Goal: Task Accomplishment & Management: Manage account settings

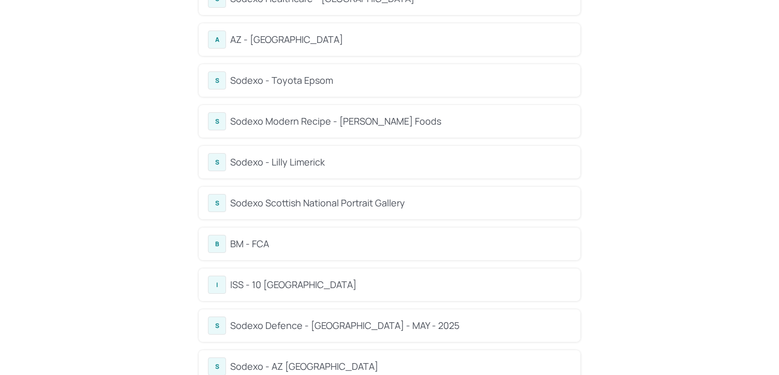
scroll to position [295, 0]
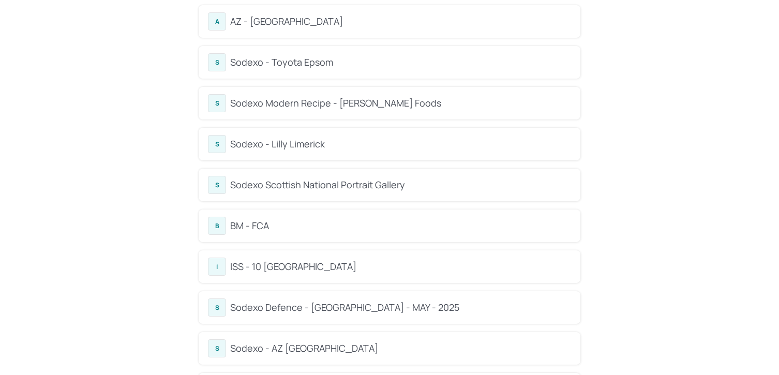
click at [238, 218] on div "B BM - FCA" at bounding box center [389, 226] width 363 height 18
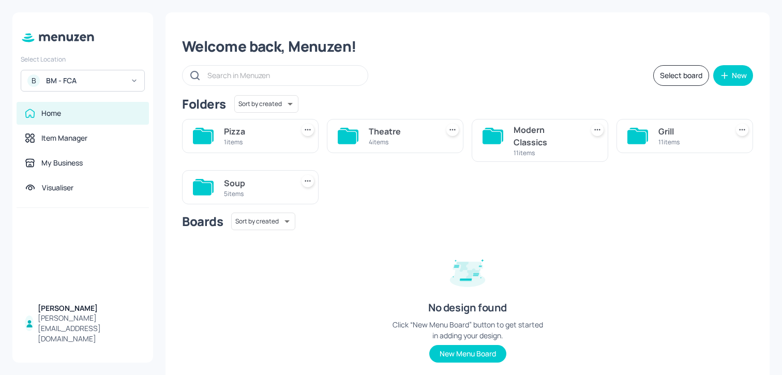
click at [250, 180] on div "Soup" at bounding box center [256, 183] width 65 height 12
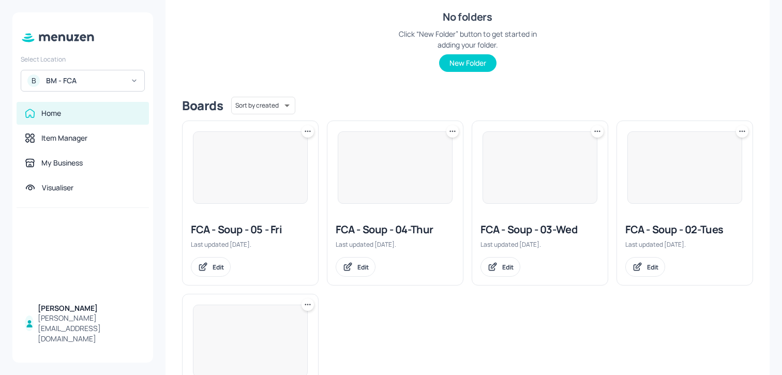
scroll to position [175, 0]
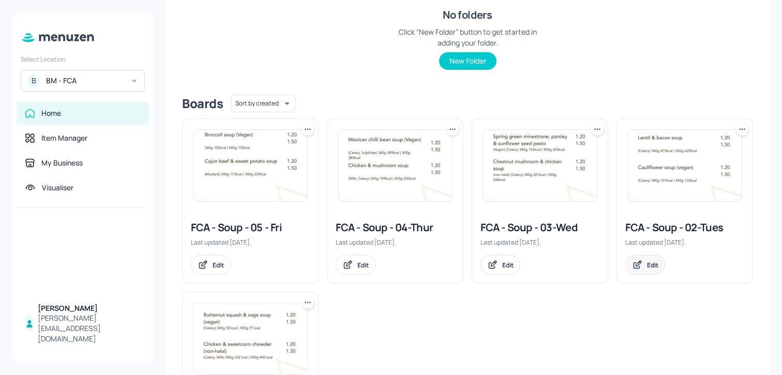
click at [652, 267] on div "Edit" at bounding box center [652, 265] width 11 height 9
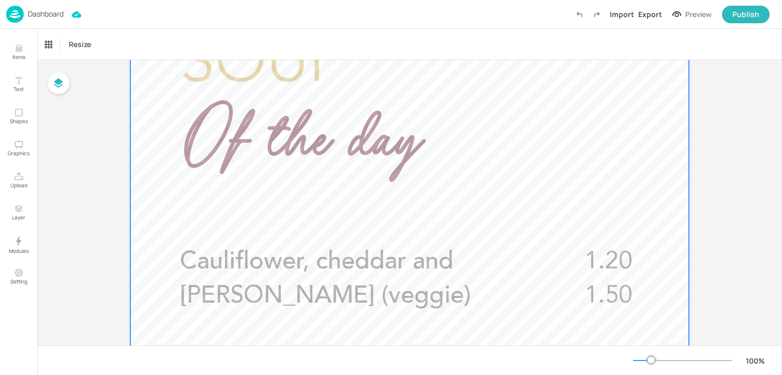
scroll to position [279, 0]
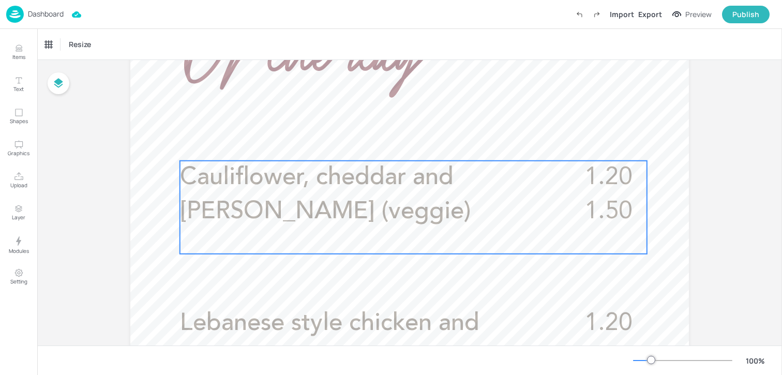
click at [316, 203] on p "Cauliflower, cheddar and dill (veggie)" at bounding box center [369, 195] width 378 height 68
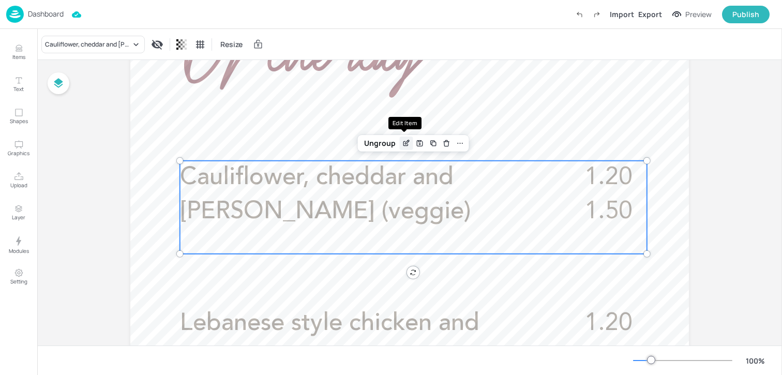
click at [402, 142] on icon "Edit Item" at bounding box center [406, 143] width 9 height 8
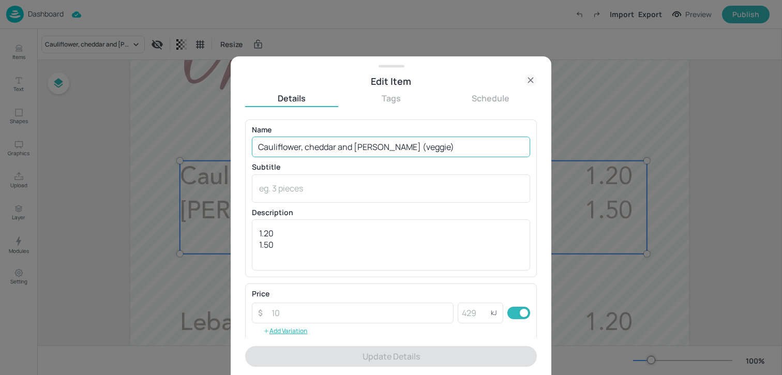
click at [393, 147] on input "Cauliflower, cheddar and dill (veggie)" at bounding box center [391, 147] width 278 height 21
paste input "Wild mushroom and sage soup (vegan) (Celery)£1.20/£1.50"
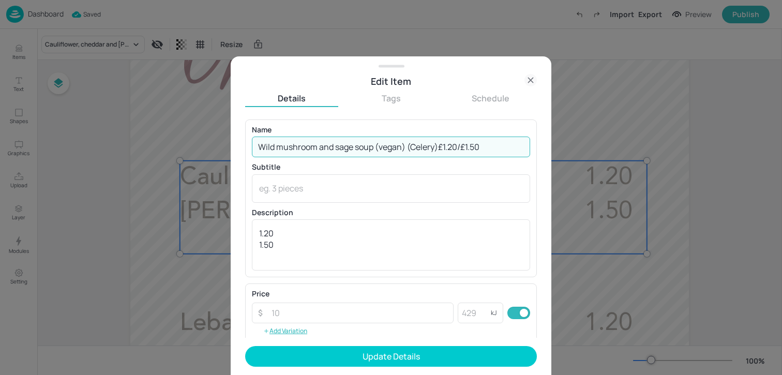
drag, startPoint x: 408, startPoint y: 151, endPoint x: 440, endPoint y: 151, distance: 32.1
click at [440, 151] on input "Wild mushroom and sage soup (vegan) (Celery)£1.20/£1.50" at bounding box center [391, 147] width 278 height 21
drag, startPoint x: 406, startPoint y: 151, endPoint x: 508, endPoint y: 151, distance: 102.5
click at [499, 151] on input "Wild mushroom and sage soup (vegan) £1.20/£1.50" at bounding box center [391, 147] width 278 height 21
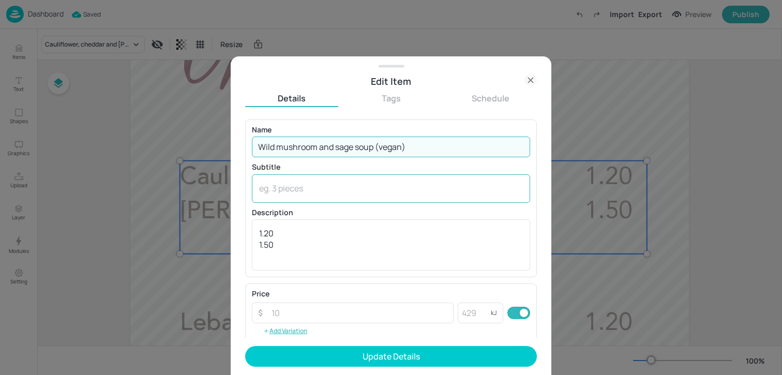
type input "Wild mushroom and sage soup (vegan)"
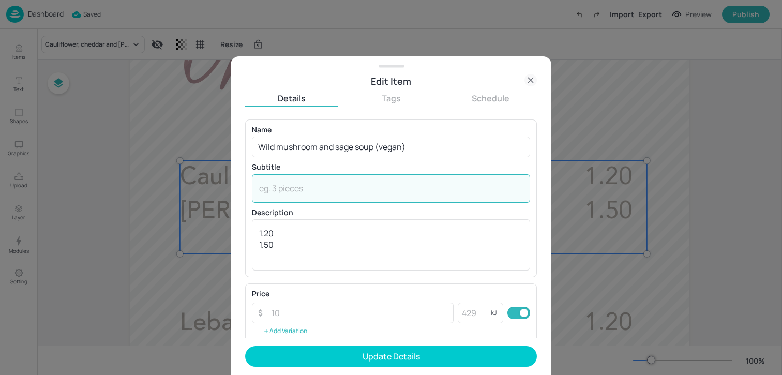
click at [402, 190] on textarea at bounding box center [391, 188] width 264 height 11
paste textarea "(Celery)"
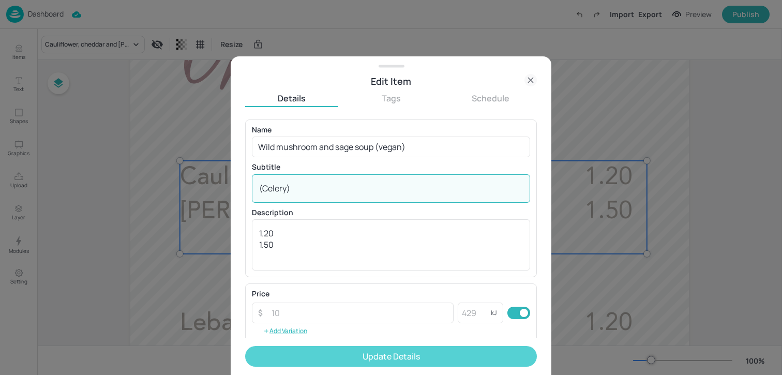
type textarea "(Celery)"
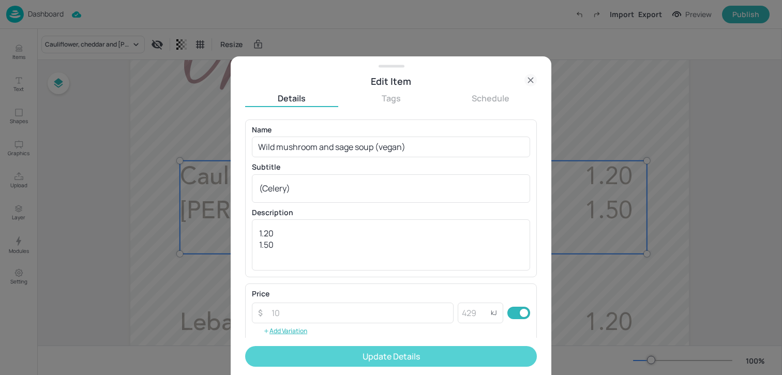
click at [361, 360] on button "Update Details" at bounding box center [391, 356] width 292 height 21
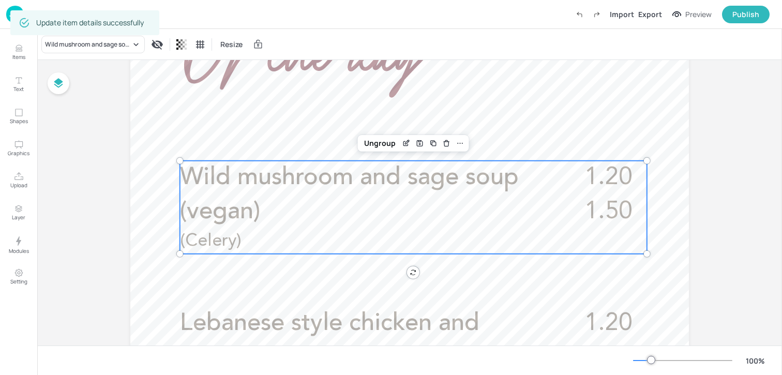
scroll to position [301, 0]
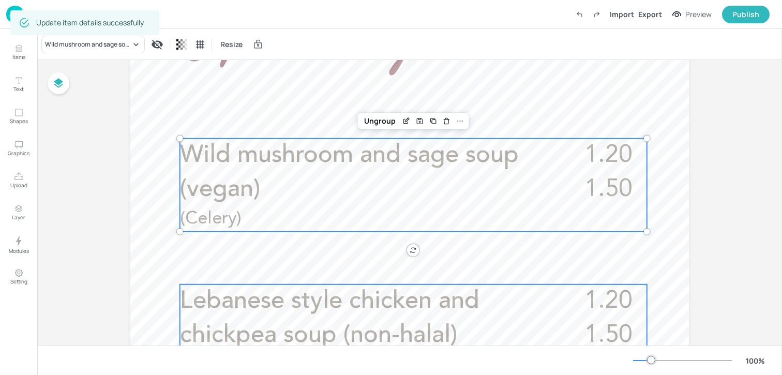
click at [270, 332] on span "Lebanese style chicken and chickpea soup (non-halal)" at bounding box center [330, 318] width 300 height 58
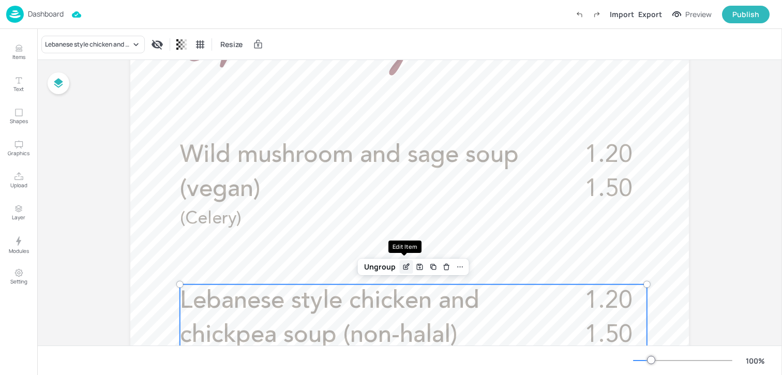
click at [403, 262] on div "Edit Item" at bounding box center [406, 266] width 13 height 13
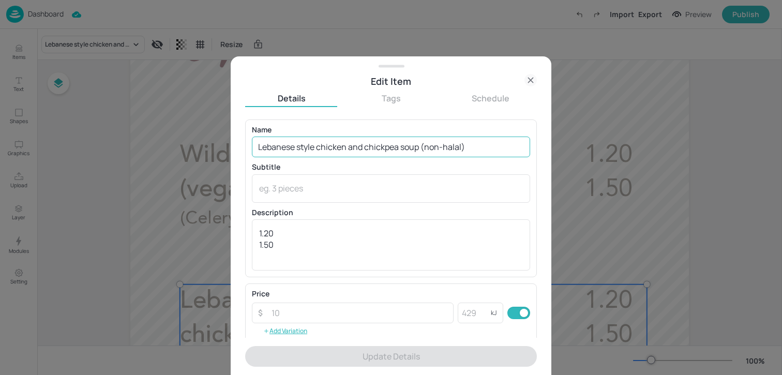
click at [405, 139] on input "Lebanese style chicken and chickpea soup (non-halal)" at bounding box center [391, 147] width 278 height 21
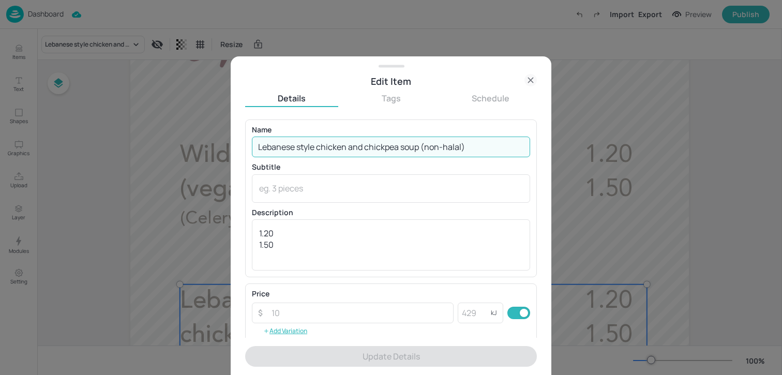
click at [405, 139] on input "Lebanese style chicken and chickpea soup (non-halal)" at bounding box center [391, 147] width 278 height 21
paste input "(Celery) £1.20/£1.50"
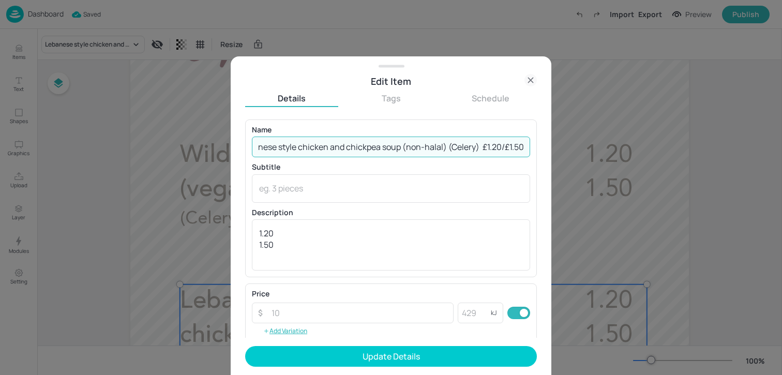
drag, startPoint x: 443, startPoint y: 150, endPoint x: 476, endPoint y: 152, distance: 32.1
click at [476, 152] on input "Lebanese style chicken and chickpea soup (non-halal) (Celery) £1.20/£1.50" at bounding box center [391, 147] width 278 height 21
drag, startPoint x: 465, startPoint y: 149, endPoint x: 550, endPoint y: 149, distance: 85.4
click at [550, 149] on div "Edit Item Details Tags Schedule Name Lebanese style chicken and chickpea soup (…" at bounding box center [391, 215] width 321 height 319
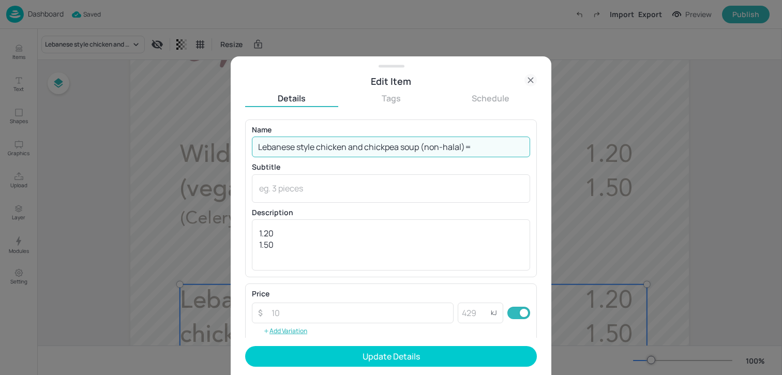
type input "Lebanese style chicken and chickpea soup (non-halal)"
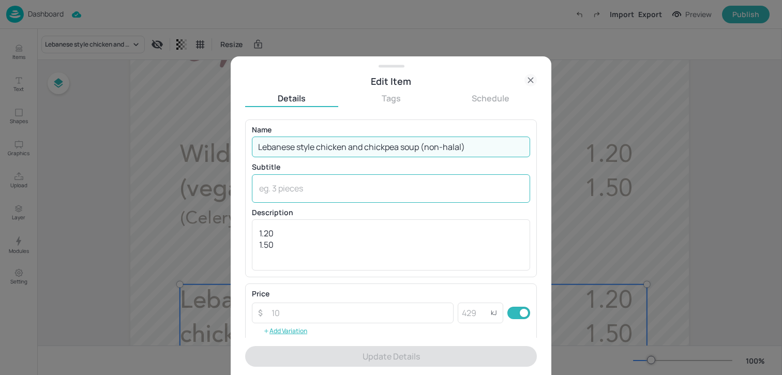
click at [433, 187] on textarea at bounding box center [391, 188] width 264 height 11
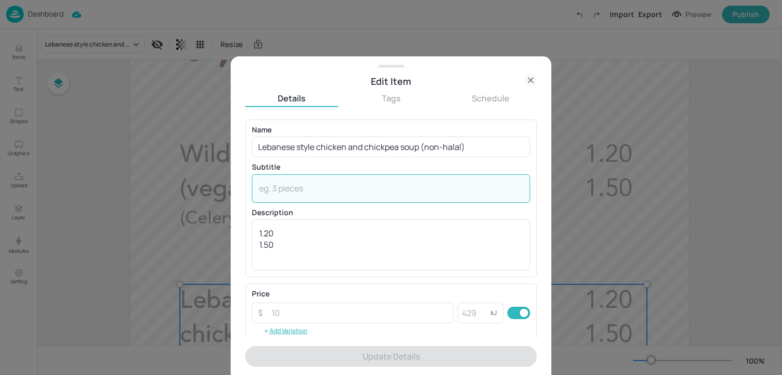
paste textarea "(Celery)"
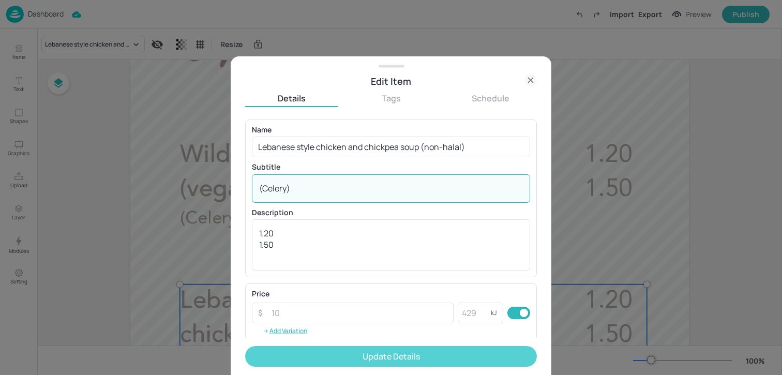
type textarea "(Celery)"
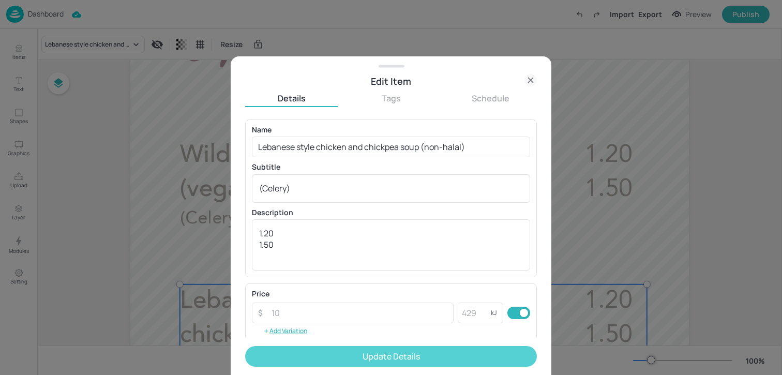
click at [398, 354] on button "Update Details" at bounding box center [391, 356] width 292 height 21
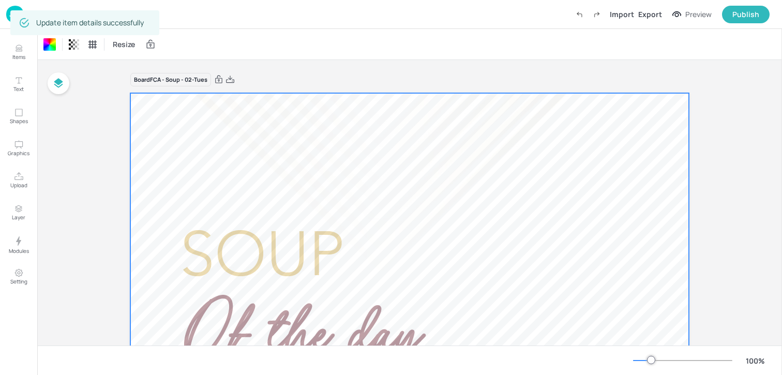
click at [9, 16] on img at bounding box center [15, 14] width 18 height 17
click at [8, 18] on img at bounding box center [15, 14] width 18 height 17
click at [8, 19] on img at bounding box center [15, 14] width 18 height 17
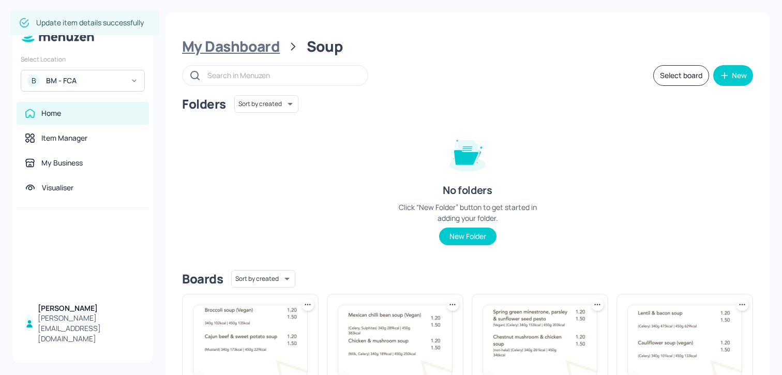
click at [229, 56] on div "My Dashboard Soup Select board New Folders Sort by created id ​ No folders Clic…" at bounding box center [468, 334] width 604 height 645
click at [224, 49] on div "My Dashboard" at bounding box center [231, 46] width 98 height 19
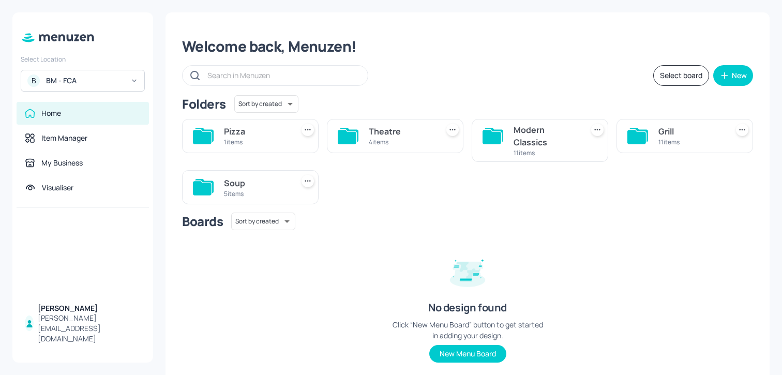
click at [554, 137] on div "Modern Classics" at bounding box center [546, 136] width 65 height 25
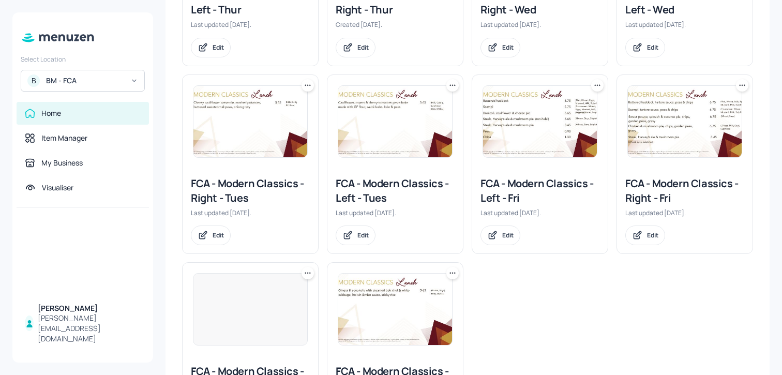
scroll to position [329, 0]
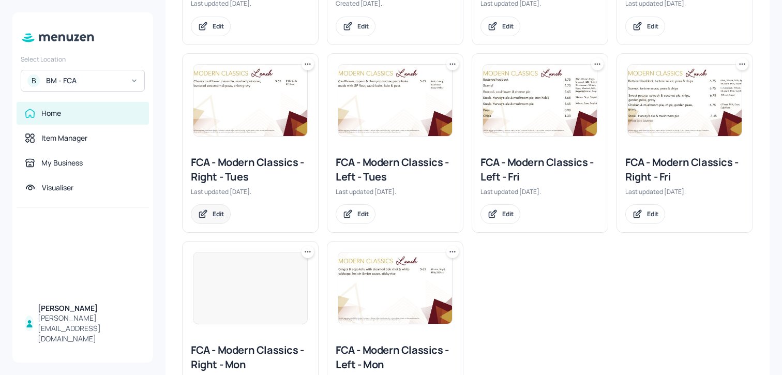
click at [222, 215] on div "Edit" at bounding box center [218, 214] width 11 height 9
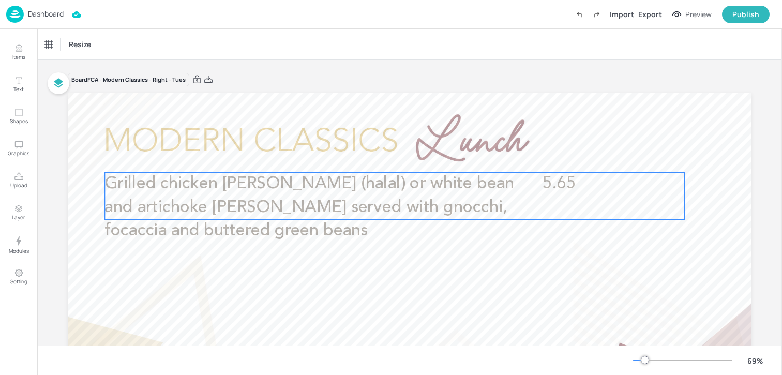
click at [334, 185] on span "Grilled chicken cacciatore (halal) or white bean and artichoke cacciatore serve…" at bounding box center [310, 207] width 410 height 64
click at [383, 156] on icon "Edit Item" at bounding box center [387, 155] width 9 height 8
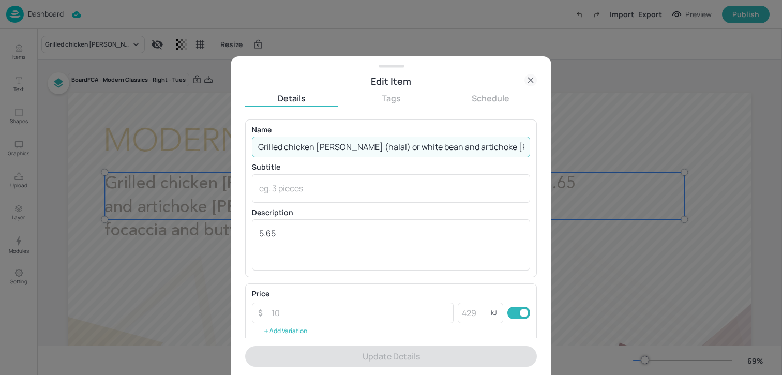
click at [362, 140] on input "Grilled chicken cacciatore (halal) or white bean and artichoke cacciatore serve…" at bounding box center [391, 147] width 278 height 21
paste input "served with gnocchi, focaccia and buttered green beans (Wheat, Milk, Sulphites)"
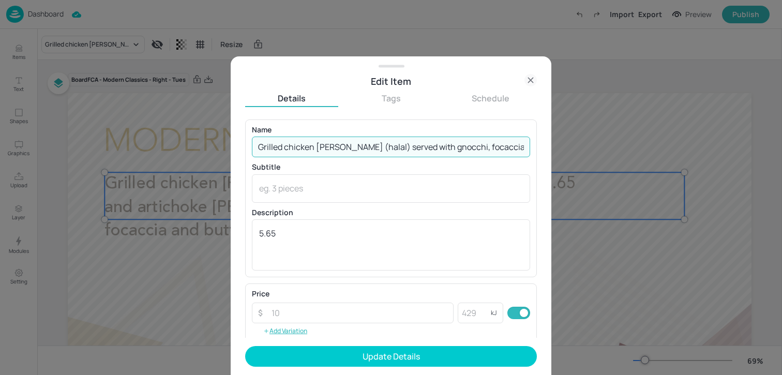
scroll to position [0, 175]
drag, startPoint x: 423, startPoint y: 147, endPoint x: 521, endPoint y: 148, distance: 97.3
click at [520, 148] on input "Grilled chicken cacciatore (halal) served with gnocchi, focaccia and buttered g…" at bounding box center [391, 147] width 278 height 21
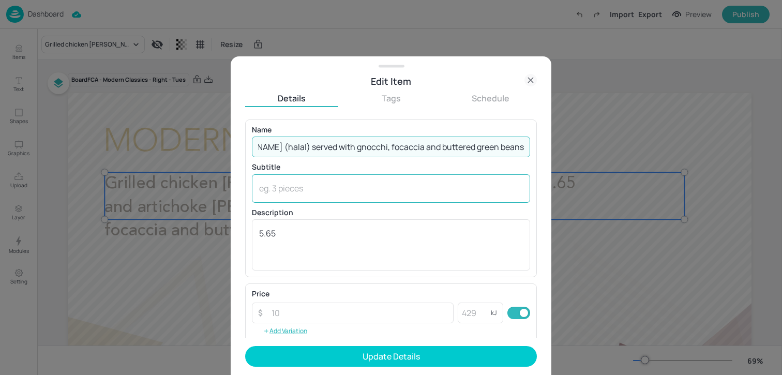
scroll to position [0, 79]
type input "Grilled chicken [PERSON_NAME] (halal) served with gnocchi, focaccia and buttere…"
click at [418, 188] on textarea at bounding box center [391, 188] width 264 height 11
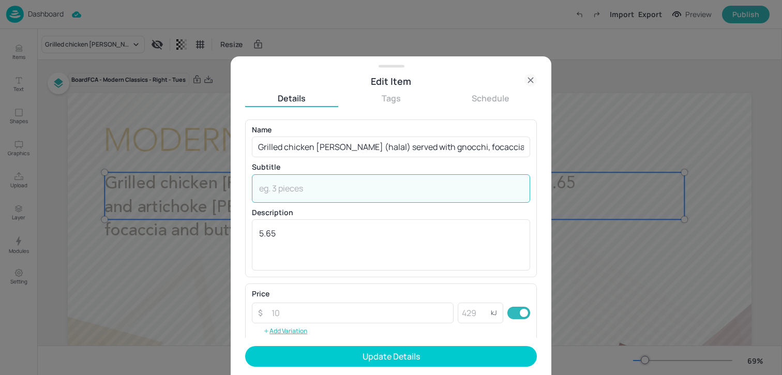
paste textarea "(Wheat, Milk, Sulphites)"
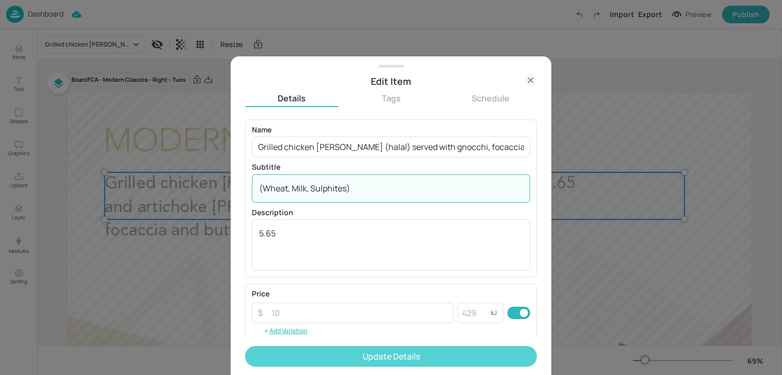
type textarea "(Wheat, Milk, Sulphites)"
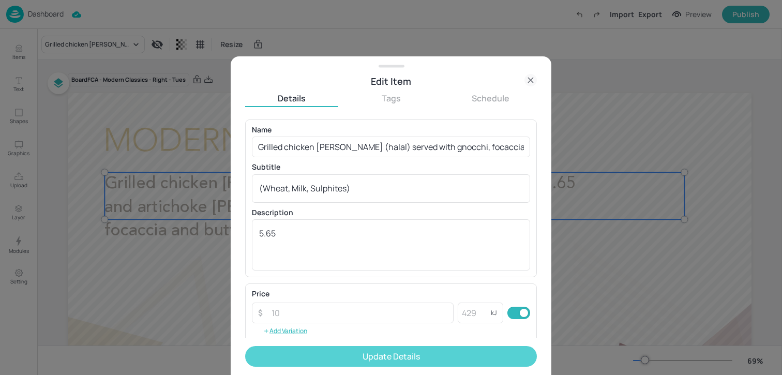
click at [376, 356] on button "Update Details" at bounding box center [391, 356] width 292 height 21
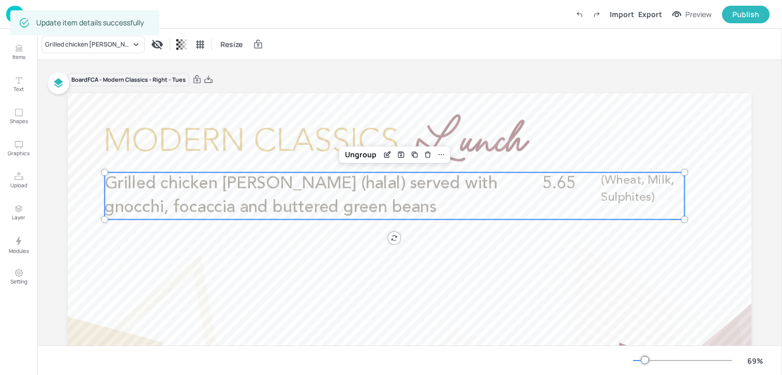
click at [522, 92] on div "Board FCA - Modern Classics - Right - Tues Grilled chicken [PERSON_NAME] (halal…" at bounding box center [410, 288] width 684 height 432
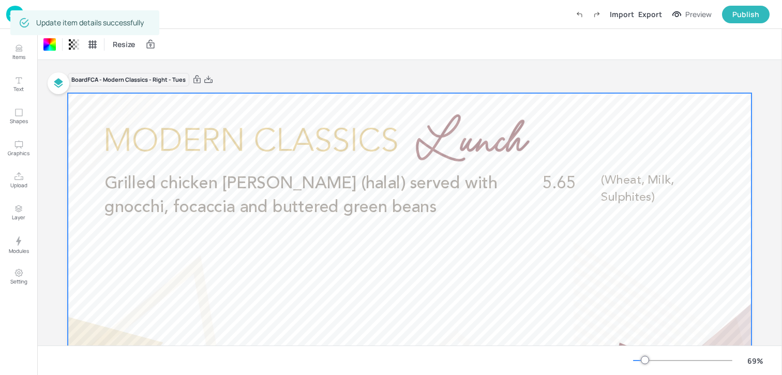
click at [7, 18] on img at bounding box center [15, 14] width 18 height 17
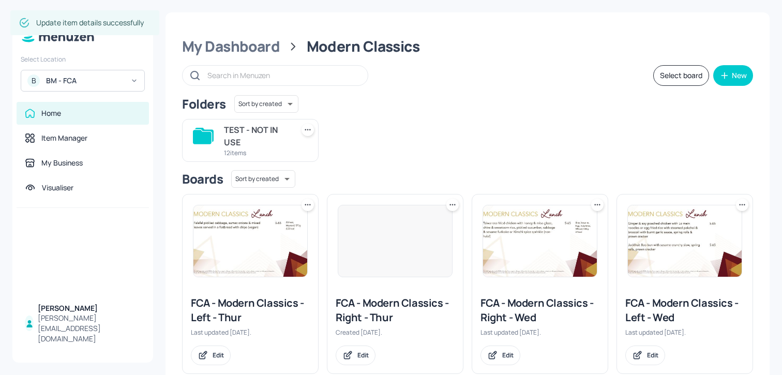
scroll to position [400, 0]
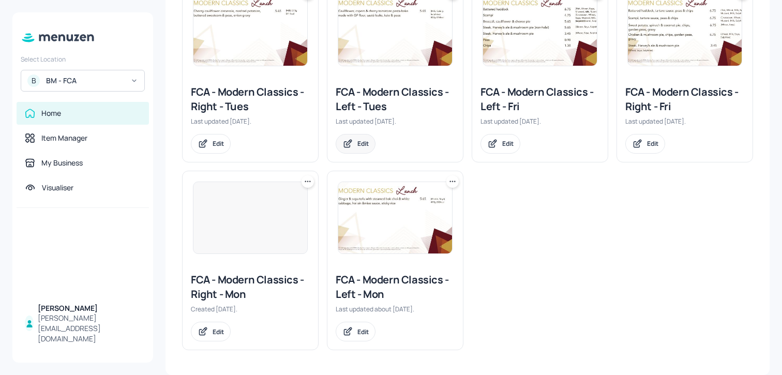
click at [354, 149] on div "Edit" at bounding box center [356, 144] width 40 height 20
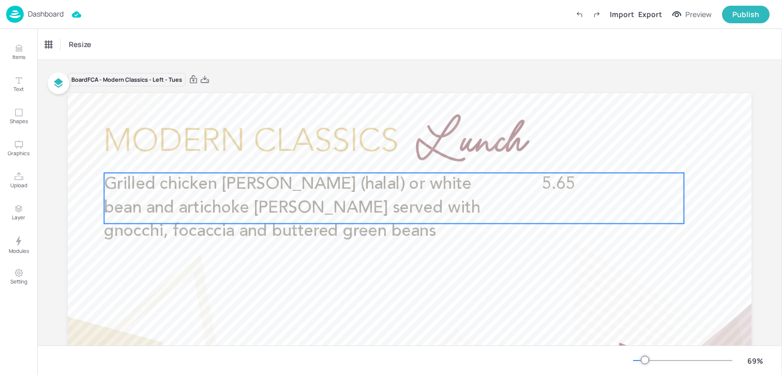
click at [388, 199] on p "Grilled chicken cacciatore (halal) or white bean and artichoke cacciatore serve…" at bounding box center [304, 208] width 400 height 70
click at [383, 154] on icon "Edit Item" at bounding box center [387, 155] width 9 height 8
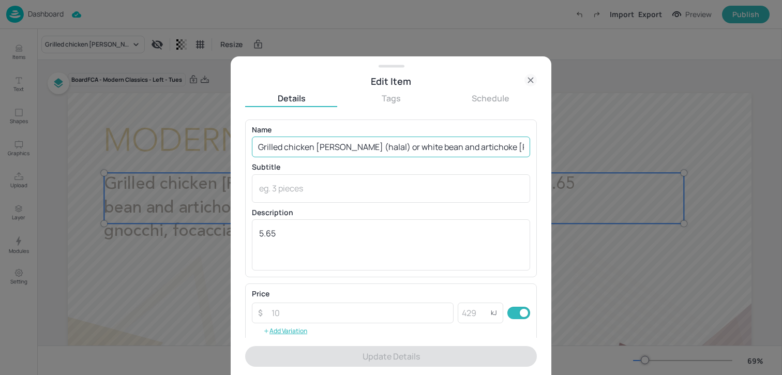
click at [383, 142] on input "Grilled chicken cacciatore (halal) or white bean and artichoke cacciatore serve…" at bounding box center [391, 147] width 278 height 21
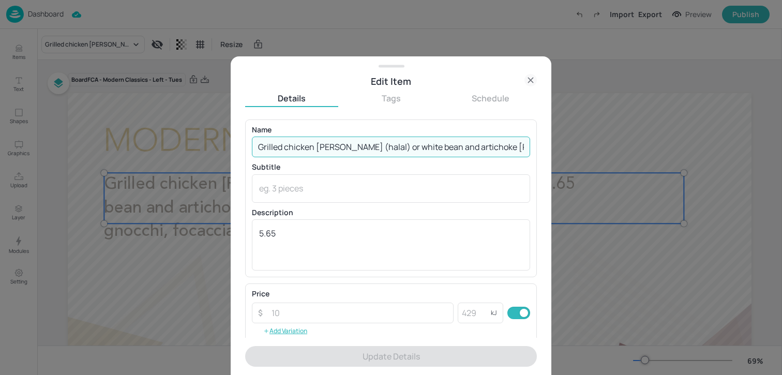
click at [383, 142] on input "Grilled chicken cacciatore (halal) or white bean and artichoke cacciatore serve…" at bounding box center [391, 147] width 278 height 21
paste input "White bean and aubergine cacciatore served with gnocchi, focaccia and buttered …"
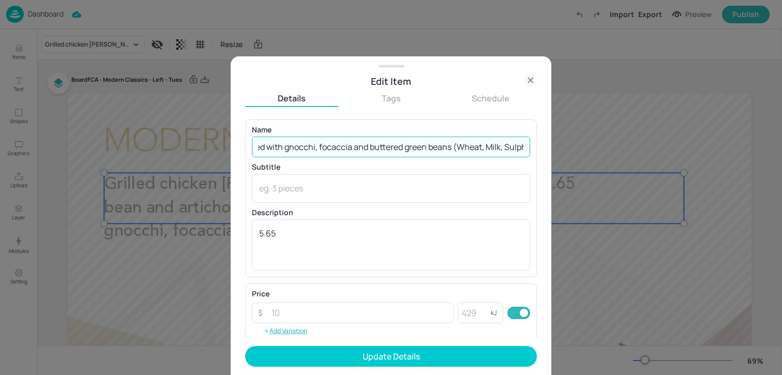
drag, startPoint x: 428, startPoint y: 148, endPoint x: 551, endPoint y: 146, distance: 122.1
click at [551, 146] on div "Edit Item Details Tags Schedule Name White bean and aubergine cacciatore served…" at bounding box center [391, 215] width 321 height 319
drag, startPoint x: 523, startPoint y: 146, endPoint x: 428, endPoint y: 145, distance: 94.7
click at [428, 145] on input "White bean and aubergine cacciatore served with gnocchi, focaccia and buttered …" at bounding box center [391, 147] width 278 height 21
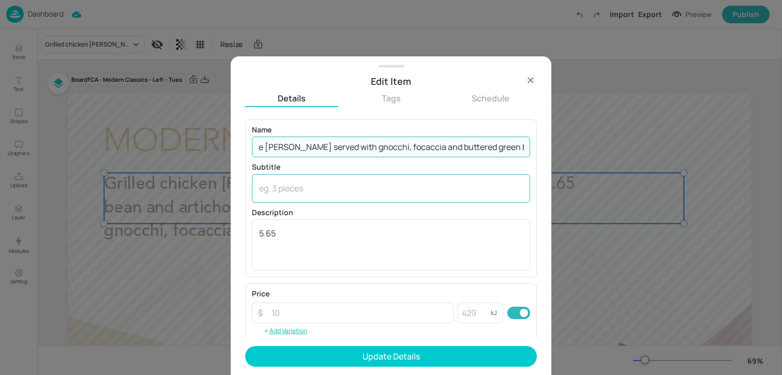
type input "White bean and aubergine [PERSON_NAME] served with gnocchi, focaccia and butter…"
click at [397, 185] on textarea at bounding box center [391, 188] width 264 height 11
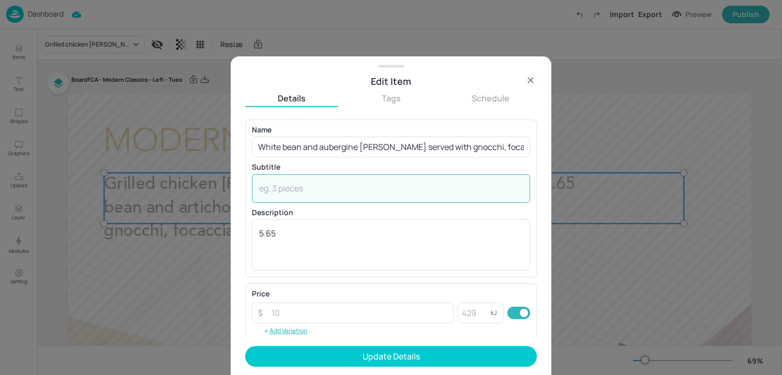
paste textarea "(Wheat, Milk, Sulphites)"
type textarea "(Wheat, Milk, Sulphites)"
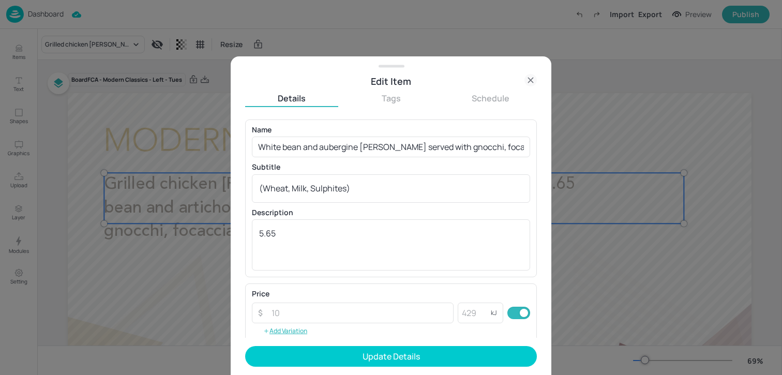
click at [345, 344] on form "Name White bean and aubergine cacciatore served with gnocchi, focaccia and butt…" at bounding box center [391, 248] width 292 height 256
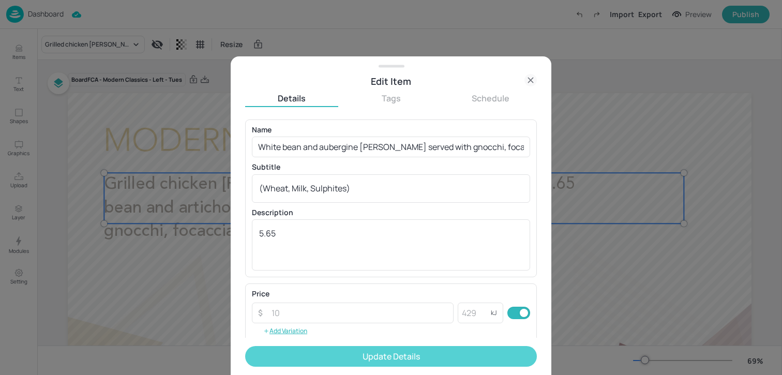
click at [349, 349] on button "Update Details" at bounding box center [391, 356] width 292 height 21
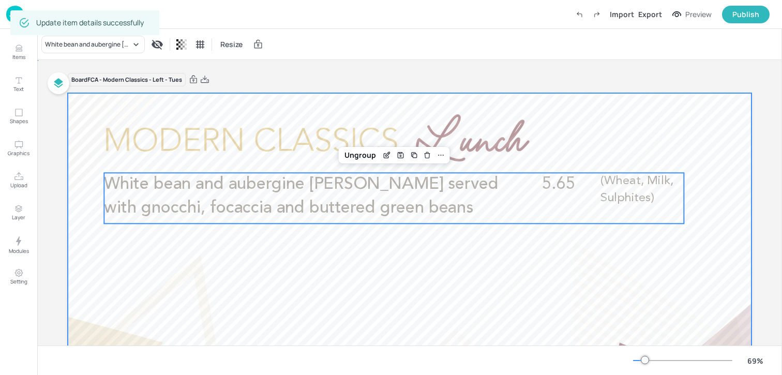
click at [349, 340] on div at bounding box center [410, 285] width 684 height 385
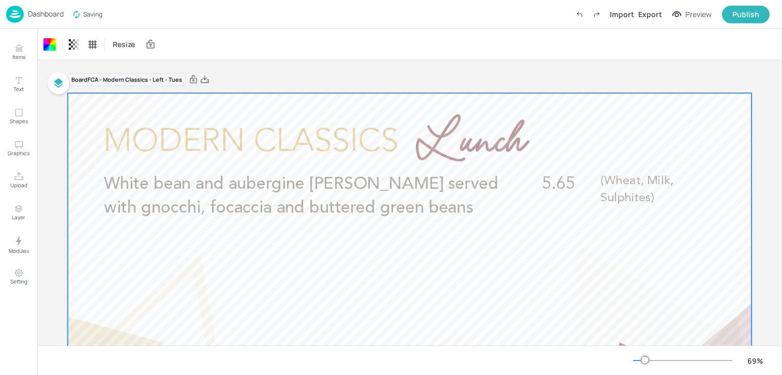
click at [46, 17] on p "Dashboard" at bounding box center [46, 13] width 36 height 7
click at [41, 7] on div "Dashboard" at bounding box center [34, 14] width 57 height 17
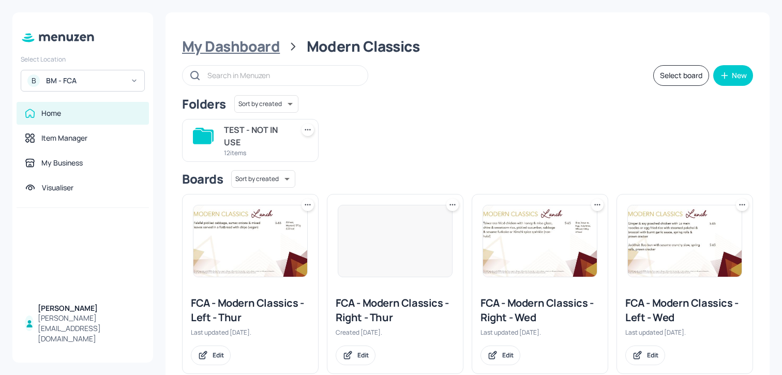
click at [250, 39] on div "My Dashboard" at bounding box center [231, 46] width 98 height 19
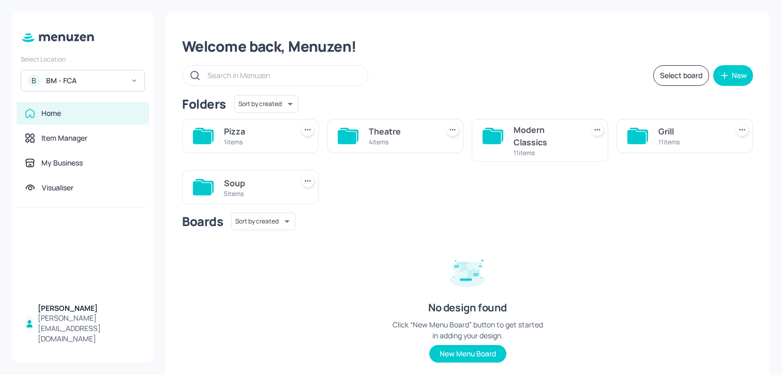
click at [426, 146] on div "4 items" at bounding box center [401, 142] width 65 height 9
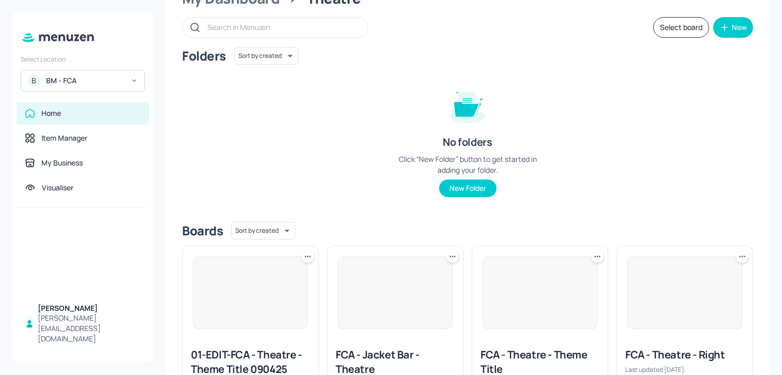
scroll to position [123, 0]
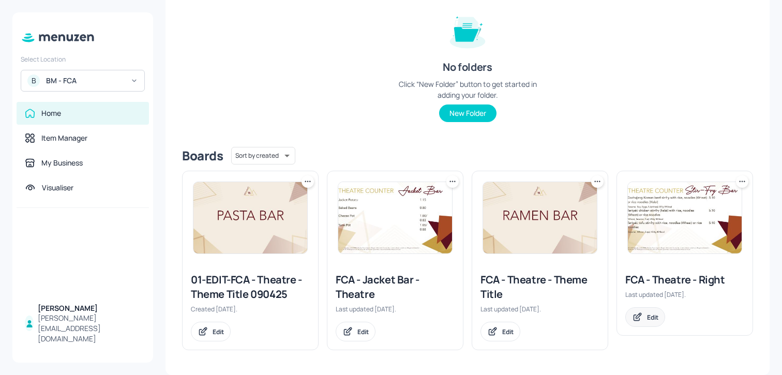
click at [645, 324] on div "Edit" at bounding box center [646, 317] width 40 height 20
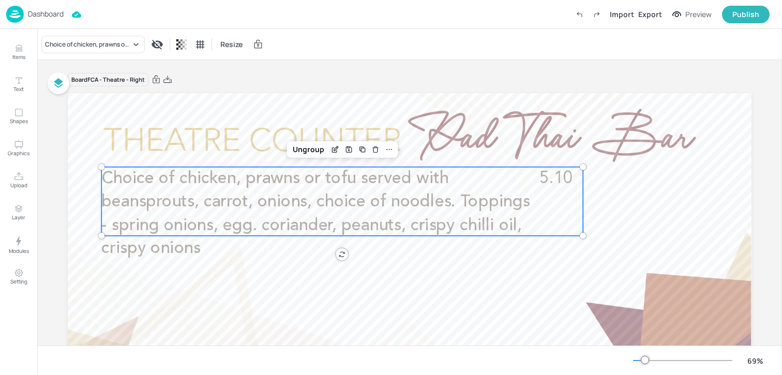
click at [287, 226] on span "Choice of chicken, prawns or tofu served with beansprouts, carrot, onions, choi…" at bounding box center [315, 213] width 428 height 87
click at [332, 146] on icon "Edit Item" at bounding box center [335, 149] width 9 height 8
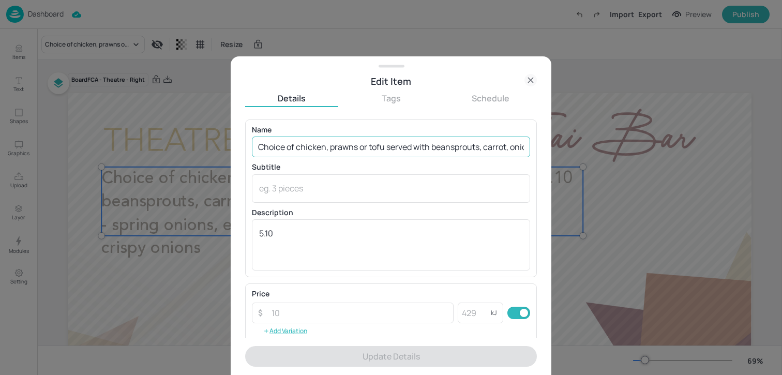
click at [363, 140] on input "Choice of chicken, prawns or tofu served with beansprouts, carrot, onions, choi…" at bounding box center [391, 147] width 278 height 21
paste input "Pad Thai bar (Soya) - choice of chicken (halal), prawns (Crustaceans) or tofu (…"
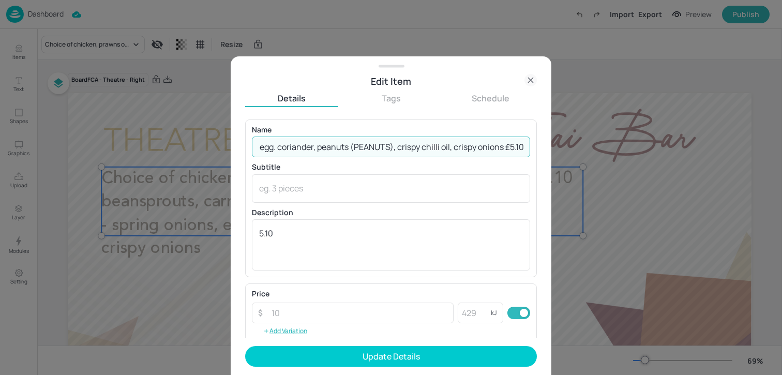
drag, startPoint x: 347, startPoint y: 148, endPoint x: 400, endPoint y: 154, distance: 53.1
click at [401, 154] on input "Pad Thai bar (Soya) - choice of chicken (halal), prawns (Crustaceans) or tofu (…" at bounding box center [391, 147] width 278 height 21
click at [400, 154] on input "Pad Thai bar (Soya) - choice of chicken (halal), prawns (Crustaceans) or tofu (…" at bounding box center [391, 147] width 278 height 21
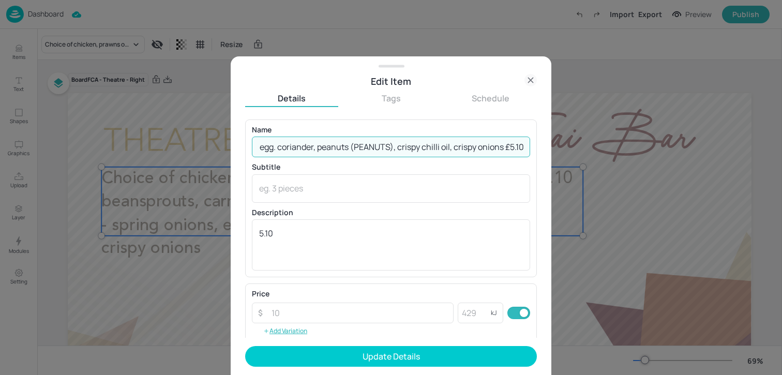
drag, startPoint x: 501, startPoint y: 149, endPoint x: 568, endPoint y: 149, distance: 67.3
click at [568, 149] on div "Edit Item Details Tags Schedule Name Pad Thai bar (Soya) - choice of chicken (h…" at bounding box center [391, 187] width 782 height 375
drag, startPoint x: 410, startPoint y: 146, endPoint x: 368, endPoint y: 146, distance: 41.9
click at [368, 146] on input "Pad Thai bar (Soya) - choice of chicken (halal), prawns (Crustaceans) or tofu (…" at bounding box center [391, 147] width 278 height 21
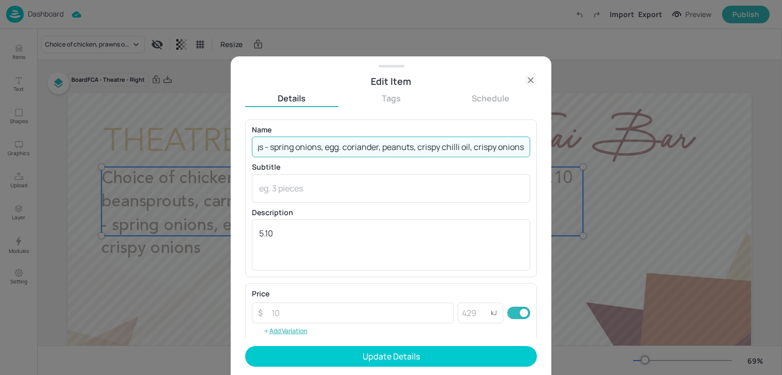
scroll to position [0, 646]
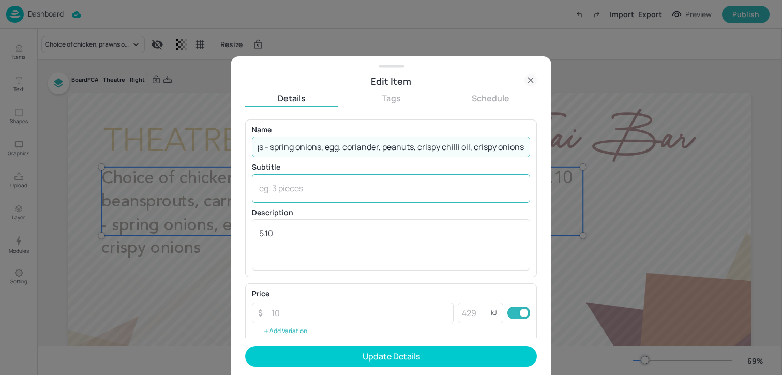
type input "Pad Thai bar (Soya) - choice of chicken (halal), prawns (Crustaceans) or tofu (…"
click at [322, 189] on textarea at bounding box center [391, 188] width 264 height 11
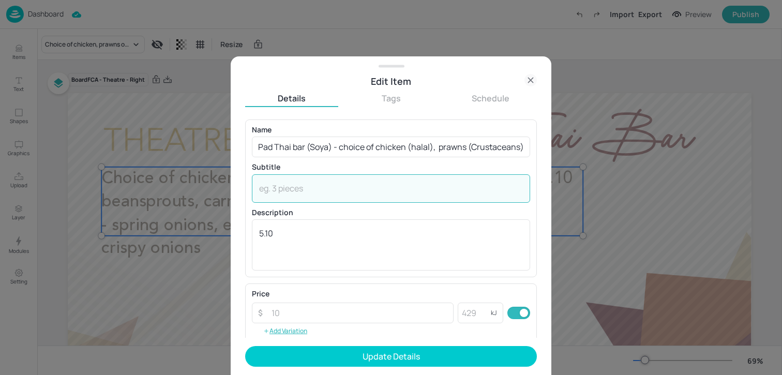
paste textarea "Pad Thai bar (Soya) - choice of chicken (halal), prawns (Crustaceans) or tofu (…"
type textarea "Pad Thai bar (Soya) - choice of chicken (halal), prawns (Crustaceans) or tofu (…"
click at [322, 189] on textarea at bounding box center [391, 188] width 264 height 11
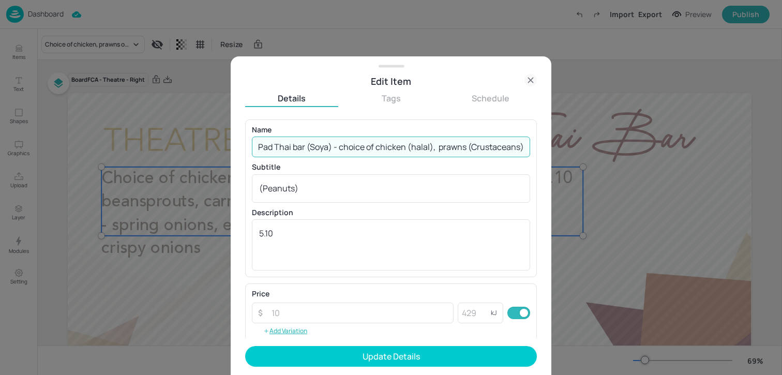
click at [366, 152] on input "Pad Thai bar (Soya) - choice of chicken (halal), prawns (Crustaceans) or tofu (…" at bounding box center [391, 147] width 278 height 21
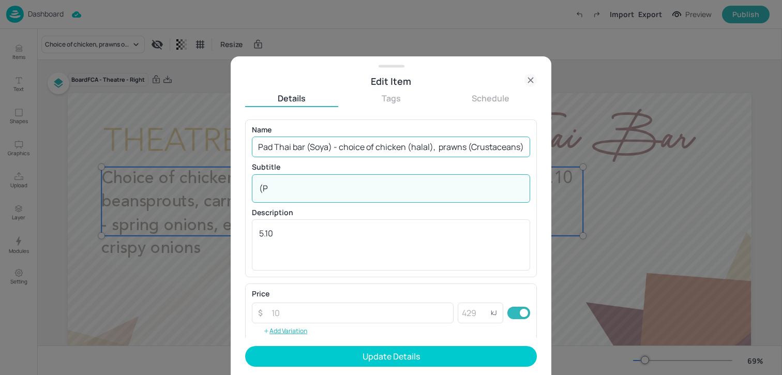
type textarea "("
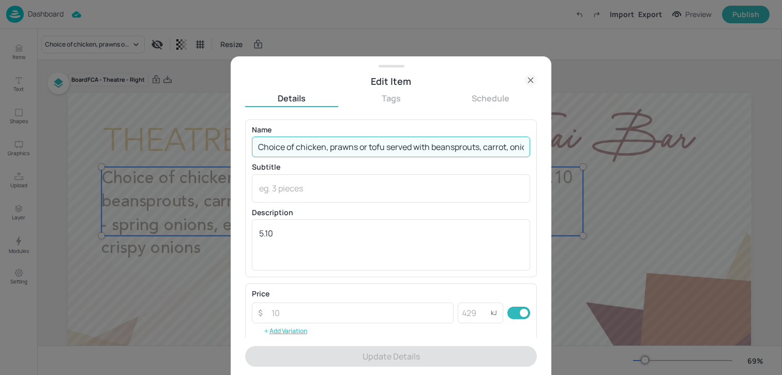
click at [369, 149] on input "Choice of chicken, prawns or tofu served with beansprouts, carrot, onions, choi…" at bounding box center [391, 147] width 278 height 21
click at [445, 150] on input "Choice of chicken, prawns or tofu served with beansprouts, carrot, onions, choi…" at bounding box center [391, 147] width 278 height 21
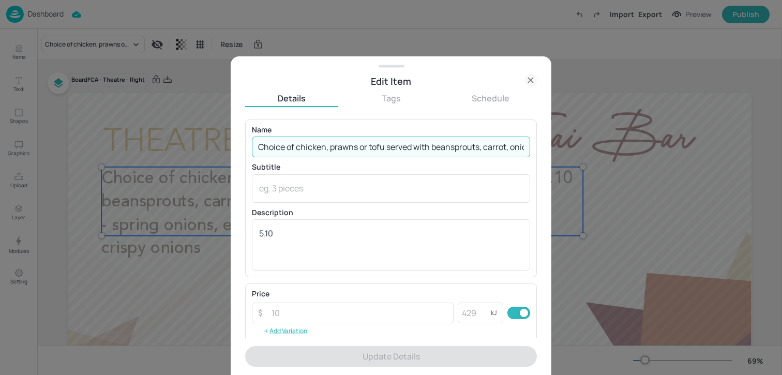
click at [445, 150] on input "Choice of chicken, prawns or tofu served with beansprouts, carrot, onions, choi…" at bounding box center [391, 147] width 278 height 21
paste input "Pad Thai bar (Soya) - choice of chicken (halal), prawns (Crustaceans) or tofu (…"
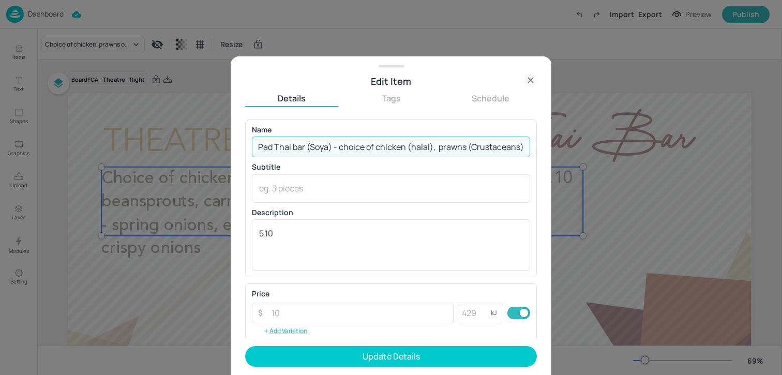
scroll to position [0, 712]
drag, startPoint x: 499, startPoint y: 147, endPoint x: 563, endPoint y: 147, distance: 63.1
click at [563, 147] on div "Edit Item Details Tags Schedule Name Pad Thai bar (Soya) - choice of chicken (h…" at bounding box center [391, 187] width 782 height 375
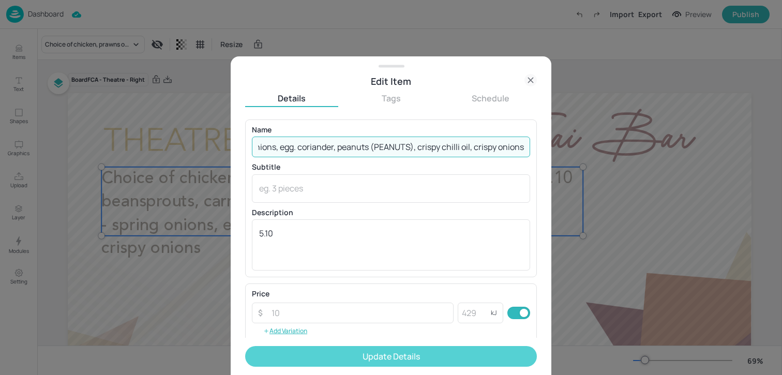
type input "Pad Thai bar (Soya) - choice of chicken (halal), prawns (Crustaceans) or tofu (…"
click at [389, 362] on button "Update Details" at bounding box center [391, 356] width 292 height 21
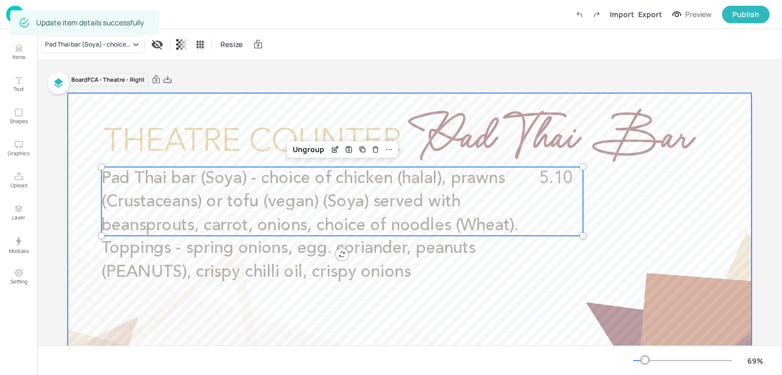
click at [415, 319] on div at bounding box center [410, 285] width 684 height 385
click at [424, 246] on span "Pad Thai bar (Soya) - choice of chicken (halal), prawns (Crustaceans) or tofu (…" at bounding box center [309, 225] width 417 height 111
click at [452, 315] on div at bounding box center [410, 285] width 684 height 385
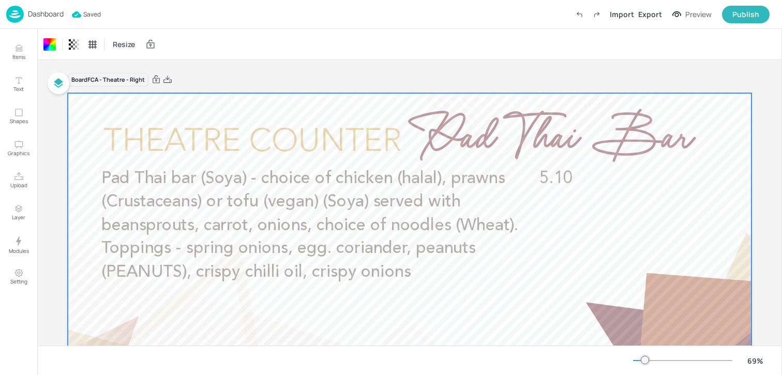
click at [58, 15] on p "Dashboard" at bounding box center [46, 13] width 36 height 7
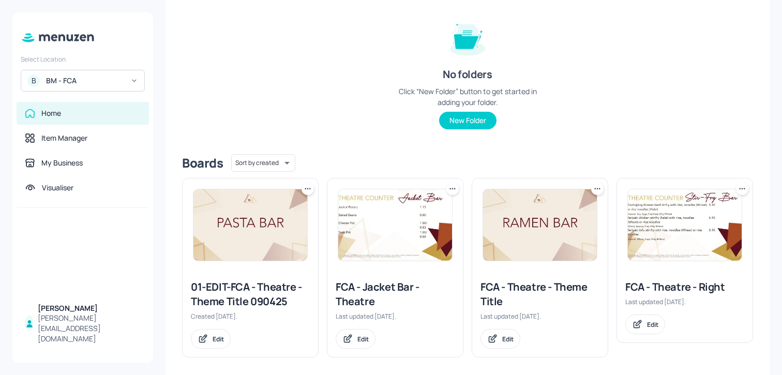
scroll to position [123, 0]
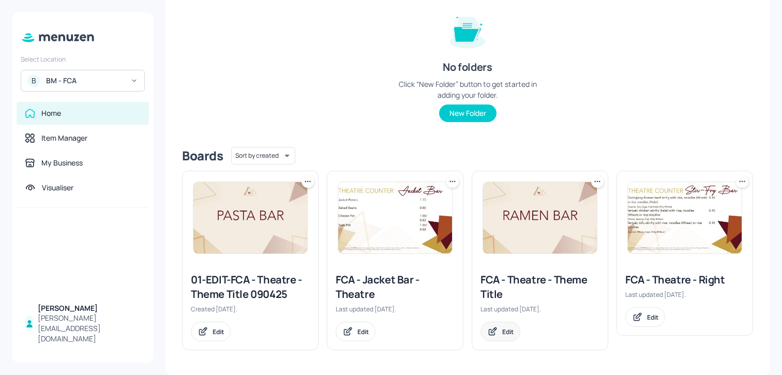
click at [506, 331] on div "Edit" at bounding box center [507, 332] width 11 height 9
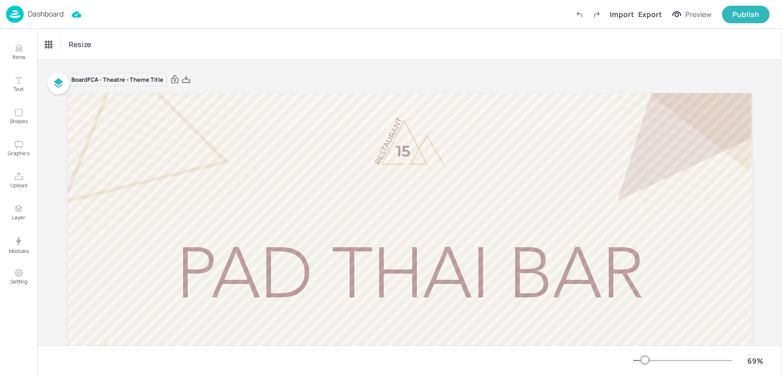
click at [49, 10] on p "Dashboard" at bounding box center [46, 13] width 36 height 7
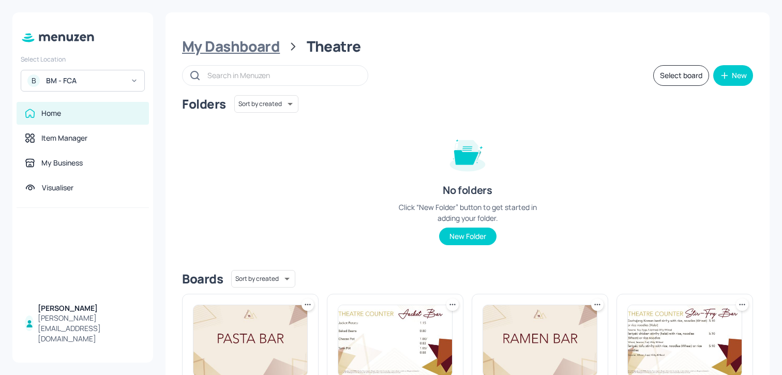
click at [232, 49] on div "My Dashboard" at bounding box center [231, 46] width 98 height 19
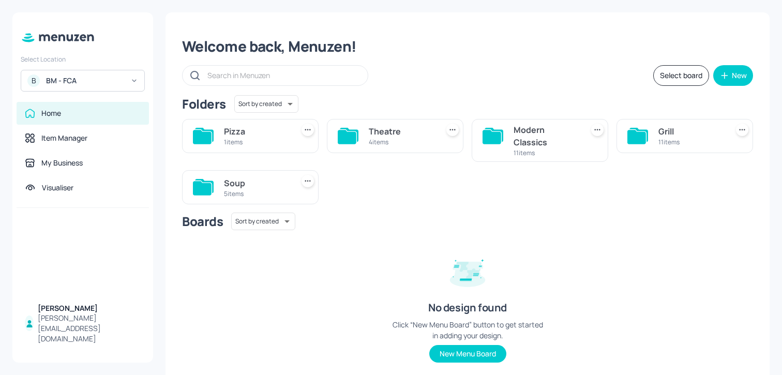
click at [661, 145] on div "11 items" at bounding box center [691, 142] width 65 height 9
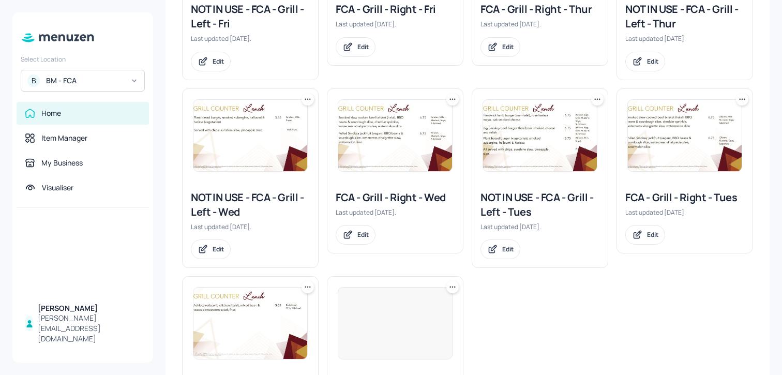
scroll to position [288, 0]
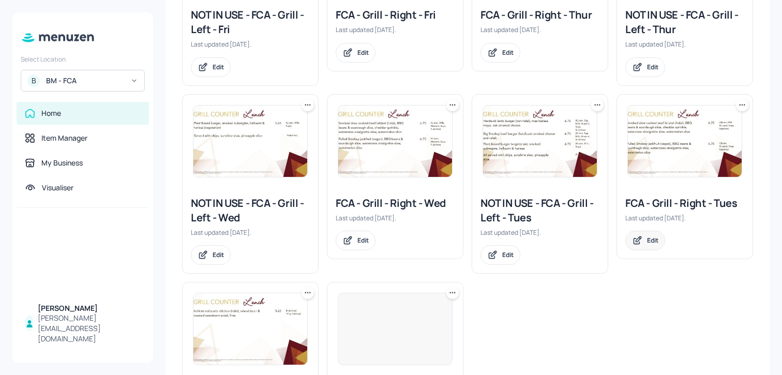
click at [655, 245] on div "Edit" at bounding box center [646, 241] width 40 height 20
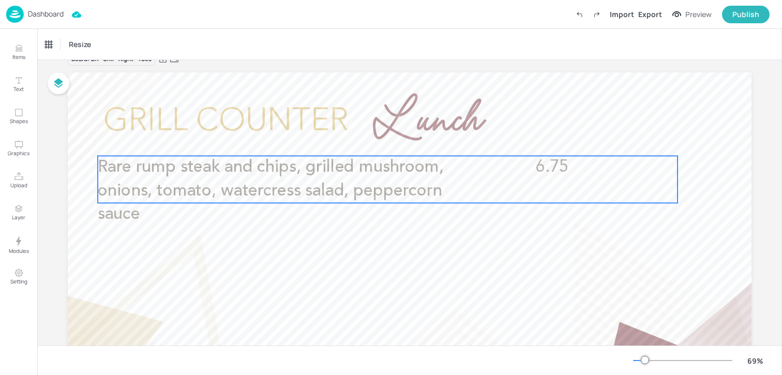
scroll to position [22, 0]
click at [330, 193] on span "Rare rump steak and chips, grilled mushroom, onions, tomato, watercress salad, …" at bounding box center [271, 190] width 346 height 64
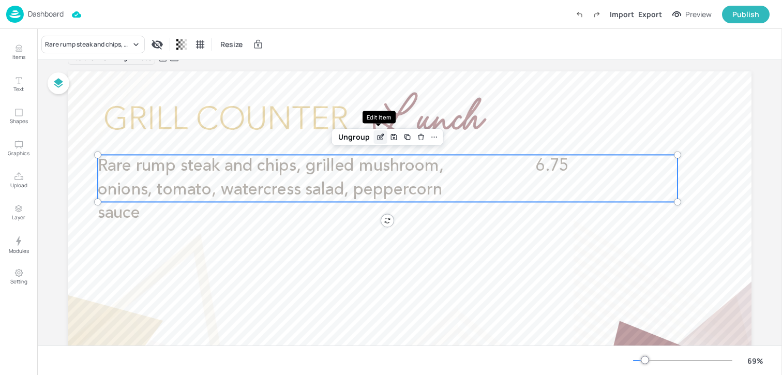
click at [378, 141] on icon "Edit Item" at bounding box center [380, 137] width 9 height 8
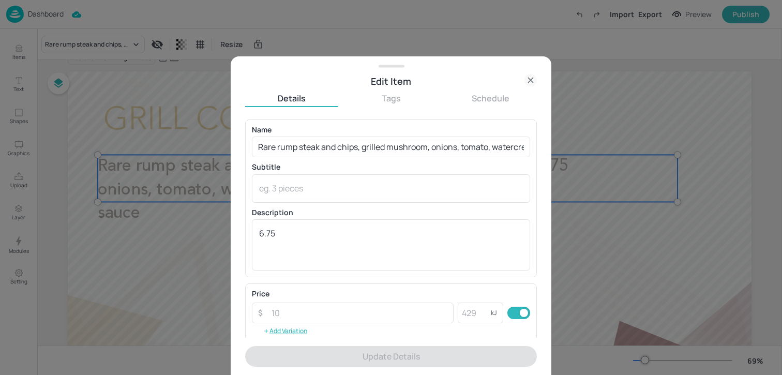
click at [365, 135] on div "Name Rare rump steak and chips, grilled mushroom, onions, tomato, watercress sa…" at bounding box center [391, 141] width 278 height 31
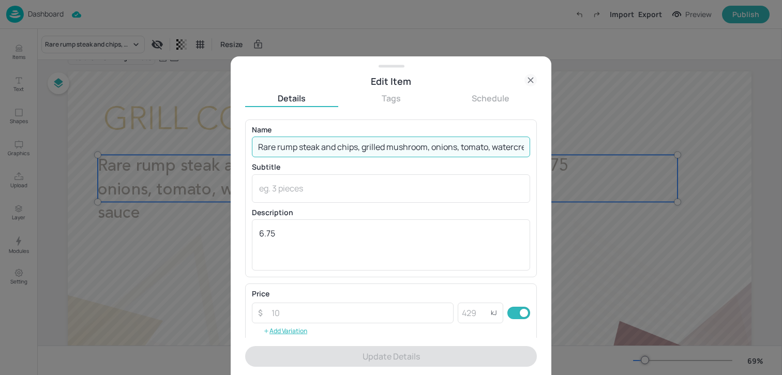
click at [365, 144] on input "Rare rump steak and chips, grilled mushroom, onions, tomato, watercress salad, …" at bounding box center [391, 147] width 278 height 21
paste input "(Non Halal) and chips, grilled mushroom, onions, tomato, watercress salad, pepp…"
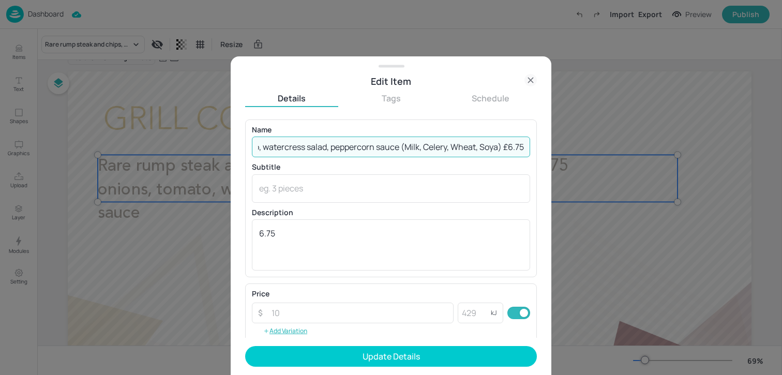
drag, startPoint x: 498, startPoint y: 149, endPoint x: 580, endPoint y: 149, distance: 82.3
click at [580, 149] on div "Edit Item Details Tags Schedule Name Rare rump steak (Non Halal) and chips, gri…" at bounding box center [391, 187] width 782 height 375
drag, startPoint x: 419, startPoint y: 148, endPoint x: 615, endPoint y: 150, distance: 196.1
click at [615, 150] on div "Edit Item Details Tags Schedule Name Rare rump steak (Non Halal) and chips, gri…" at bounding box center [391, 187] width 782 height 375
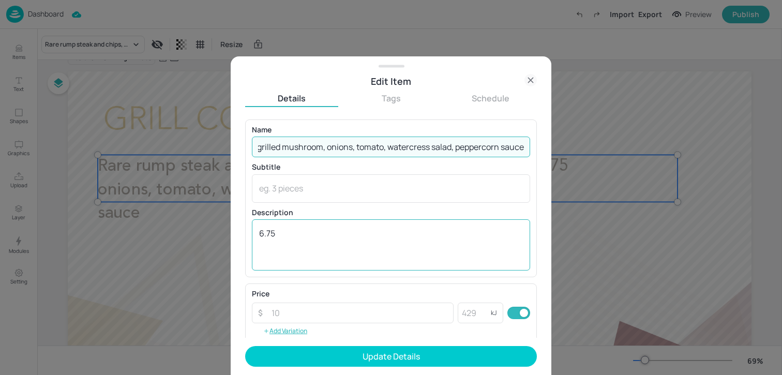
scroll to position [0, 156]
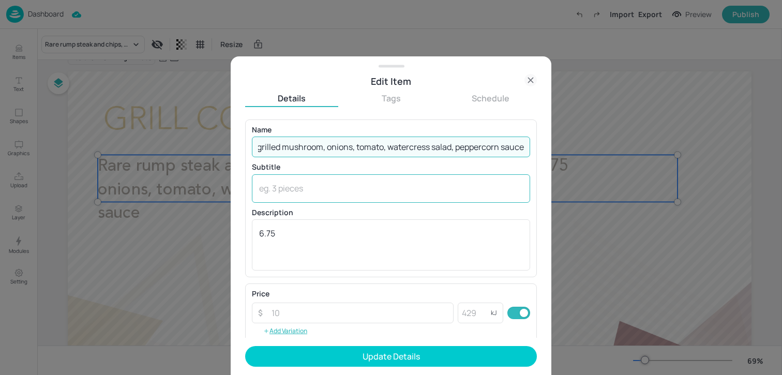
type input "Rare rump steak (Non Halal) and chips, grilled mushroom, onions, tomato, waterc…"
click at [367, 198] on div "x ​" at bounding box center [391, 188] width 278 height 28
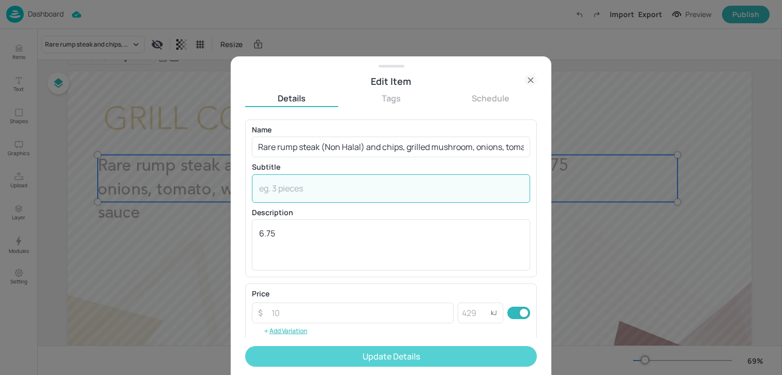
paste textarea "(Milk, Celery, Wheat, Soya)"
type textarea "(Milk, Celery, Wheat, Soya)"
click at [386, 360] on button "Update Details" at bounding box center [391, 356] width 292 height 21
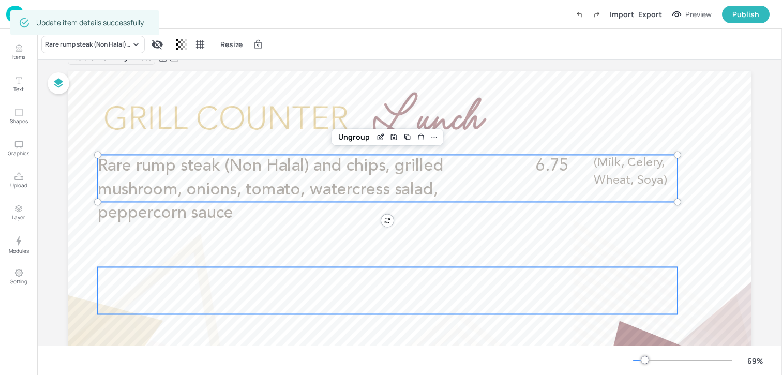
click at [157, 281] on div at bounding box center [388, 290] width 580 height 47
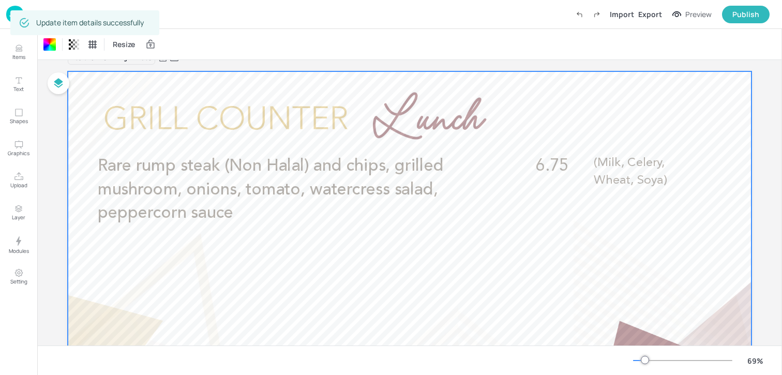
click at [8, 20] on img at bounding box center [15, 14] width 18 height 17
click at [46, 16] on p "Dashboard" at bounding box center [46, 13] width 36 height 7
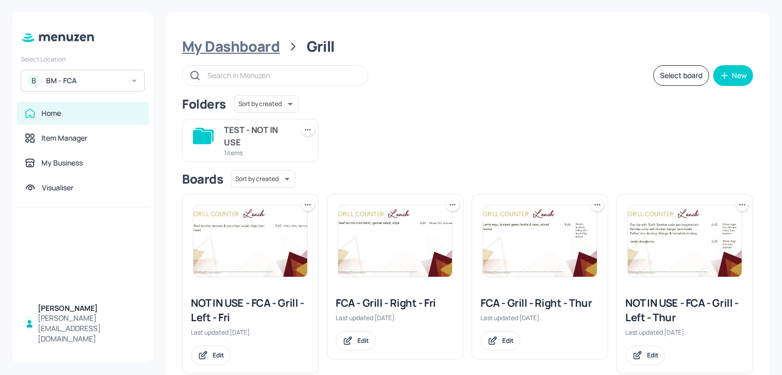
click at [243, 48] on div "My Dashboard" at bounding box center [231, 46] width 98 height 19
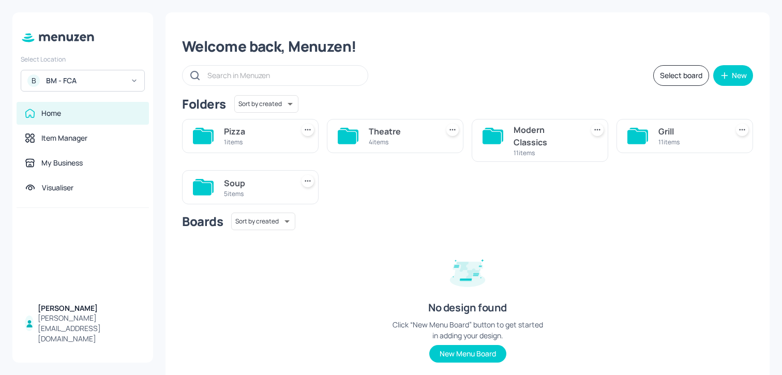
click at [609, 175] on div "Pizza 1 items Theatre 4 items Modern Classics 11 items Grill 11 items Soup 5 it…" at bounding box center [464, 158] width 580 height 94
click at [586, 256] on div "Boards Sort by created id ​ No design found Click “New Menu Board” button to ge…" at bounding box center [467, 296] width 571 height 167
click at [408, 143] on div "4 items" at bounding box center [401, 142] width 65 height 9
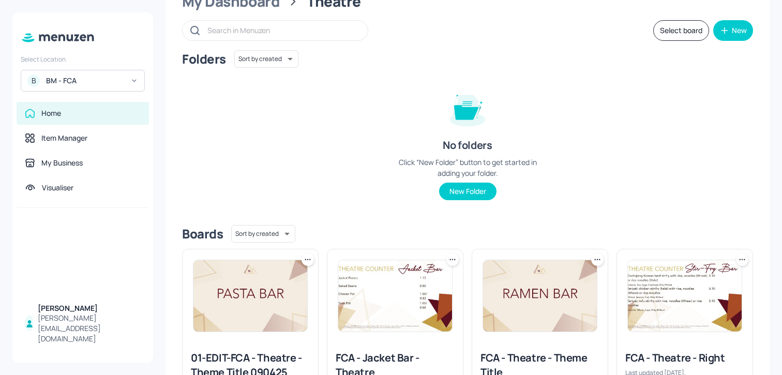
scroll to position [123, 0]
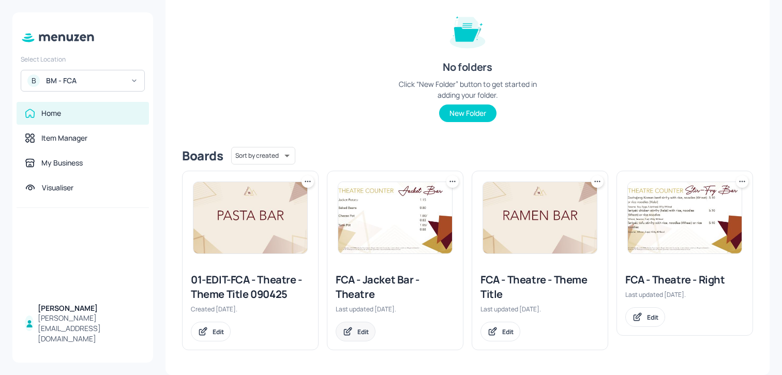
click at [358, 336] on div "Edit" at bounding box center [356, 332] width 40 height 20
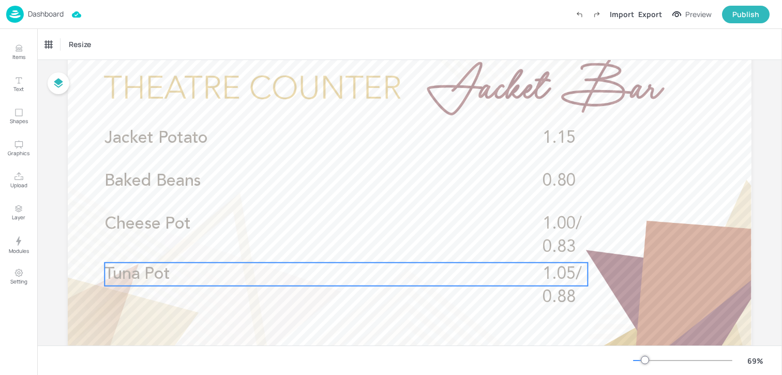
scroll to position [58, 0]
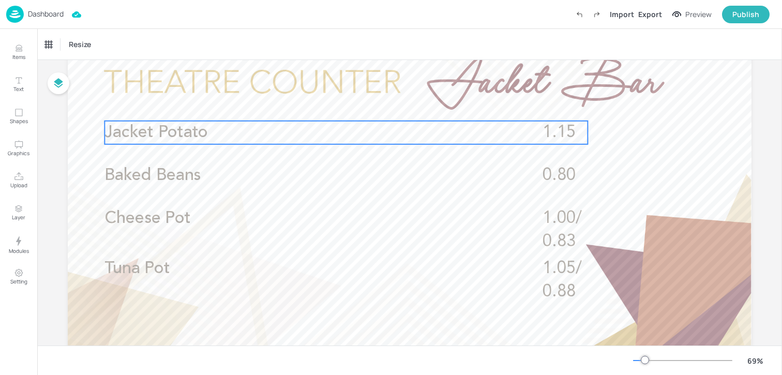
click at [205, 131] on span "Jacket Potato" at bounding box center [157, 132] width 104 height 17
click at [335, 107] on icon "Edit Item" at bounding box center [339, 103] width 9 height 8
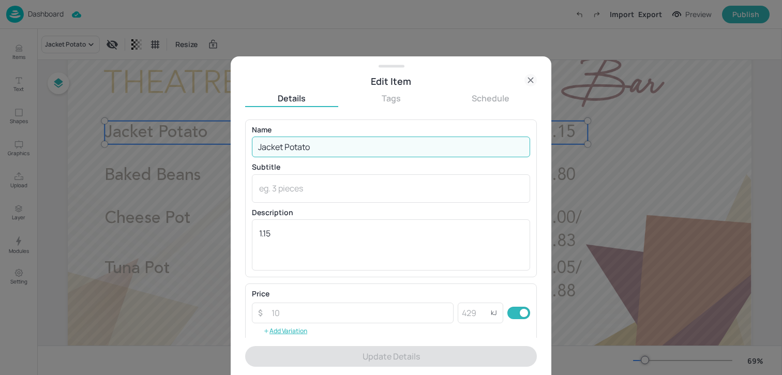
click at [317, 148] on input "Jacket Potato" at bounding box center [391, 147] width 278 height 21
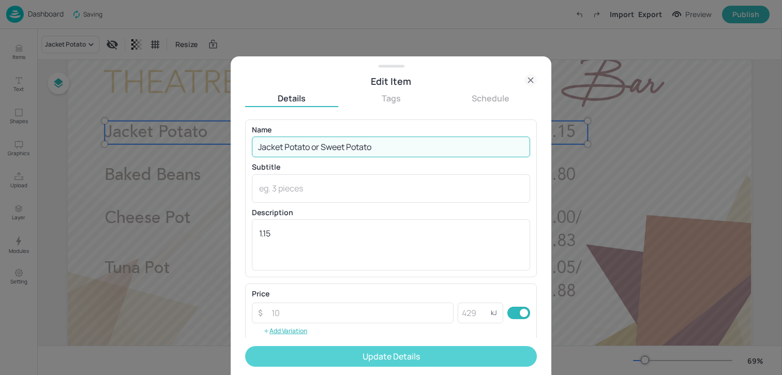
type input "Jacket Potato or Sweet Potato"
click at [316, 352] on button "Update Details" at bounding box center [391, 356] width 292 height 21
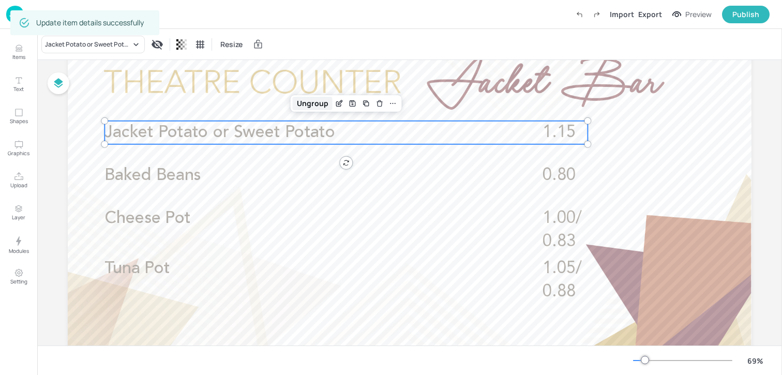
click at [312, 97] on div "Ungroup" at bounding box center [313, 103] width 40 height 13
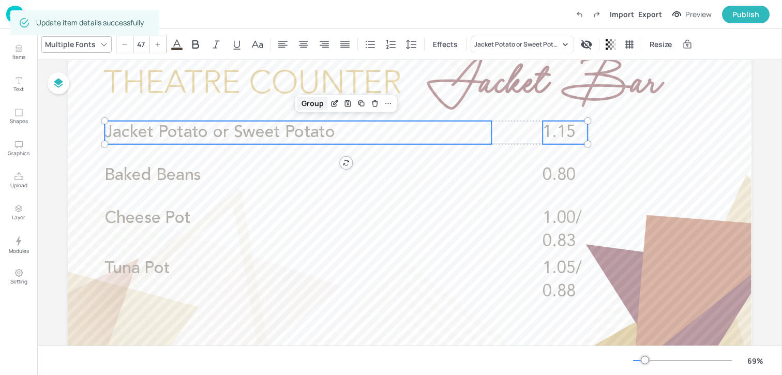
click at [316, 104] on div "Group" at bounding box center [313, 103] width 31 height 13
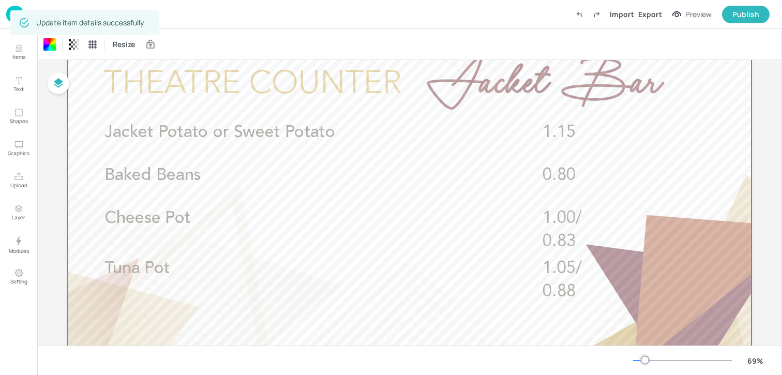
click at [10, 18] on div "Update item details successfully" at bounding box center [84, 22] width 149 height 25
click at [9, 18] on img at bounding box center [15, 14] width 18 height 17
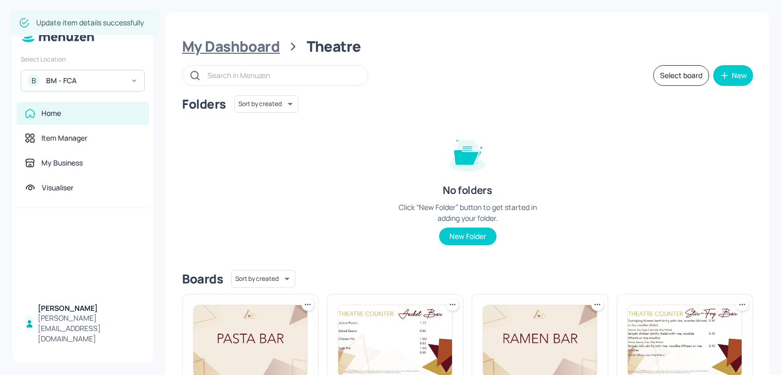
click at [229, 51] on div "My Dashboard" at bounding box center [231, 46] width 98 height 19
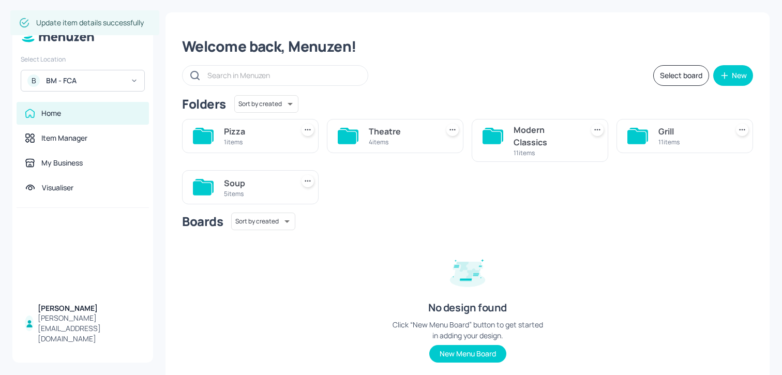
click at [260, 144] on div "1 items" at bounding box center [256, 142] width 65 height 9
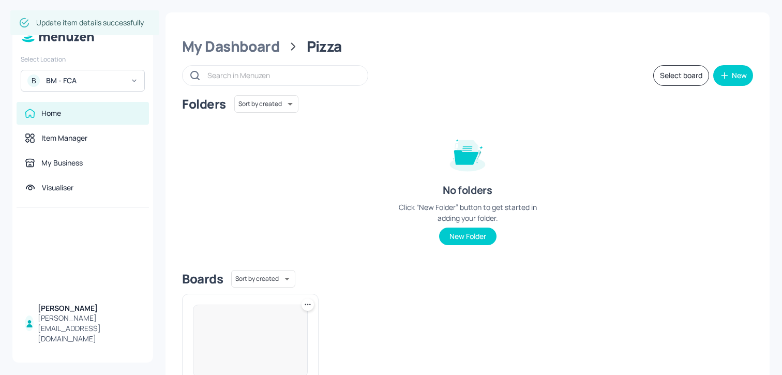
scroll to position [109, 0]
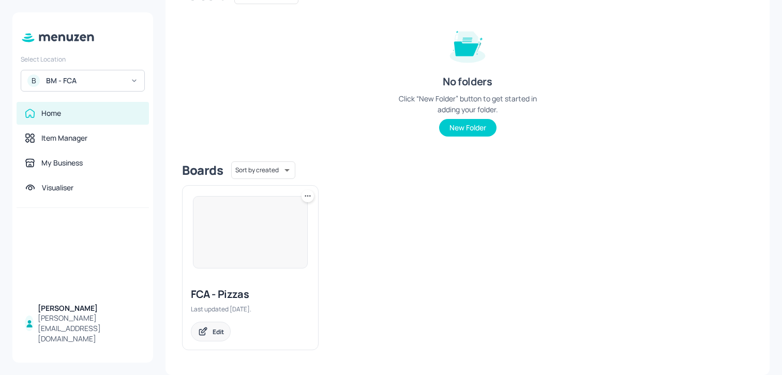
click at [218, 333] on div "Edit" at bounding box center [218, 332] width 11 height 9
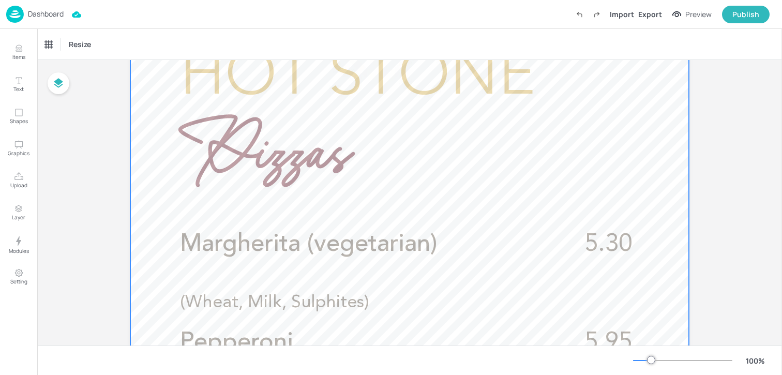
scroll to position [203, 0]
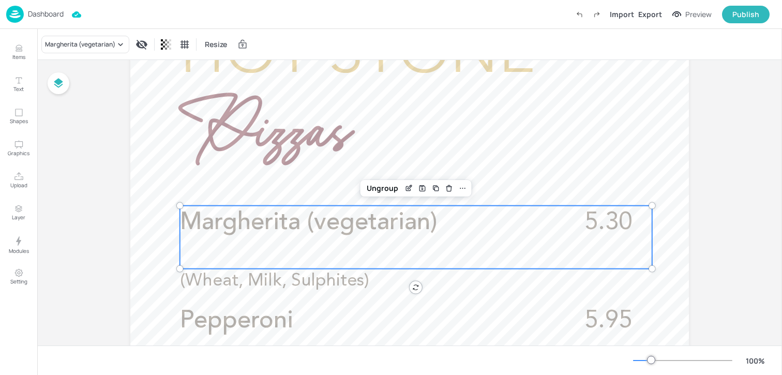
click at [394, 237] on p "Margherita (vegetarian)" at bounding box center [370, 223] width 380 height 34
click at [405, 185] on icon "Edit Item" at bounding box center [409, 188] width 9 height 8
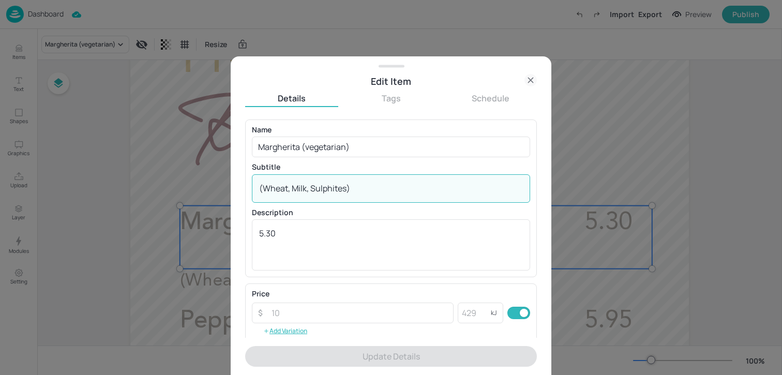
click at [339, 192] on textarea "(Wheat, Milk, Sulphites)" at bounding box center [391, 188] width 264 height 11
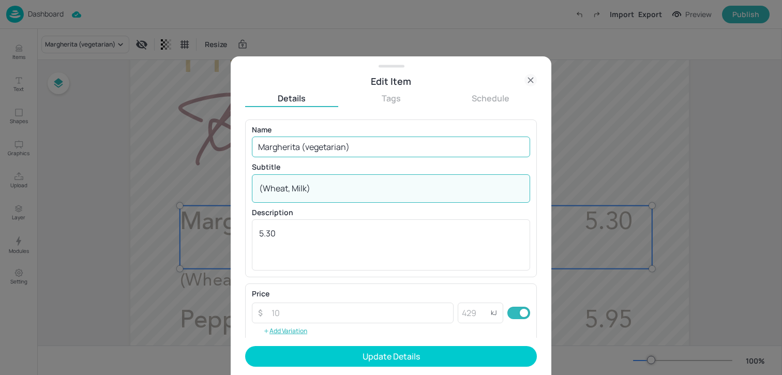
type textarea "(Wheat, Milk)"
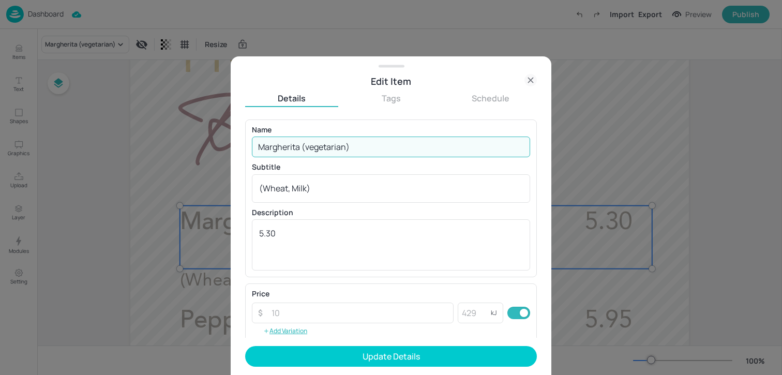
drag, startPoint x: 368, startPoint y: 144, endPoint x: 300, endPoint y: 142, distance: 68.9
click at [300, 142] on input "Margherita (vegetarian)" at bounding box center [391, 147] width 278 height 21
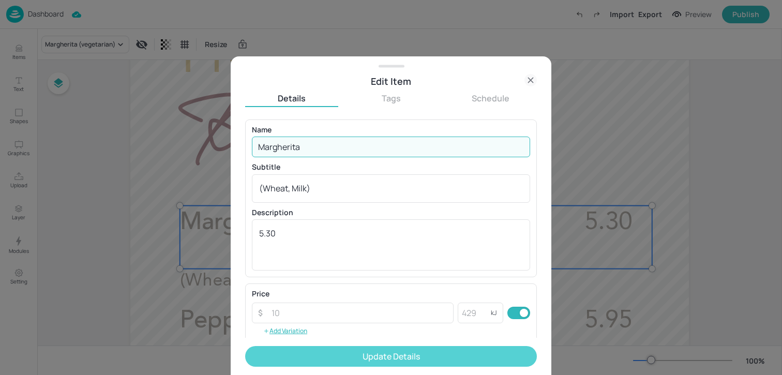
type input "Margherita"
click at [300, 361] on button "Update Details" at bounding box center [391, 356] width 292 height 21
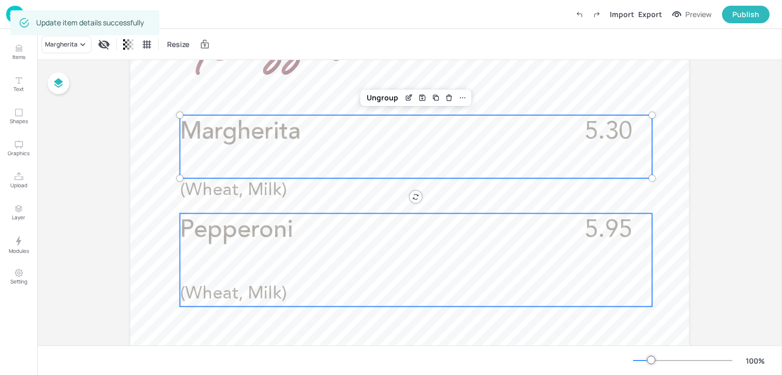
scroll to position [318, 0]
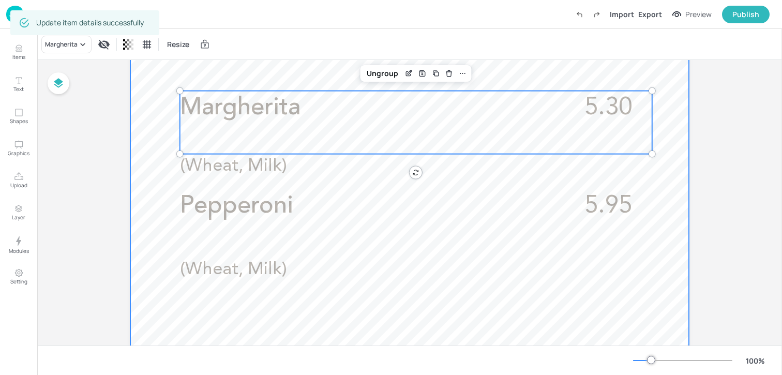
click at [261, 247] on div "Pepperoni 5.95 (Wheat, Milk)" at bounding box center [416, 235] width 472 height 93
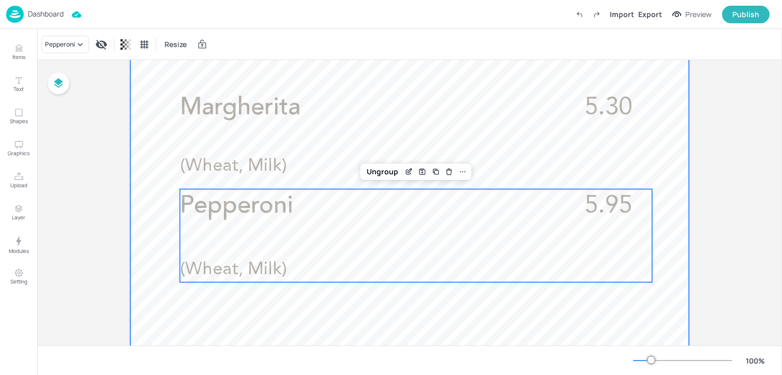
click at [369, 320] on div at bounding box center [409, 272] width 559 height 994
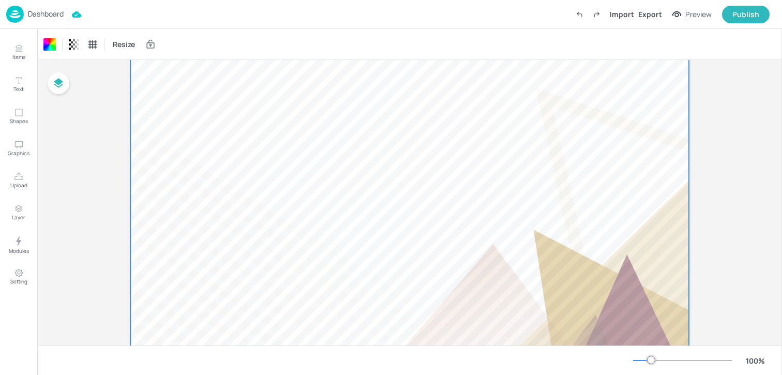
scroll to position [662, 0]
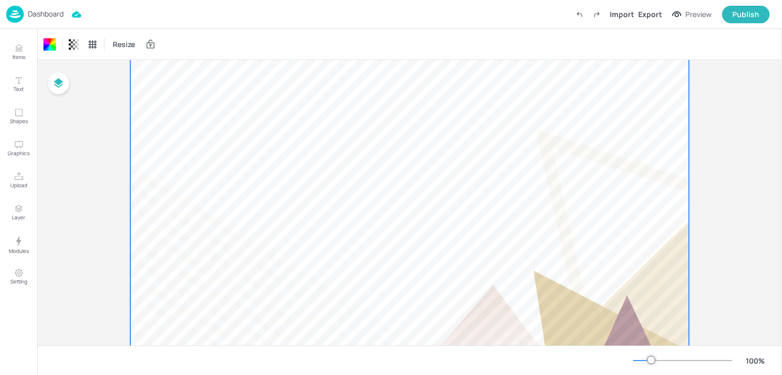
scroll to position [482, 0]
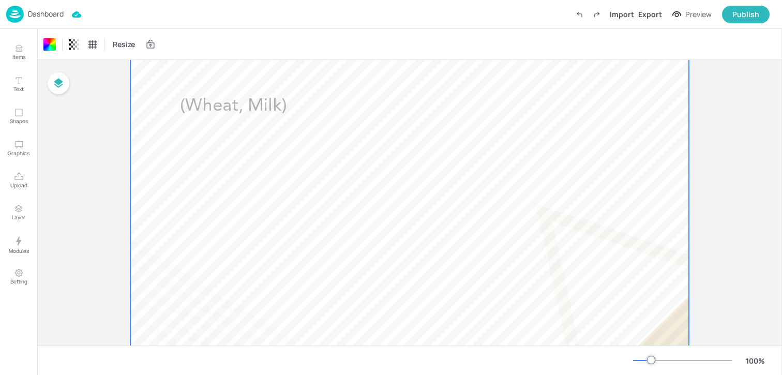
click at [269, 155] on div at bounding box center [409, 108] width 559 height 994
click at [269, 201] on div at bounding box center [409, 108] width 559 height 994
click at [260, 174] on div at bounding box center [409, 108] width 559 height 994
click at [260, 244] on div at bounding box center [409, 108] width 559 height 994
click at [260, 285] on div at bounding box center [409, 108] width 559 height 994
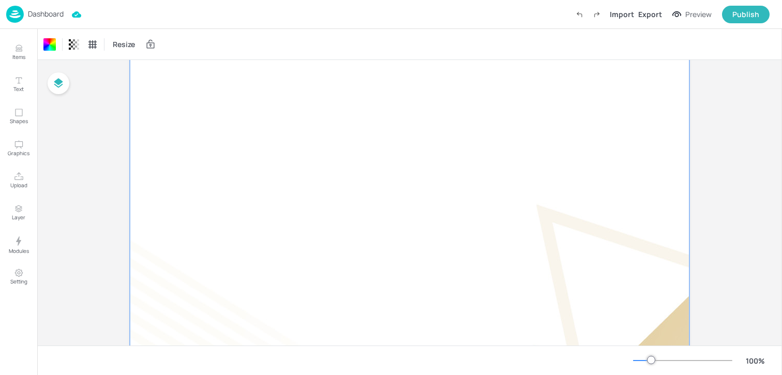
click at [249, 257] on div at bounding box center [409, 108] width 571 height 1006
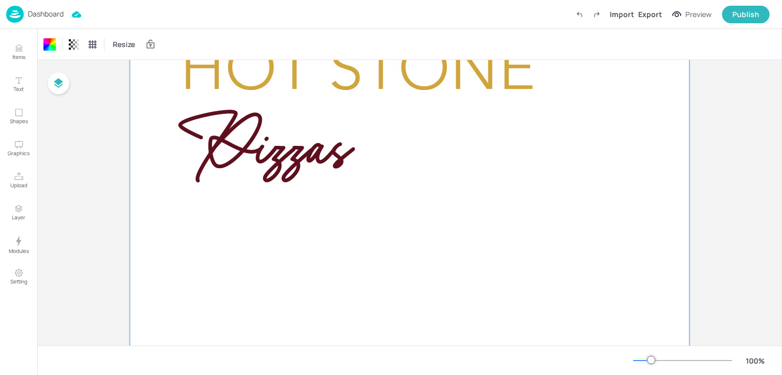
scroll to position [363, 0]
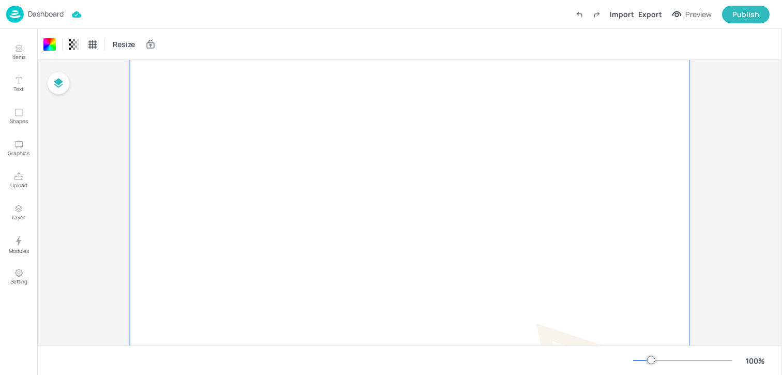
click at [47, 216] on div "Board FCA - Pizzas Margherita 5.30 (Wheat, Milk) Pepperoni 5.95 (Wheat, Milk)" at bounding box center [409, 223] width 745 height 1053
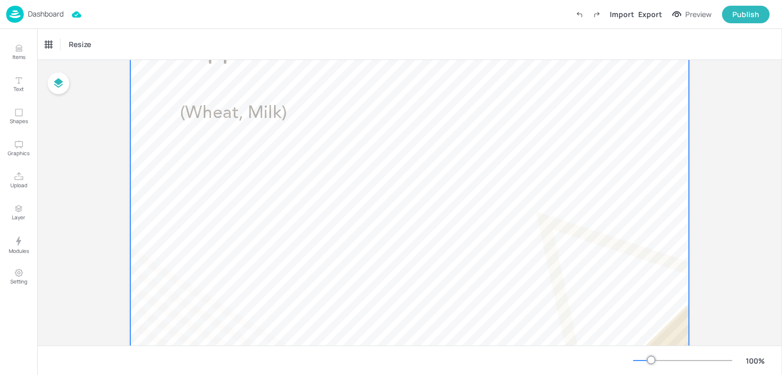
scroll to position [312, 0]
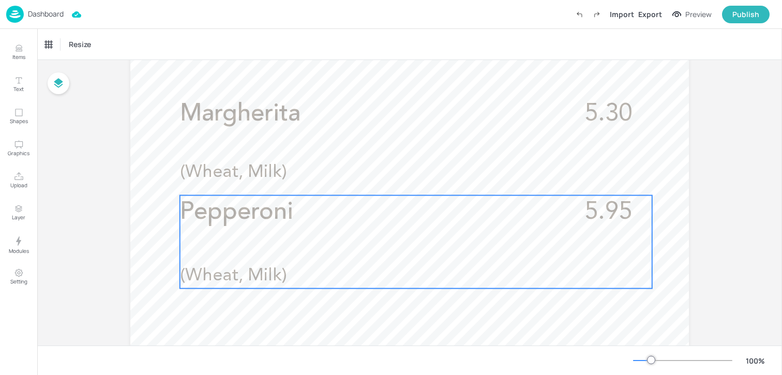
click at [249, 230] on div "Pepperoni 5.95 (Wheat, Milk)" at bounding box center [416, 242] width 472 height 93
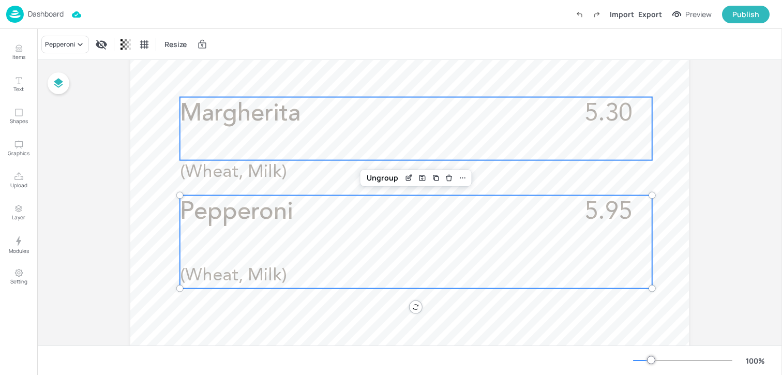
click at [243, 145] on div "Margherita 5.30 (Wheat, Milk)" at bounding box center [416, 128] width 472 height 63
click at [240, 219] on span "Pepperoni" at bounding box center [236, 212] width 113 height 24
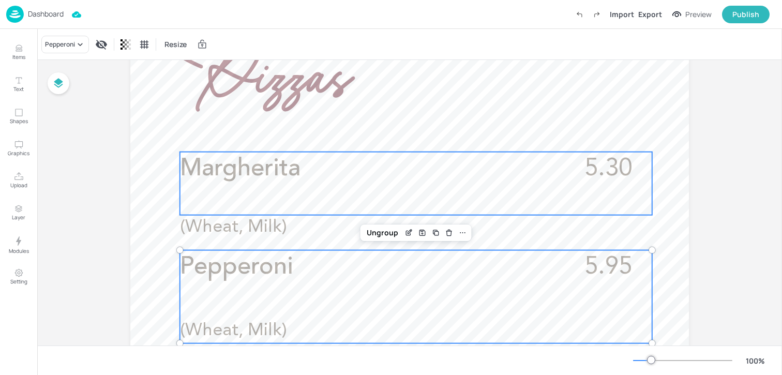
scroll to position [255, 0]
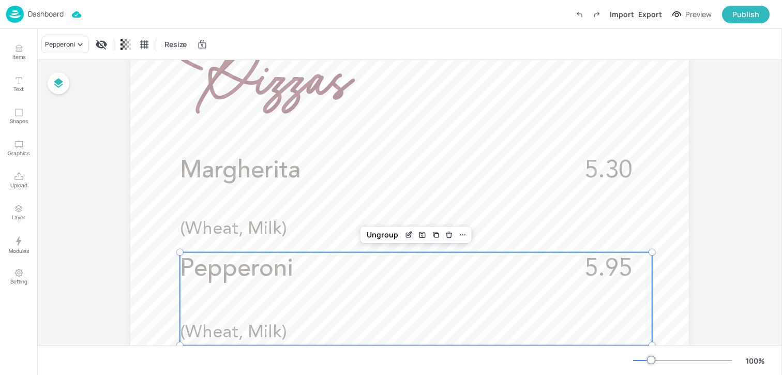
click at [280, 287] on div "Pepperoni 5.95 (Wheat, Milk)" at bounding box center [416, 299] width 472 height 93
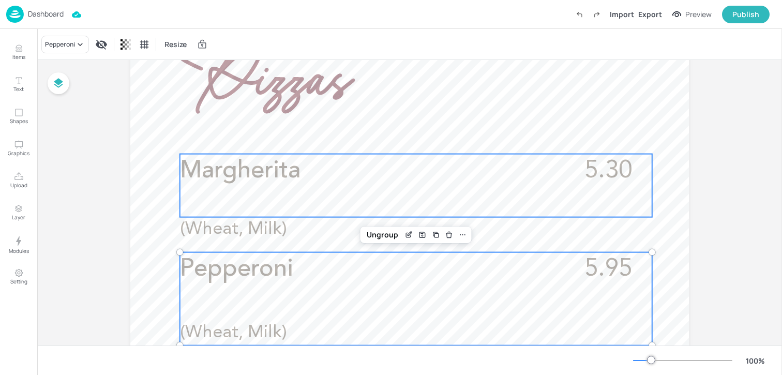
click at [273, 206] on div "Margherita 5.30 (Wheat, Milk)" at bounding box center [416, 185] width 472 height 63
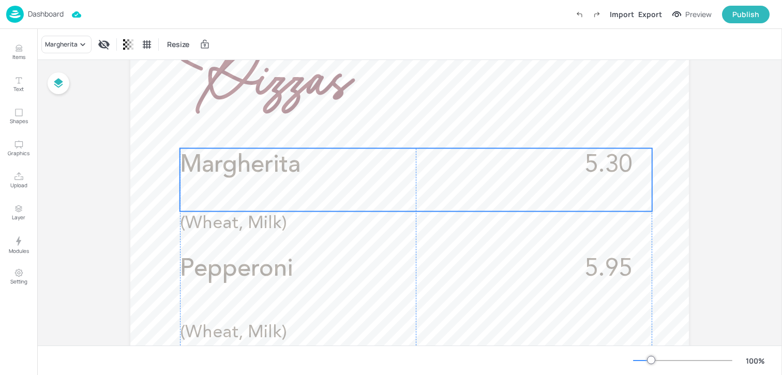
drag, startPoint x: 273, startPoint y: 206, endPoint x: 273, endPoint y: 201, distance: 5.7
click at [273, 201] on div "Margherita 5.30 (Wheat, Milk)" at bounding box center [416, 180] width 472 height 63
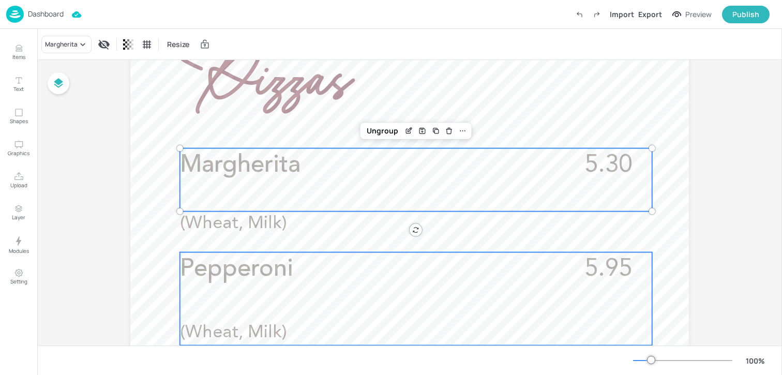
click at [258, 282] on p "Pepperoni" at bounding box center [370, 270] width 380 height 34
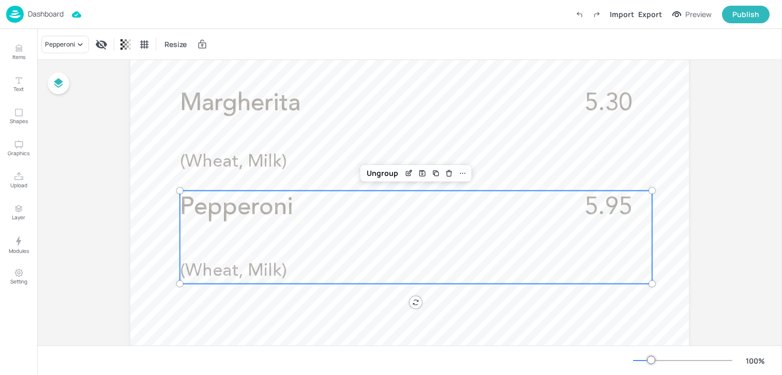
scroll to position [261, 0]
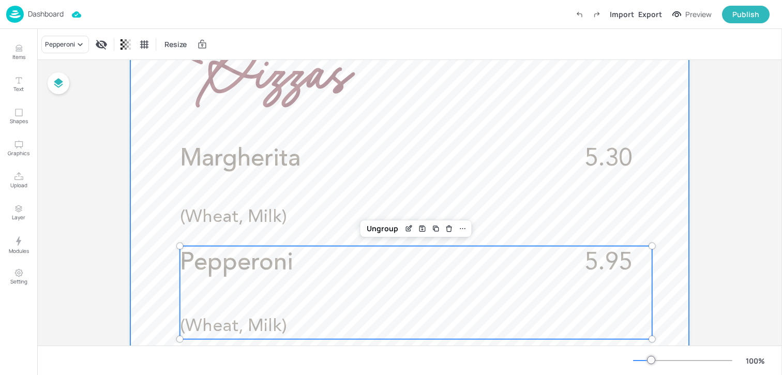
click at [158, 149] on div at bounding box center [409, 329] width 559 height 994
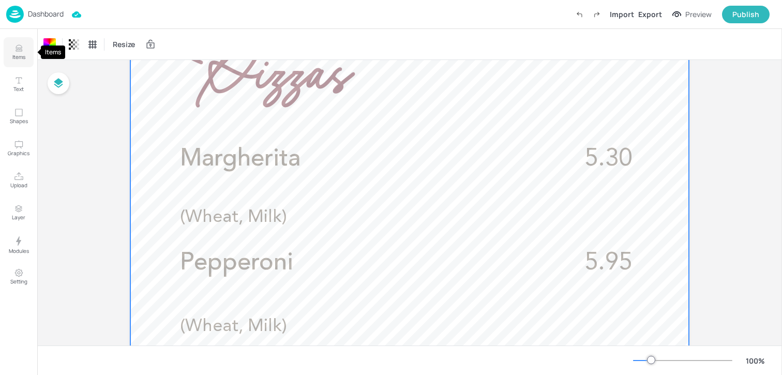
click at [23, 60] on p "Items" at bounding box center [18, 56] width 13 height 7
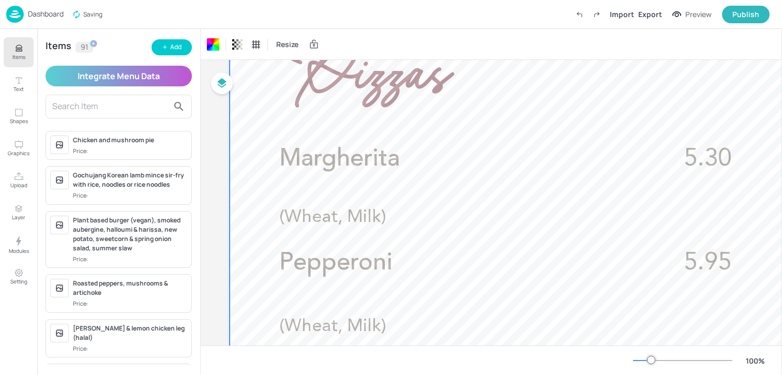
click at [125, 110] on input "text" at bounding box center [110, 106] width 116 height 17
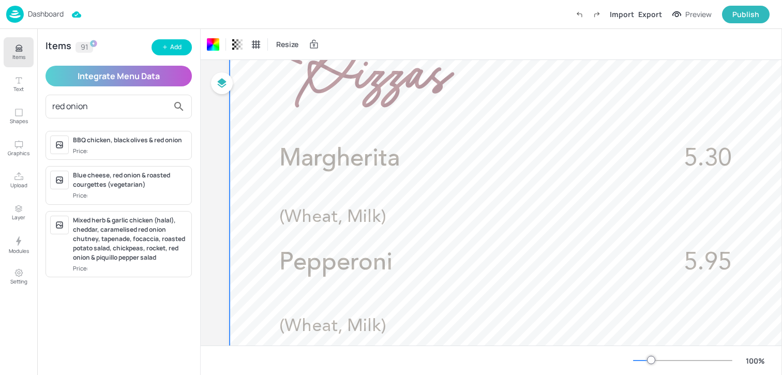
click at [104, 109] on input "red onion" at bounding box center [110, 106] width 116 height 17
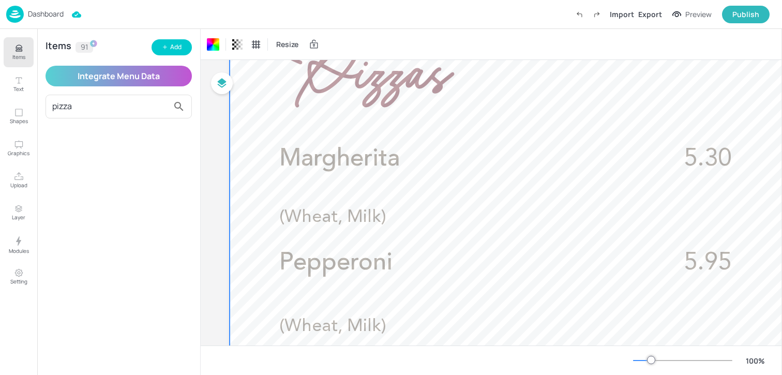
type input "pizza"
click at [105, 117] on div "pizza" at bounding box center [119, 107] width 146 height 24
click at [104, 114] on div "pizza" at bounding box center [119, 107] width 146 height 24
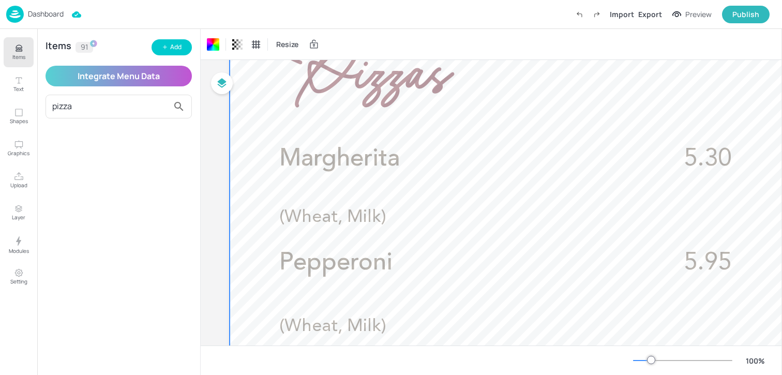
click at [104, 114] on div "pizza" at bounding box center [119, 107] width 146 height 24
click at [95, 110] on input "pizza" at bounding box center [110, 106] width 116 height 17
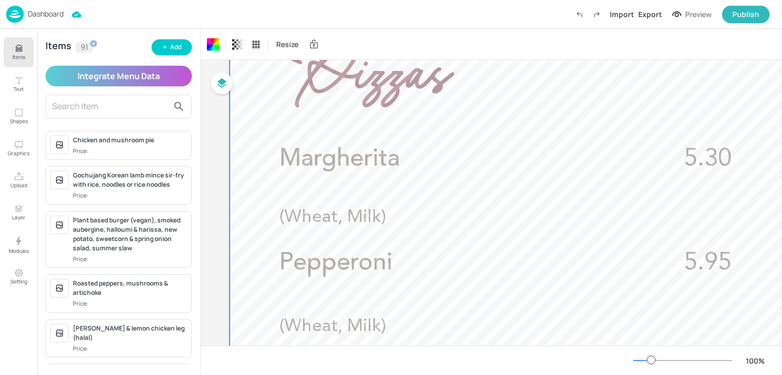
click at [19, 57] on p "Items" at bounding box center [18, 56] width 13 height 7
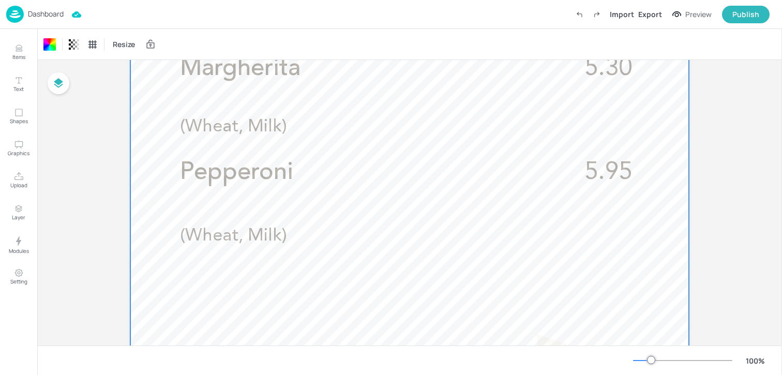
scroll to position [385, 0]
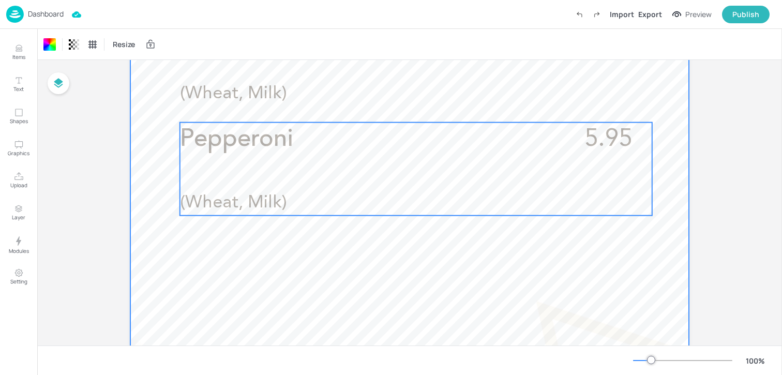
click at [221, 183] on div "Pepperoni 5.95 (Wheat, Milk)" at bounding box center [416, 169] width 472 height 93
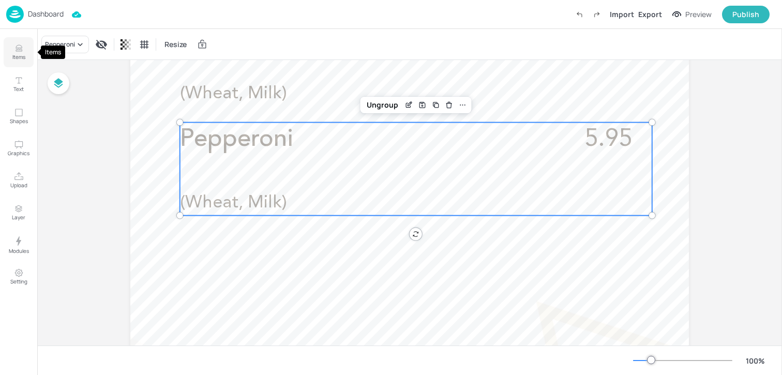
click at [17, 50] on icon "Items" at bounding box center [19, 48] width 10 height 10
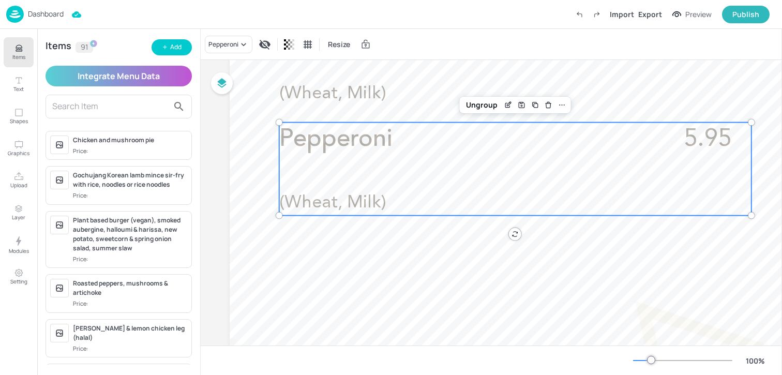
click at [159, 38] on div "Items 91 Add Integrate Menu Data Chicken and mushroom pie Price: Gochujang Kore…" at bounding box center [118, 202] width 163 height 346
click at [159, 42] on button "Add" at bounding box center [172, 47] width 40 height 16
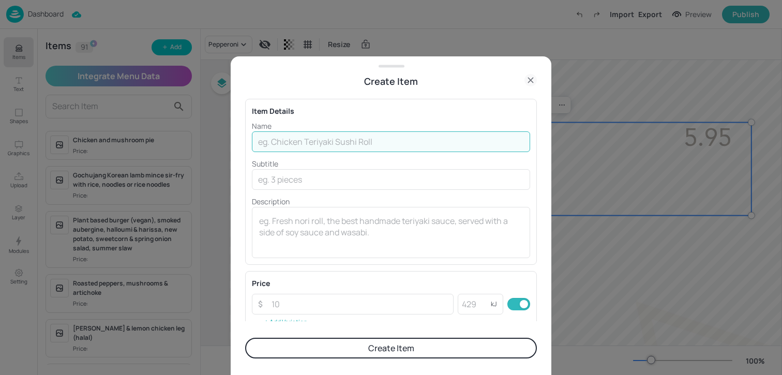
click at [273, 131] on input "text" at bounding box center [391, 141] width 278 height 21
paste input "Red onion, goats cheese, rocket pizza (vegetarian) (Wheat, Milk, Mustard) £5.30"
drag, startPoint x: 410, startPoint y: 143, endPoint x: 607, endPoint y: 140, distance: 196.7
click at [607, 140] on div "Create Item Item Details Name Red onion, goats cheese, rocket pizza (vegetarian…" at bounding box center [391, 187] width 782 height 375
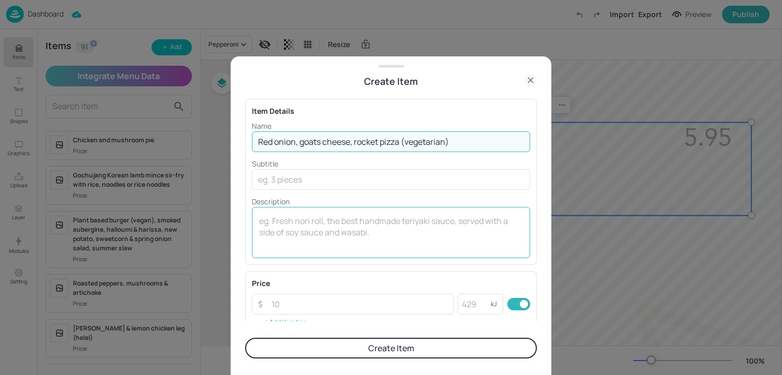
scroll to position [0, 0]
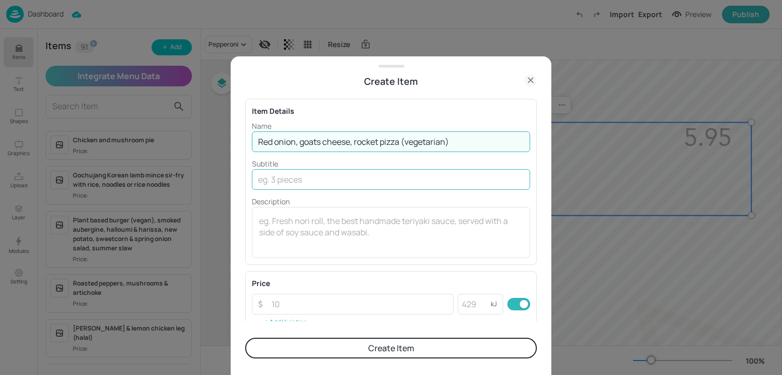
type input "Red onion, goats cheese, rocket pizza (vegetarian)"
click at [362, 187] on input "text" at bounding box center [391, 179] width 278 height 21
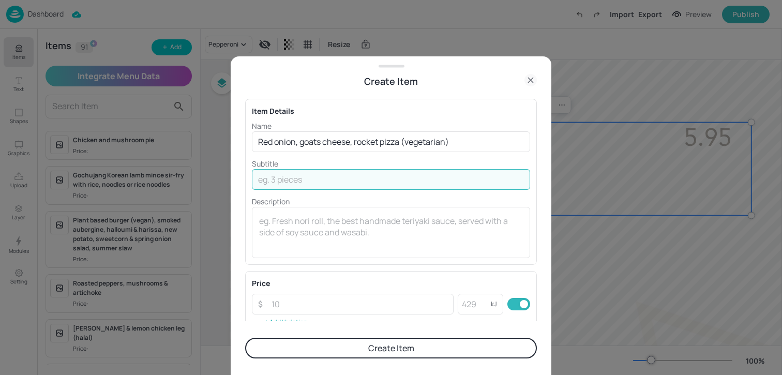
paste input "(Wheat, Milk, Mustard) £5.30"
click at [350, 185] on input "(Wheat, Milk, Mustard) £5.30" at bounding box center [391, 179] width 278 height 21
drag, startPoint x: 346, startPoint y: 183, endPoint x: 380, endPoint y: 183, distance: 34.2
click at [380, 183] on input "(Wheat, Milk, Mustard)5.30" at bounding box center [391, 179] width 278 height 21
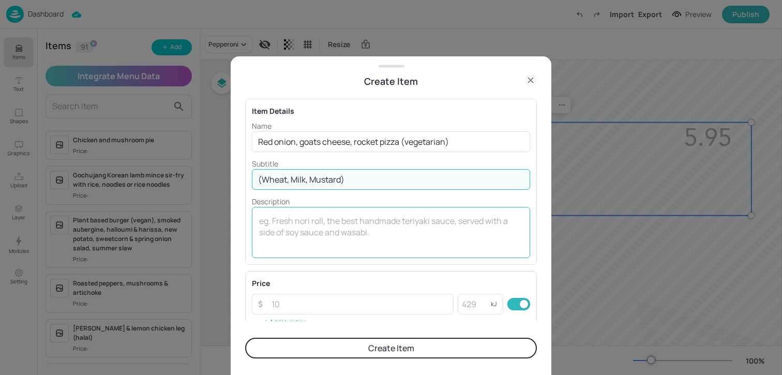
type input "(Wheat, Milk, Mustard)"
click at [329, 258] on div "x ​" at bounding box center [391, 232] width 278 height 51
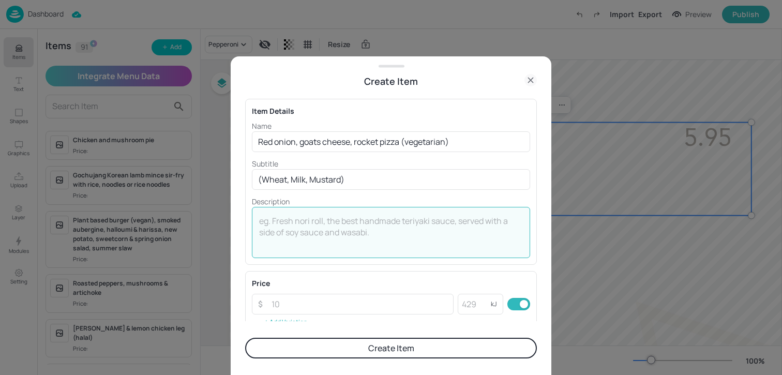
click at [312, 240] on textarea at bounding box center [391, 232] width 264 height 34
paste textarea "5.30"
type textarea "5.30"
click at [334, 353] on button "Create Item" at bounding box center [391, 348] width 292 height 21
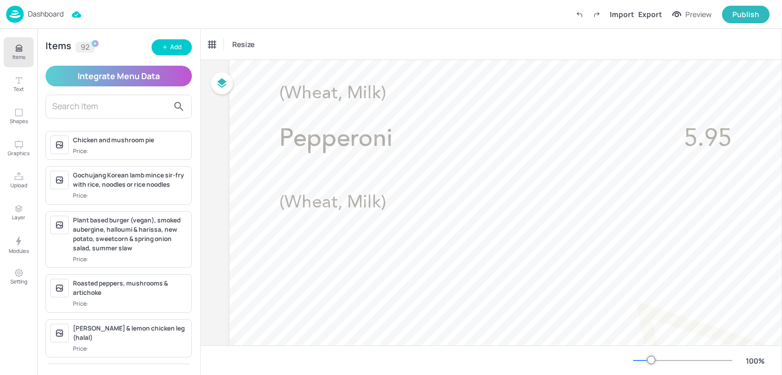
click at [109, 111] on input "text" at bounding box center [110, 106] width 116 height 17
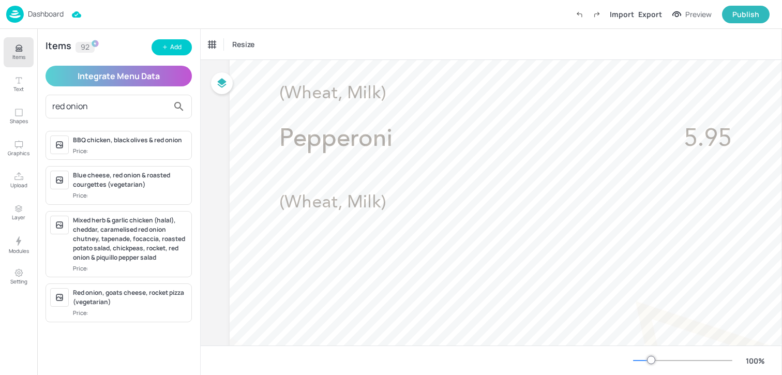
type input "red onion"
click at [126, 308] on div "Red onion, goats cheese, rocket pizza (vegetarian) Price:" at bounding box center [130, 302] width 114 height 29
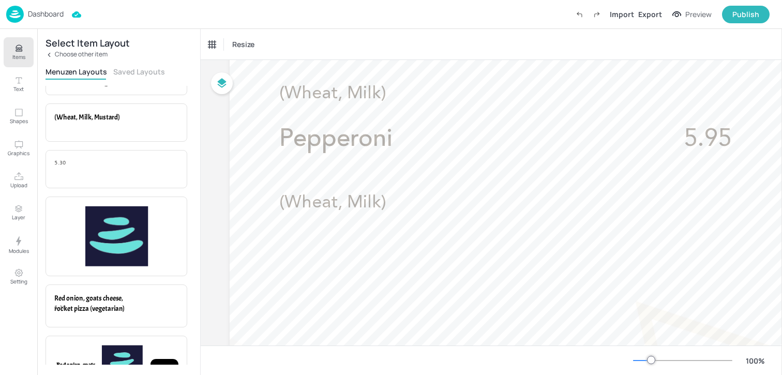
scroll to position [149, 0]
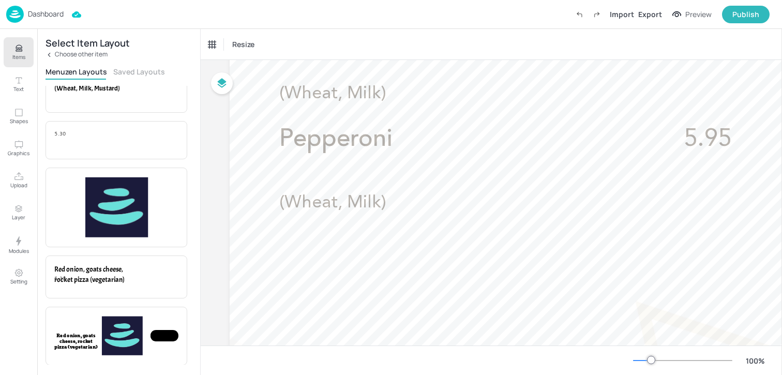
click at [135, 64] on div "Select Item Layout Choose other item Menuzen Layouts Saved Layouts Item Price R…" at bounding box center [118, 202] width 163 height 346
click at [135, 71] on button "Saved Layouts" at bounding box center [139, 72] width 52 height 10
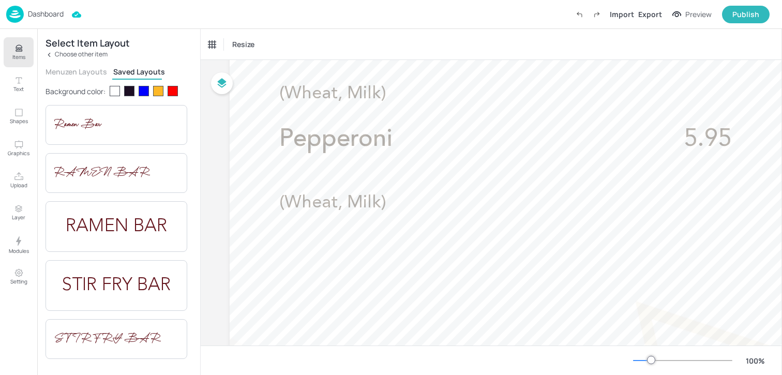
scroll to position [205, 0]
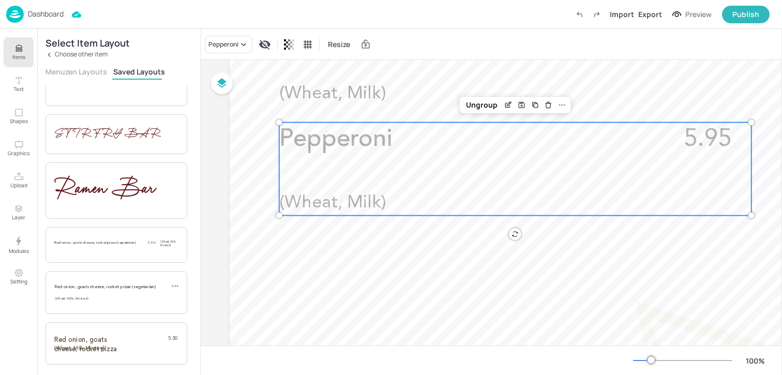
click at [376, 141] on span "Pepperoni" at bounding box center [335, 139] width 113 height 24
click at [504, 113] on div "Ungroup" at bounding box center [515, 105] width 111 height 17
click at [504, 109] on div "Edit Item" at bounding box center [508, 104] width 13 height 13
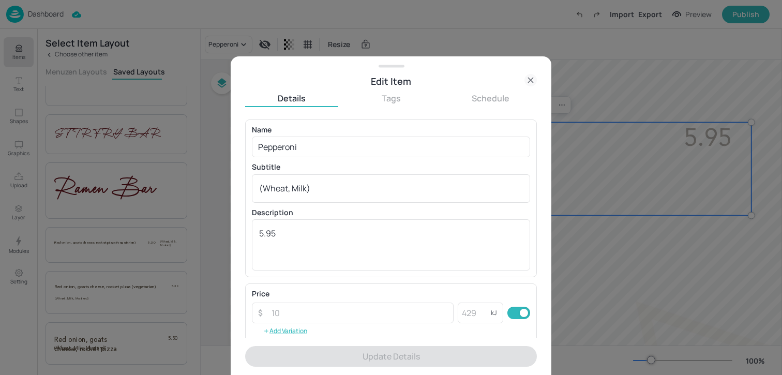
click at [530, 78] on icon at bounding box center [531, 80] width 12 height 12
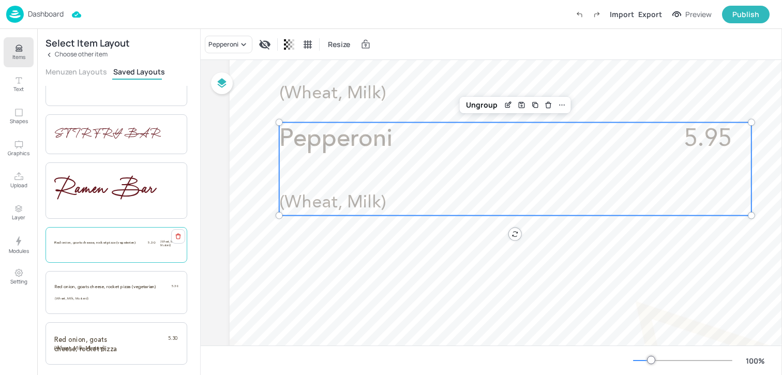
click at [112, 252] on div "Red onion, goats cheese, rocket pizza (vegetarian) 5.30 (Wheat, Milk, Mustard)" at bounding box center [117, 245] width 142 height 36
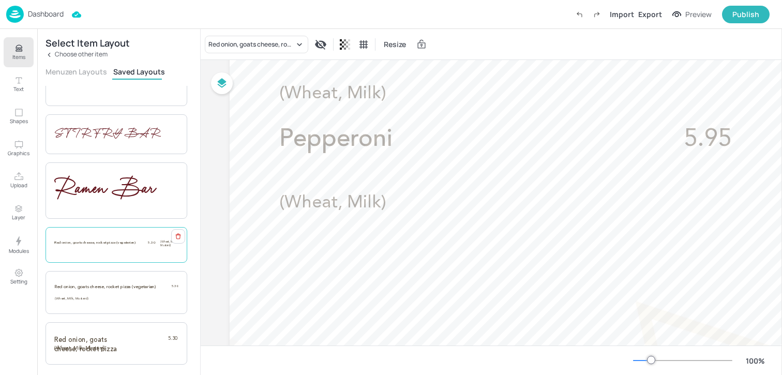
click at [102, 250] on div "Red onion, goats cheese, rocket pizza (vegetarian) 5.30 (Wheat, Milk, Mustard)" at bounding box center [117, 245] width 142 height 36
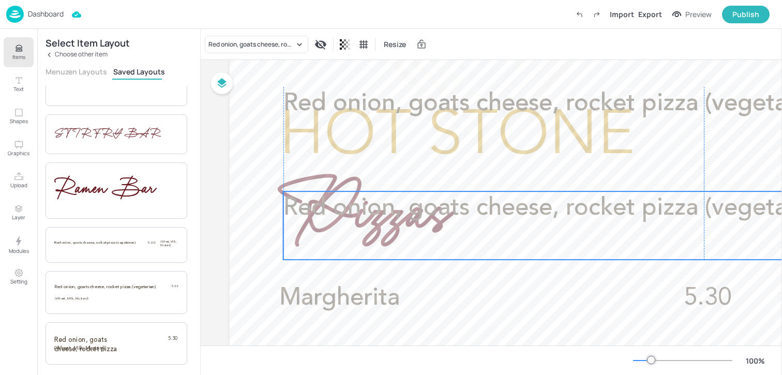
drag, startPoint x: 387, startPoint y: 122, endPoint x: 384, endPoint y: 260, distance: 138.2
click at [385, 257] on div "Red onion, goats cheese, rocket pizza (vegetarian) 5.30 (Wheat, Milk, Mustard)" at bounding box center [705, 225] width 842 height 68
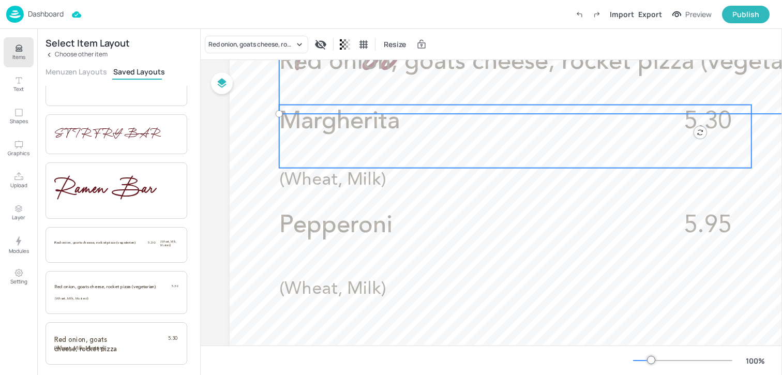
scroll to position [273, 0]
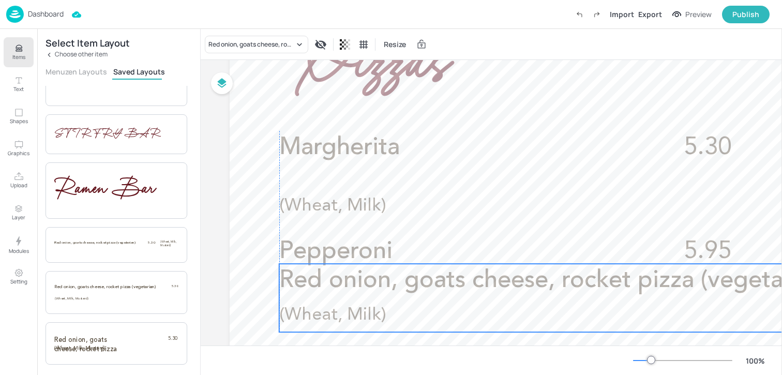
drag, startPoint x: 377, startPoint y: 147, endPoint x: 381, endPoint y: 332, distance: 185.3
click at [381, 293] on span "Red onion, goats cheese, rocket pizza (vegetarian)" at bounding box center [555, 281] width 552 height 24
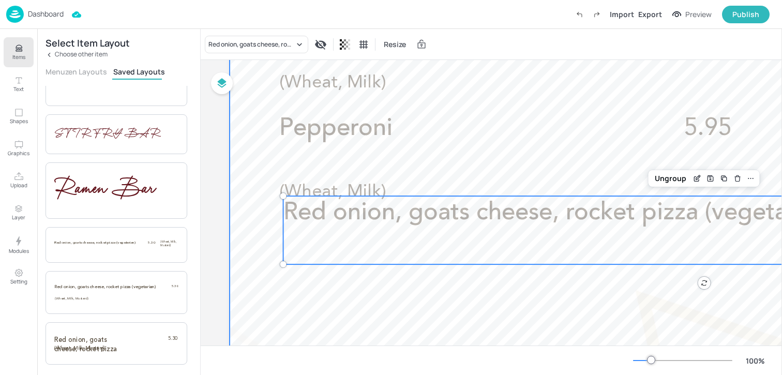
scroll to position [393, 0]
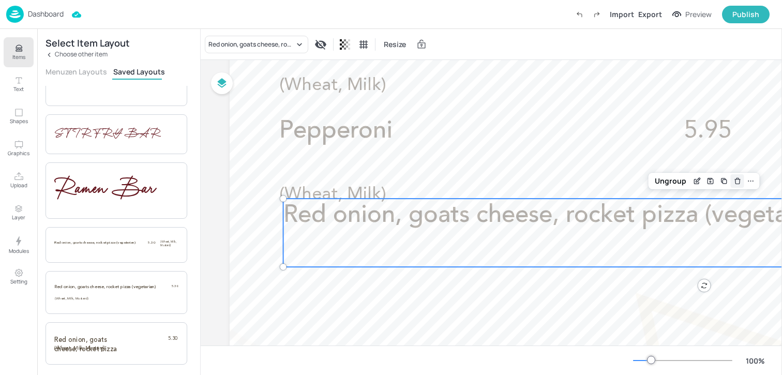
click at [737, 180] on icon "Delete" at bounding box center [738, 181] width 8 height 8
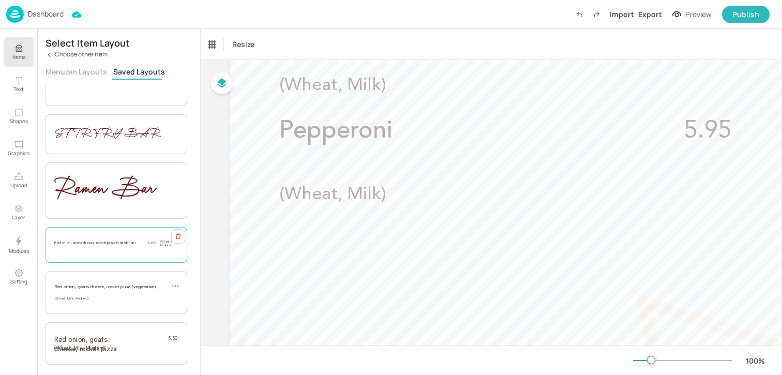
click at [107, 247] on div "Red onion, goats cheese, rocket pizza (vegetarian)" at bounding box center [95, 245] width 83 height 10
click at [17, 63] on button "Items" at bounding box center [19, 52] width 30 height 30
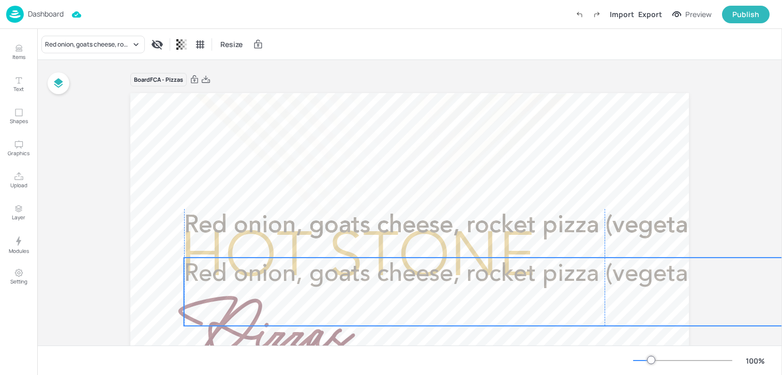
drag, startPoint x: 302, startPoint y: 240, endPoint x: 302, endPoint y: 321, distance: 81.2
click at [302, 292] on p "Red onion, goats cheese, rocket pizza (vegetarian)" at bounding box center [465, 275] width 562 height 34
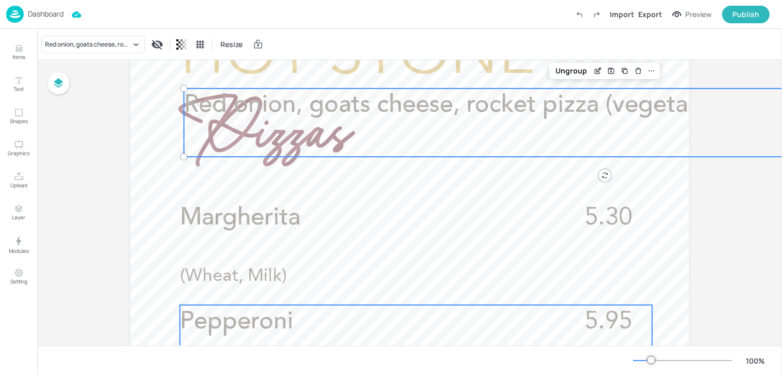
scroll to position [205, 0]
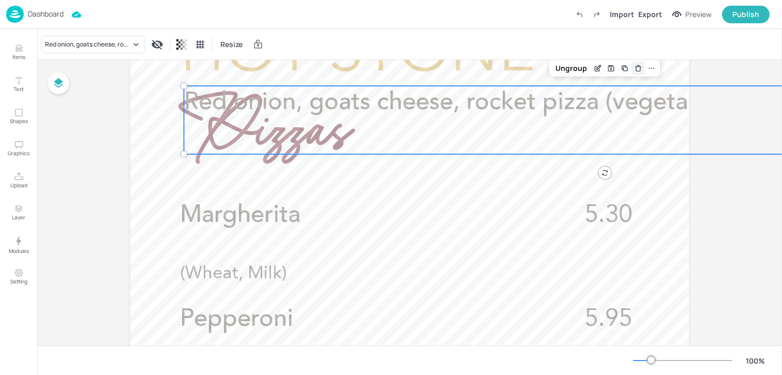
click at [638, 66] on icon "Delete" at bounding box center [638, 68] width 8 height 8
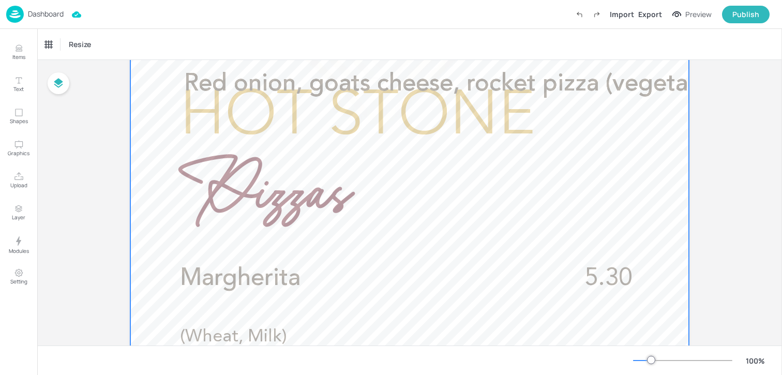
scroll to position [107, 0]
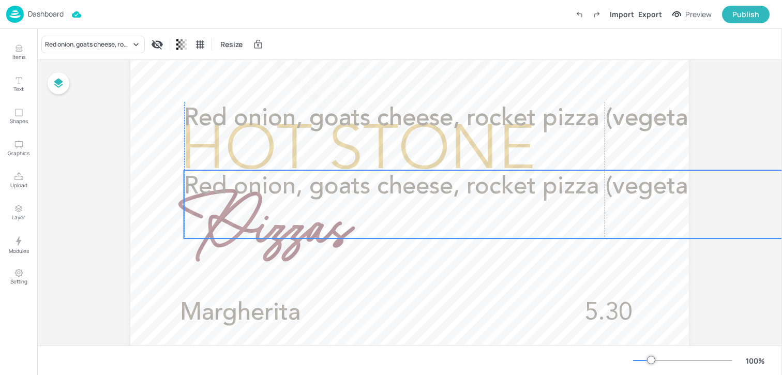
drag, startPoint x: 566, startPoint y: 155, endPoint x: 566, endPoint y: 221, distance: 66.8
click at [566, 199] on span "Red onion, goats cheese, rocket pizza (vegetarian)" at bounding box center [460, 187] width 552 height 24
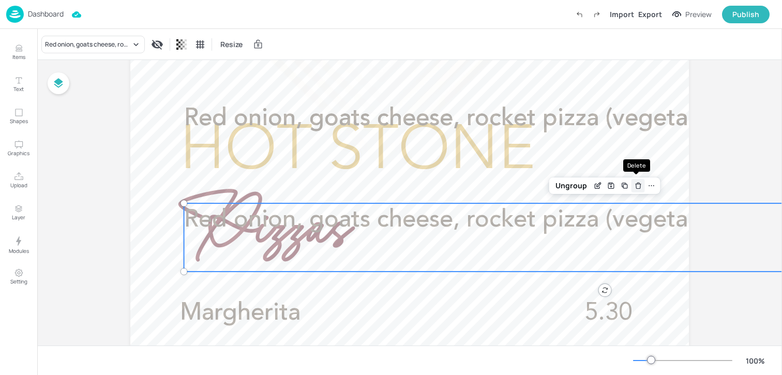
click at [638, 186] on icon "Delete" at bounding box center [638, 186] width 8 height 8
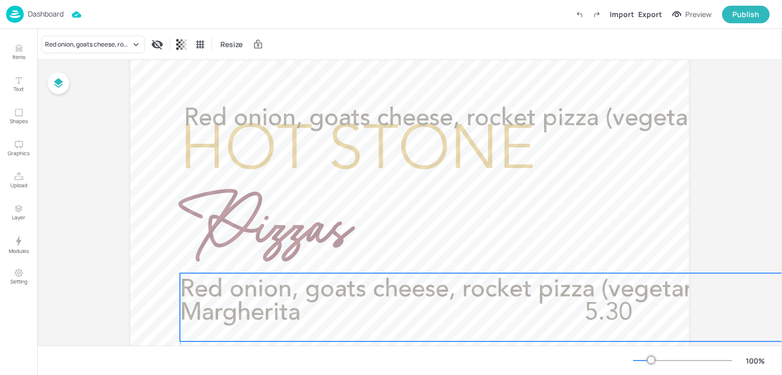
drag, startPoint x: 586, startPoint y: 131, endPoint x: 580, endPoint y: 315, distance: 183.3
click at [580, 307] on p "Red onion, goats cheese, rocket pizza (vegetarian)" at bounding box center [461, 290] width 562 height 34
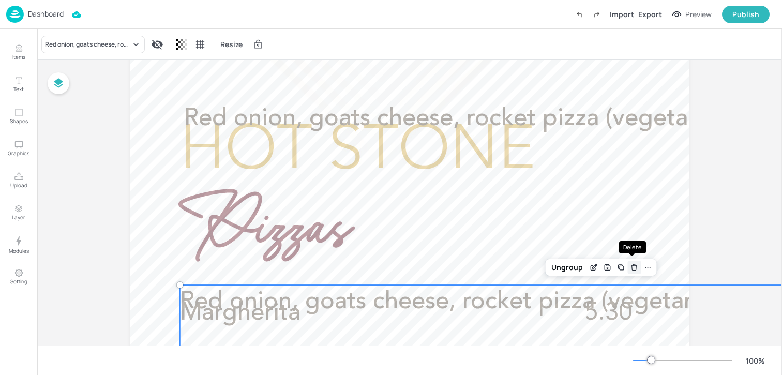
click at [630, 268] on icon "Delete" at bounding box center [634, 267] width 8 height 8
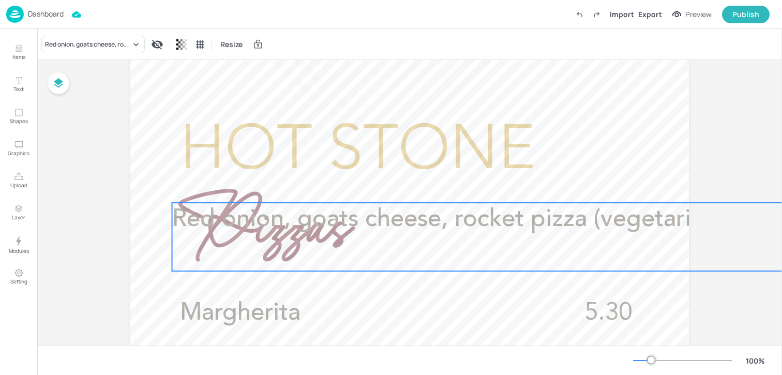
drag, startPoint x: 565, startPoint y: 120, endPoint x: 551, endPoint y: 244, distance: 124.5
click at [551, 232] on span "Red onion, goats cheese, rocket pizza (vegetarian)" at bounding box center [448, 220] width 552 height 24
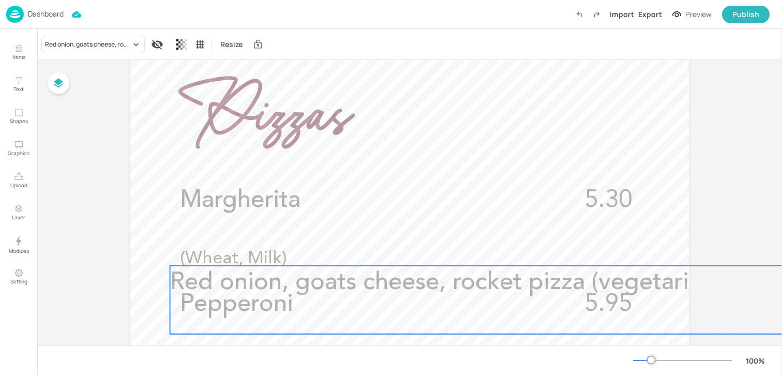
drag, startPoint x: 479, startPoint y: 180, endPoint x: 479, endPoint y: 337, distance: 157.8
click at [479, 334] on div "Red onion, goats cheese, rocket pizza (vegetarian) 5.30 (Wheat, Milk, Mustard)" at bounding box center [591, 300] width 842 height 68
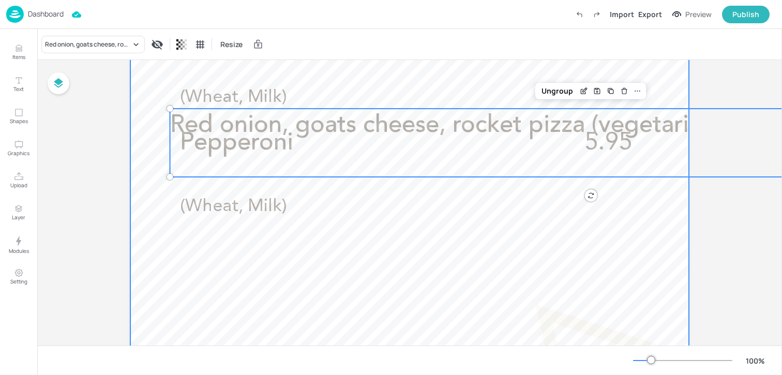
scroll to position [432, 0]
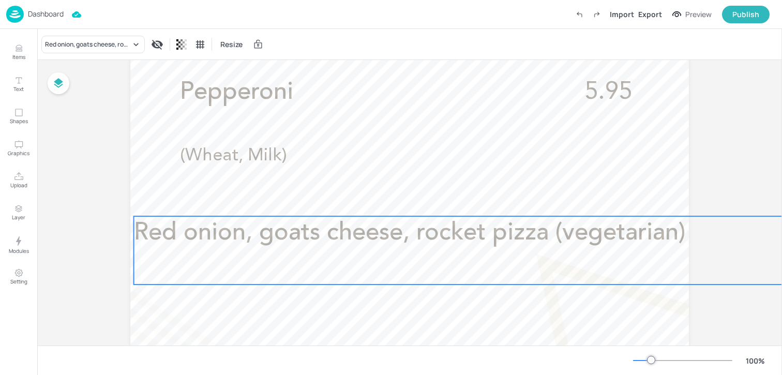
drag, startPoint x: 391, startPoint y: 90, endPoint x: 266, endPoint y: 239, distance: 194.3
click at [266, 239] on p "Red onion, goats cheese, rocket pizza (vegetarian)" at bounding box center [415, 233] width 562 height 34
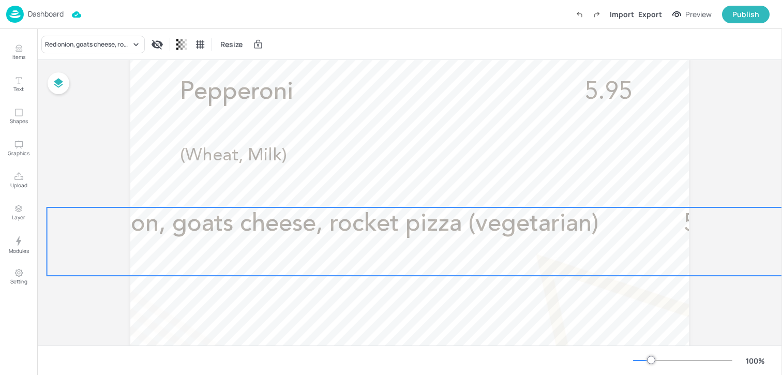
drag, startPoint x: 321, startPoint y: 233, endPoint x: 245, endPoint y: 233, distance: 76.6
click at [245, 233] on span "Red onion, goats cheese, rocket pizza (vegetarian)" at bounding box center [323, 224] width 552 height 24
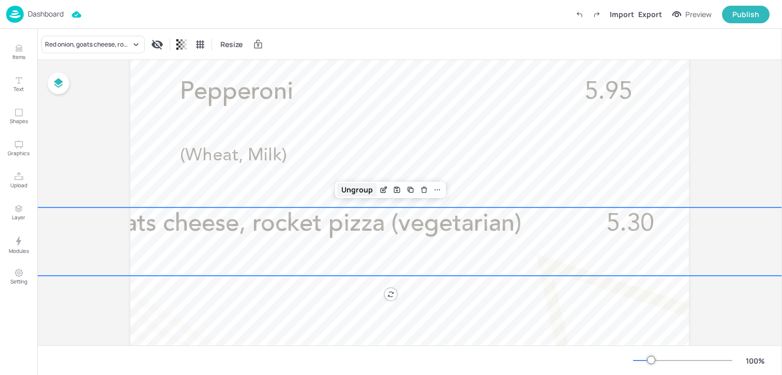
click at [350, 191] on div "Ungroup" at bounding box center [357, 189] width 40 height 13
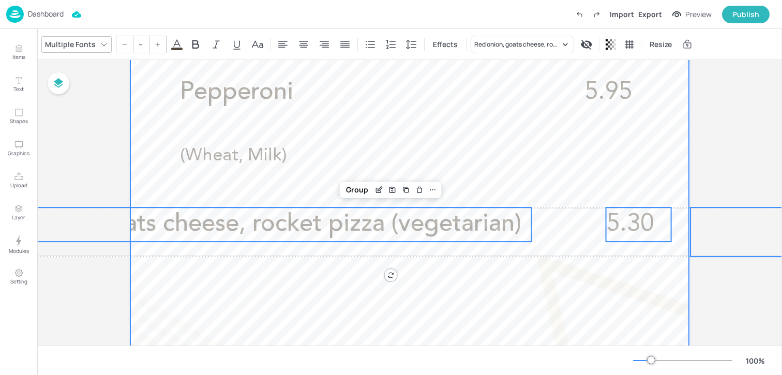
click at [478, 202] on div at bounding box center [409, 158] width 559 height 994
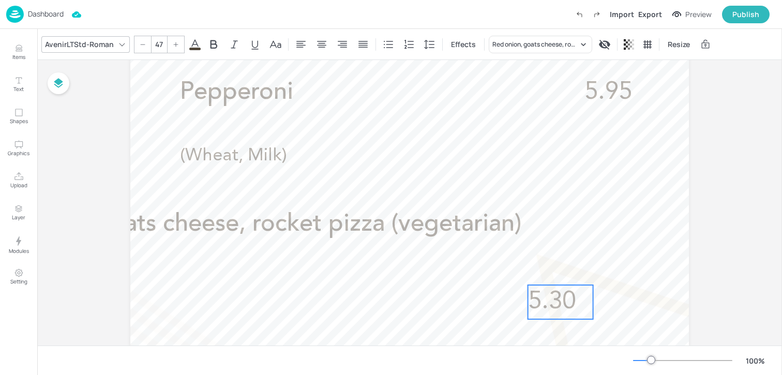
drag, startPoint x: 611, startPoint y: 220, endPoint x: 502, endPoint y: 314, distance: 143.1
click at [528, 314] on span "5.30" at bounding box center [552, 302] width 48 height 24
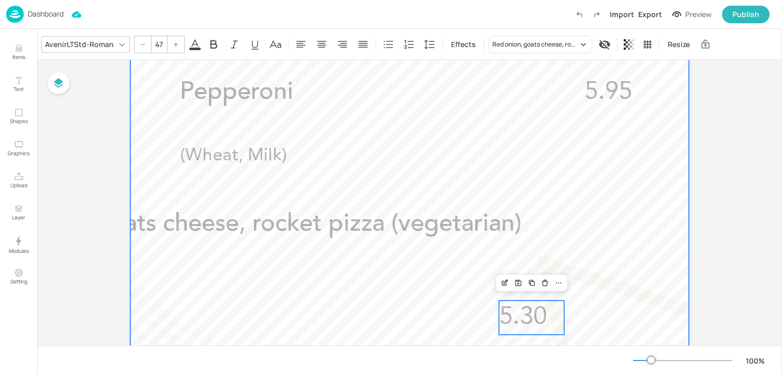
click at [389, 242] on div at bounding box center [409, 158] width 559 height 994
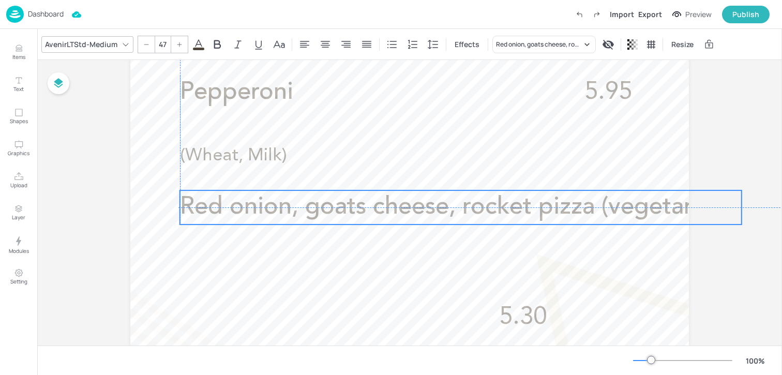
drag, startPoint x: 362, startPoint y: 226, endPoint x: 570, endPoint y: 208, distance: 209.3
click at [570, 208] on span "Red onion, goats cheese, rocket pizza (vegetarian)" at bounding box center [456, 207] width 552 height 24
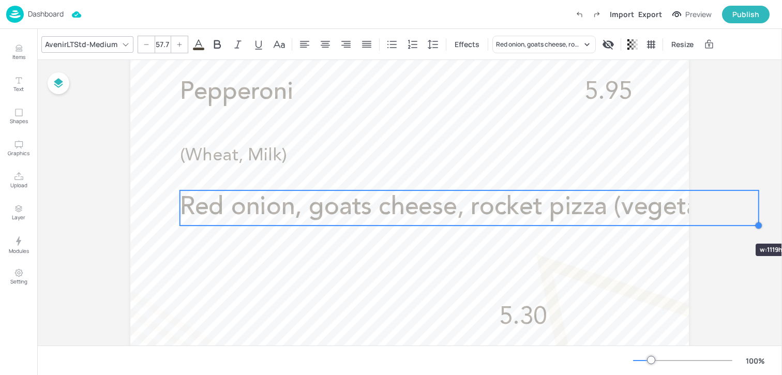
type input "58.4"
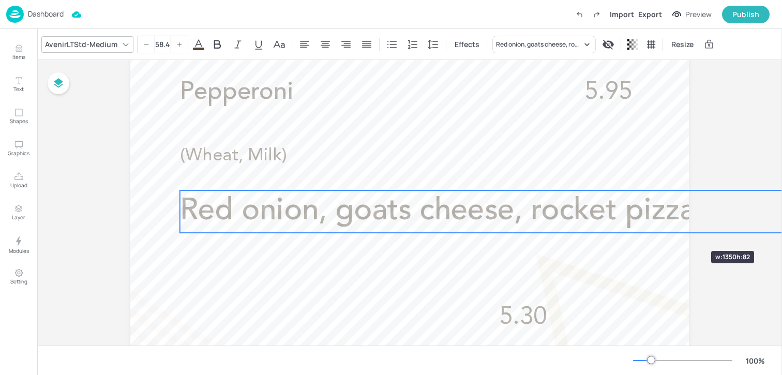
drag, startPoint x: 741, startPoint y: 225, endPoint x: 681, endPoint y: 232, distance: 60.0
click at [681, 232] on div "Margherita 5.30 (Wheat, Milk) Pepperoni 5.95 (Wheat, Milk) Red onion, goats che…" at bounding box center [409, 158] width 559 height 994
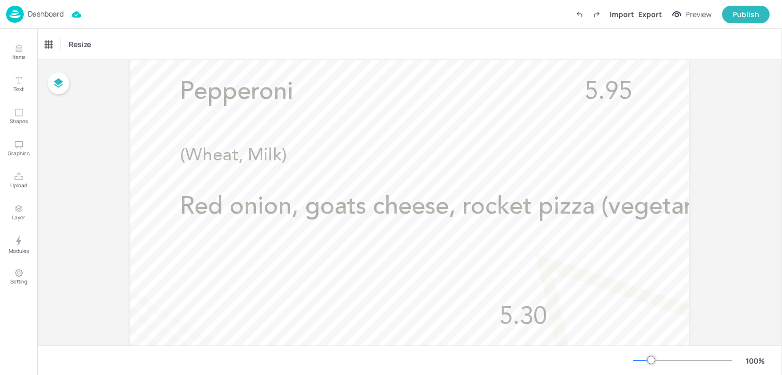
click at [688, 203] on div "Board FCA - Pizzas Margherita 5.30 (Wheat, Milk) Pepperoni 5.95 (Wheat, Milk) R…" at bounding box center [409, 154] width 617 height 1053
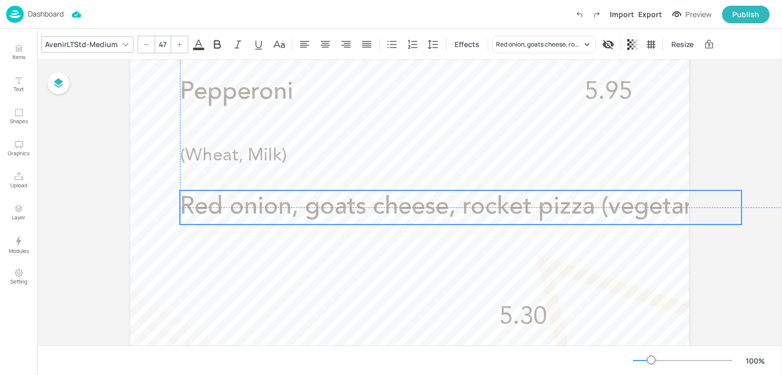
click at [668, 208] on span "Red onion, goats cheese, rocket pizza (vegetarian)" at bounding box center [456, 207] width 552 height 24
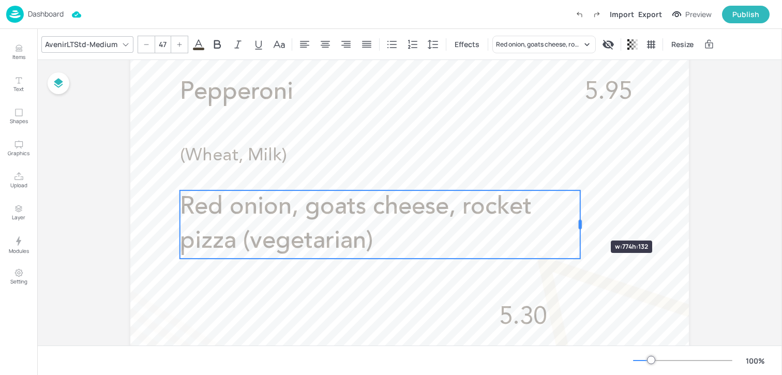
drag, startPoint x: 742, startPoint y: 207, endPoint x: 581, endPoint y: 222, distance: 161.6
click at [581, 222] on div at bounding box center [580, 224] width 3 height 9
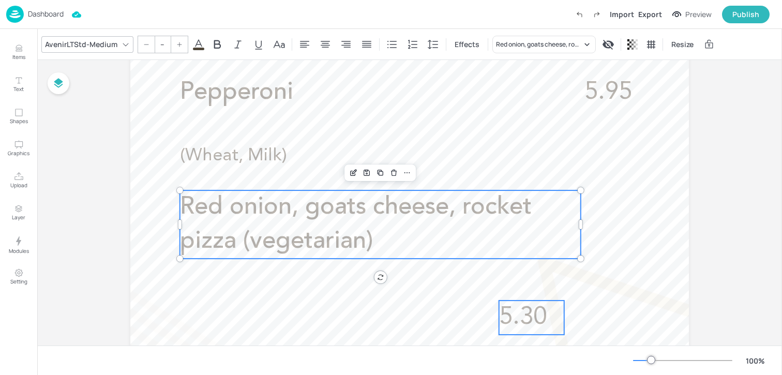
type input "47"
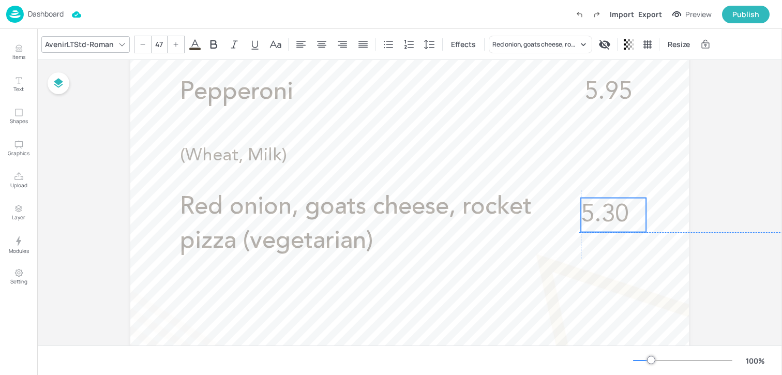
drag, startPoint x: 529, startPoint y: 314, endPoint x: 610, endPoint y: 210, distance: 131.8
click at [610, 210] on span "5.30" at bounding box center [605, 215] width 48 height 24
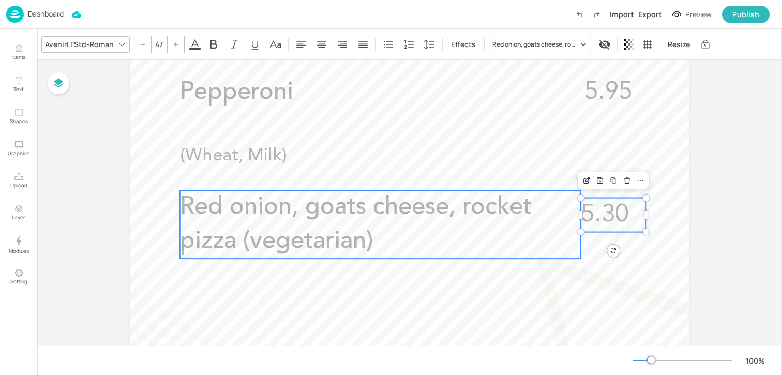
click at [431, 238] on p "Red onion, goats cheese, rocket pizza (vegetarian)" at bounding box center [380, 224] width 401 height 68
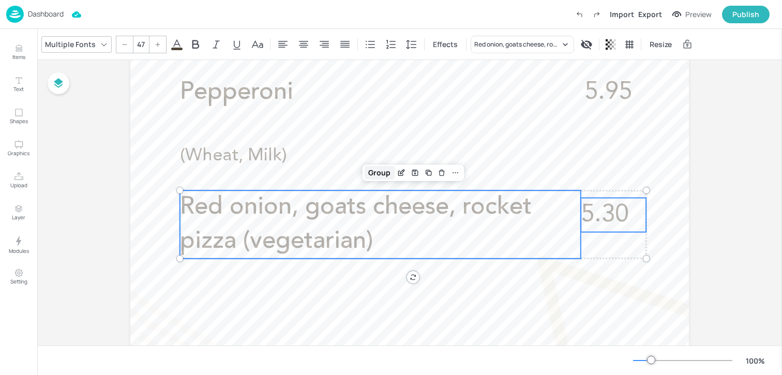
click at [378, 170] on div "Group" at bounding box center [379, 172] width 31 height 13
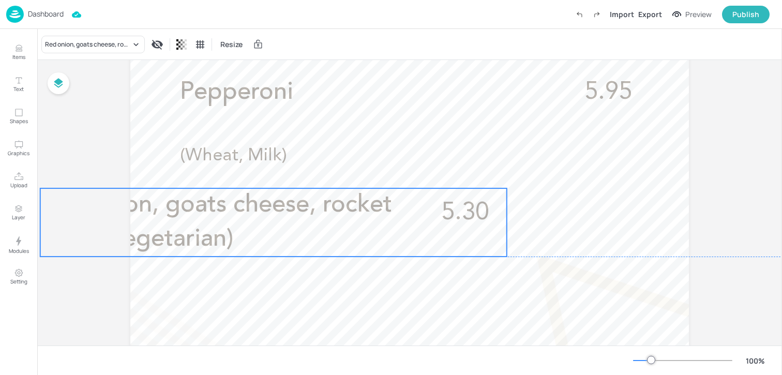
drag, startPoint x: 459, startPoint y: 218, endPoint x: 319, endPoint y: 218, distance: 139.7
click at [319, 218] on p "Red onion, goats cheese, rocket pizza (vegetarian)" at bounding box center [240, 222] width 401 height 68
click at [719, 212] on div "Board FCA - Pizzas Margherita 5.30 (Wheat, Milk) Pepperoni 5.95 (Wheat, Milk) R…" at bounding box center [409, 154] width 745 height 1053
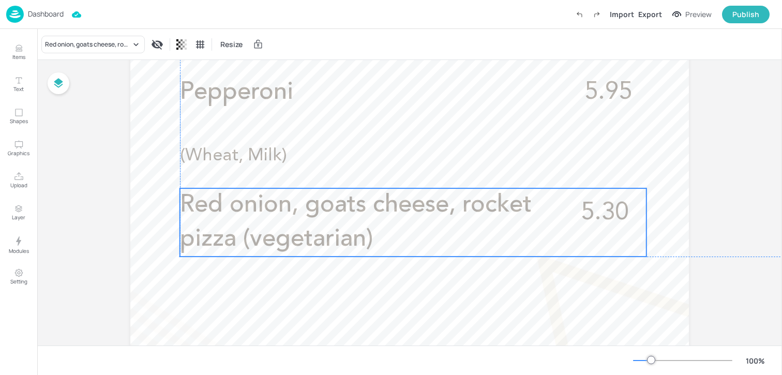
drag, startPoint x: 401, startPoint y: 226, endPoint x: 539, endPoint y: 227, distance: 138.7
click at [539, 227] on p "Red onion, goats cheese, rocket pizza (vegetarian)" at bounding box center [380, 222] width 401 height 68
click at [400, 171] on div "Edit Item" at bounding box center [406, 170] width 13 height 13
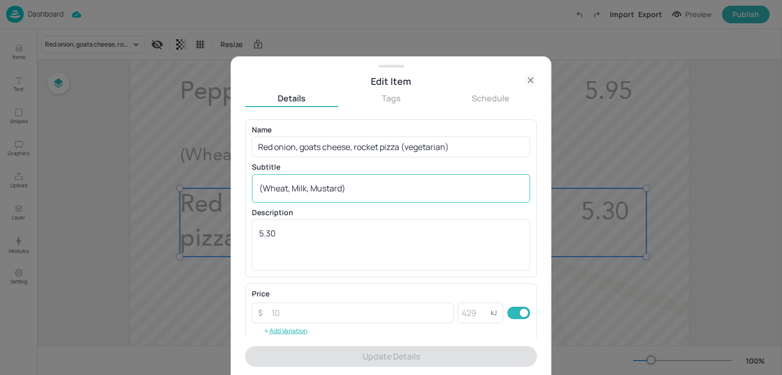
click at [385, 191] on textarea "(Wheat, Milk, Mustard)" at bounding box center [391, 188] width 264 height 11
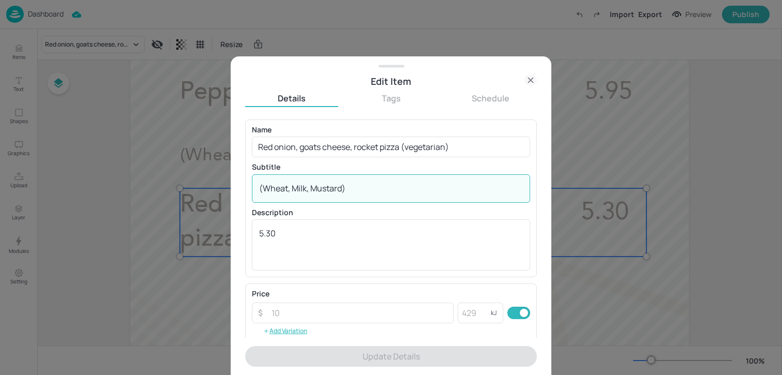
click at [385, 191] on textarea "(Wheat, Milk, Mustard)" at bounding box center [391, 188] width 264 height 11
click at [536, 74] on icon at bounding box center [531, 80] width 12 height 12
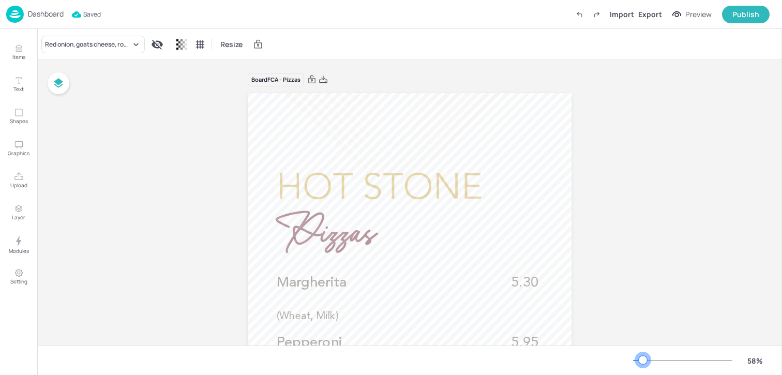
click at [643, 356] on div at bounding box center [643, 360] width 8 height 8
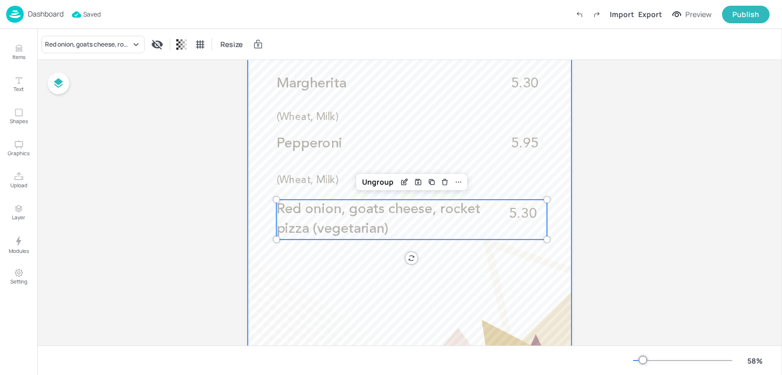
scroll to position [214, 0]
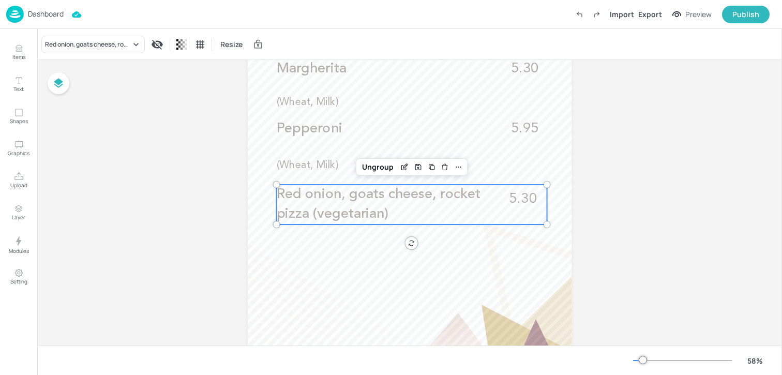
click at [647, 158] on div "Board FCA - Pizzas Margherita 5.30 (Wheat, Milk) Pepperoni 5.95 (Wheat, Milk) R…" at bounding box center [409, 163] width 745 height 635
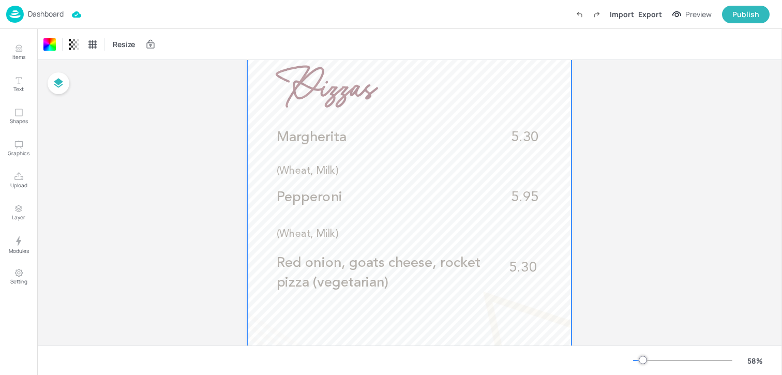
scroll to position [128, 0]
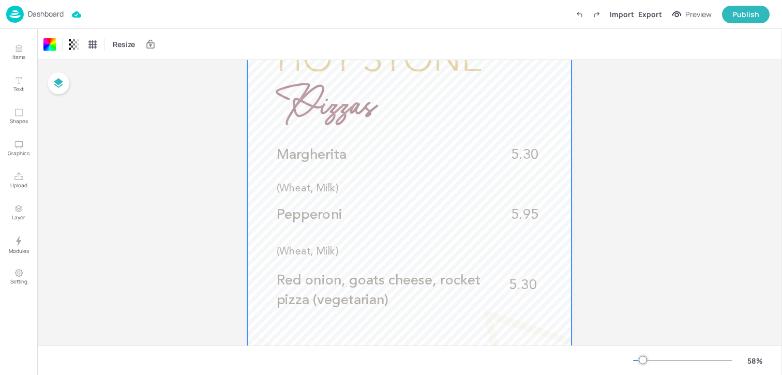
click at [724, 292] on div "Board FCA - Pizzas Margherita 5.30 (Wheat, Milk) Pepperoni 5.95 (Wheat, Milk) R…" at bounding box center [409, 249] width 745 height 635
drag, startPoint x: 724, startPoint y: 302, endPoint x: 594, endPoint y: 229, distance: 149.0
click at [594, 229] on div "Board FCA - Pizzas Margherita 5.30 (Wheat, Milk) Pepperoni 5.95 (Wheat, Milk) R…" at bounding box center [409, 249] width 745 height 635
drag, startPoint x: 594, startPoint y: 229, endPoint x: 746, endPoint y: 379, distance: 214.1
click at [746, 375] on html "Dashboard Import Export Preview Publish Items Text Shapes Graphics Upload Layer…" at bounding box center [391, 187] width 782 height 375
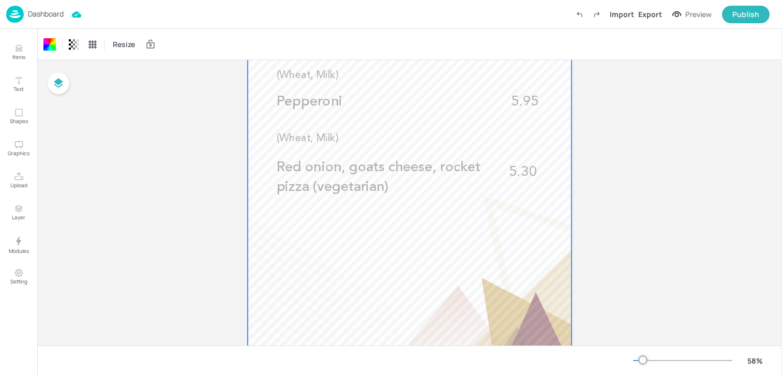
scroll to position [268, 0]
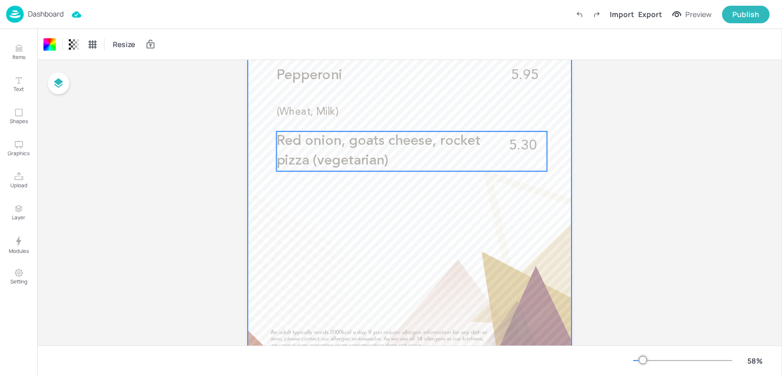
click at [425, 147] on span "Red onion, goats cheese, rocket pizza (vegetarian)" at bounding box center [378, 151] width 204 height 34
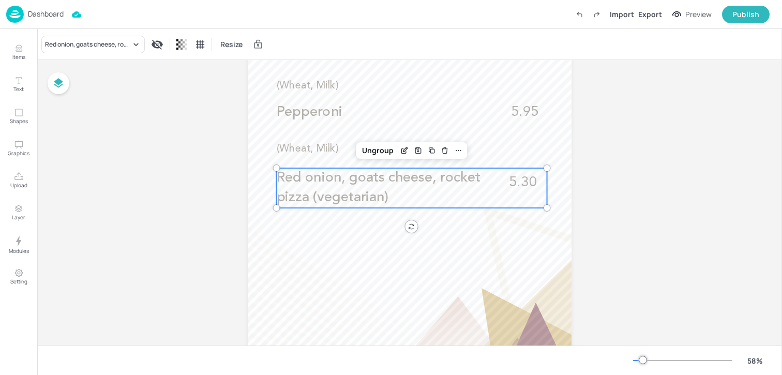
scroll to position [204, 0]
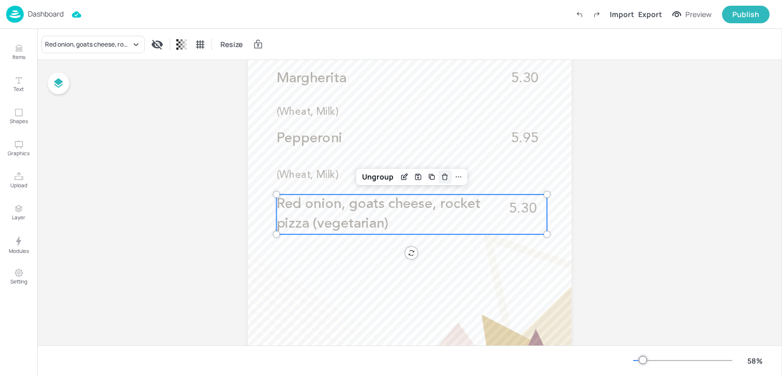
click at [445, 182] on div "Delete" at bounding box center [444, 176] width 13 height 13
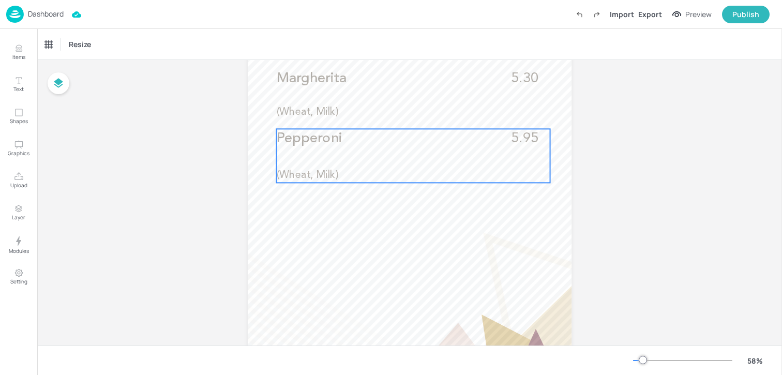
click at [391, 155] on div "Pepperoni 5.95 (Wheat, Milk)" at bounding box center [413, 156] width 274 height 54
click at [432, 107] on icon "Duplicate" at bounding box center [434, 111] width 8 height 8
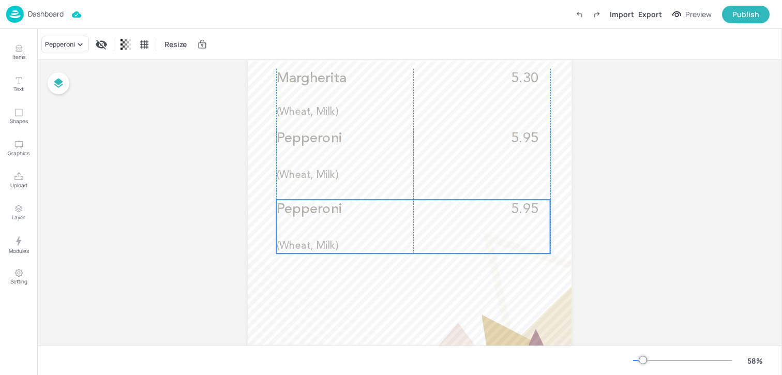
drag, startPoint x: 361, startPoint y: 160, endPoint x: 356, endPoint y: 228, distance: 67.5
click at [356, 228] on div "Pepperoni 5.95 (Wheat, Milk)" at bounding box center [413, 227] width 274 height 54
click at [63, 49] on div "Pepperoni" at bounding box center [65, 45] width 48 height 18
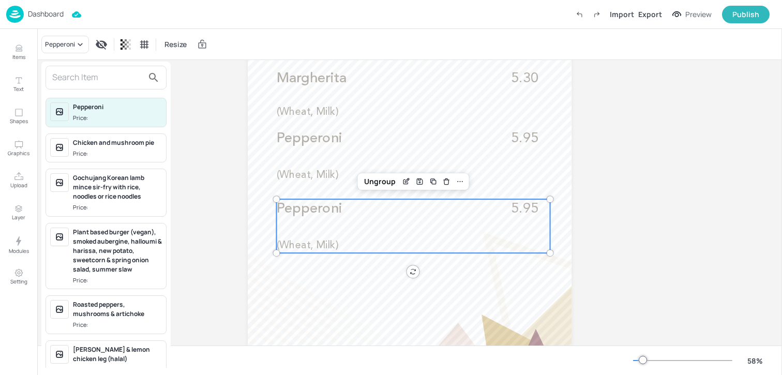
click at [63, 76] on input "text" at bounding box center [97, 77] width 91 height 17
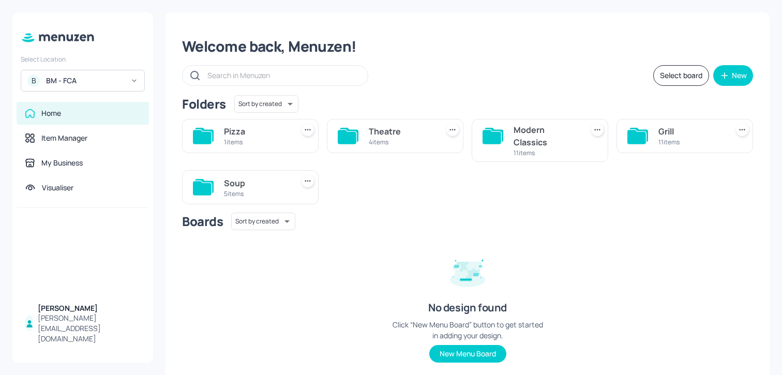
click at [93, 77] on div "BM - FCA" at bounding box center [85, 81] width 78 height 10
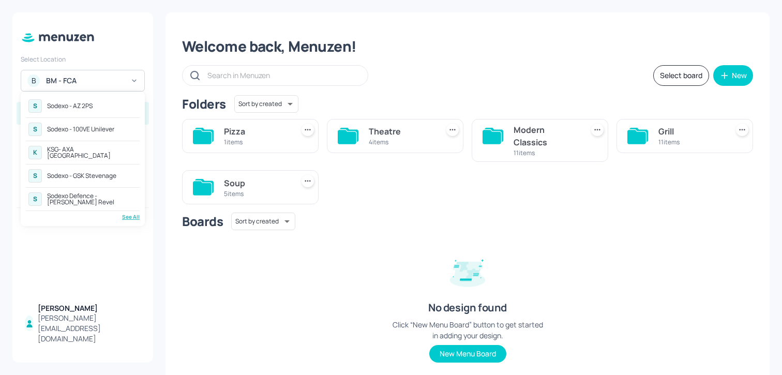
click at [112, 82] on div at bounding box center [391, 187] width 782 height 375
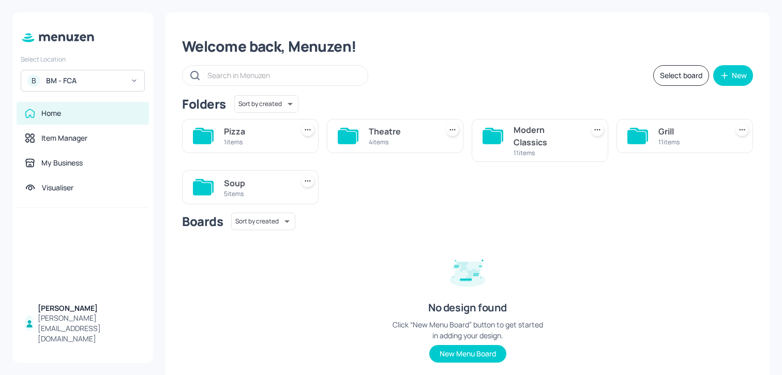
click at [97, 71] on div "B BM - FCA" at bounding box center [83, 81] width 124 height 22
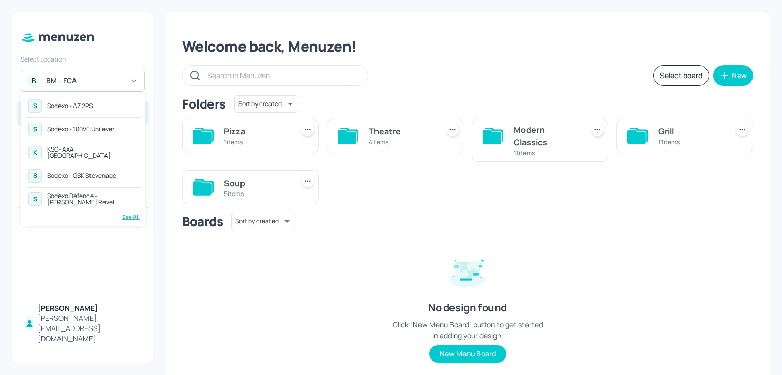
click at [128, 216] on div "See All" at bounding box center [83, 217] width 114 height 8
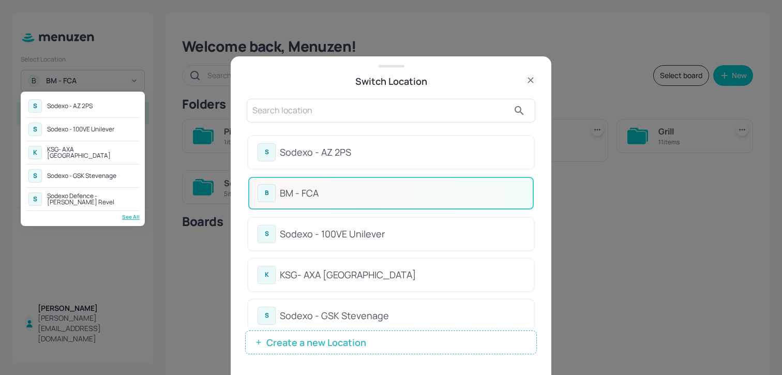
click at [417, 133] on div at bounding box center [391, 187] width 782 height 375
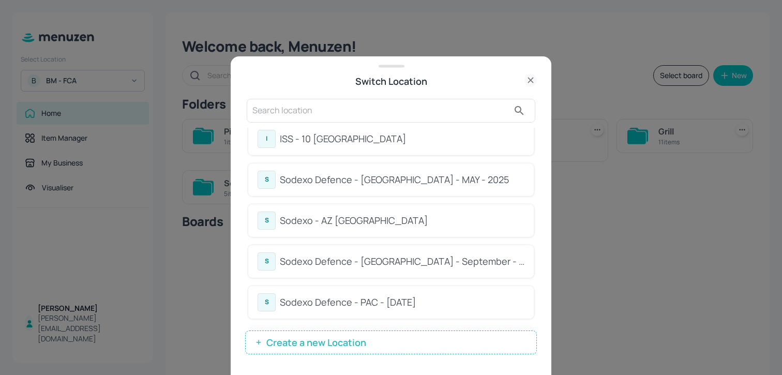
scroll to position [508, 0]
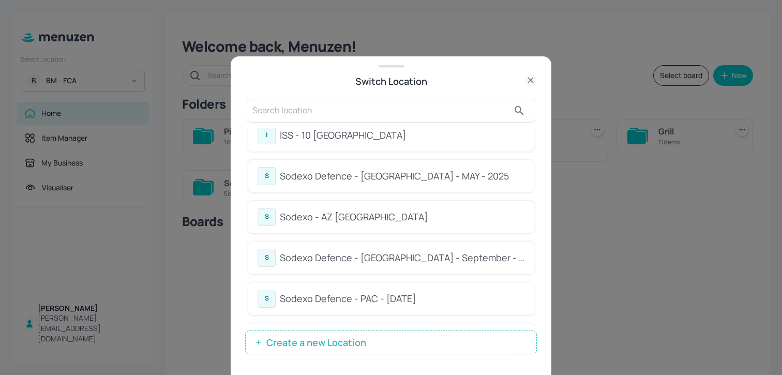
click at [428, 181] on div "Sodexo Defence - [GEOGRAPHIC_DATA] - MAY - 2025" at bounding box center [402, 176] width 245 height 14
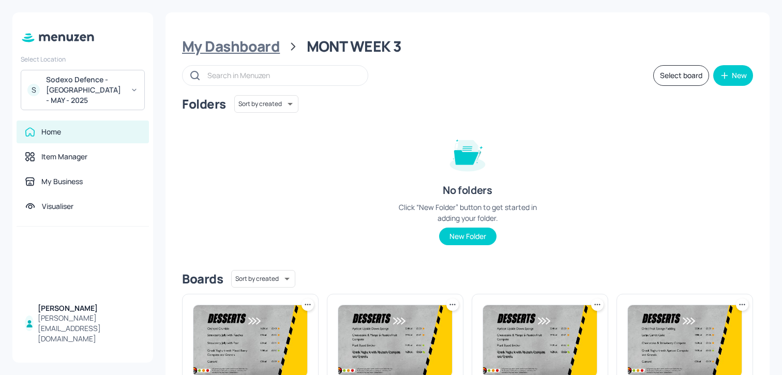
click at [263, 48] on div "My Dashboard" at bounding box center [231, 46] width 98 height 19
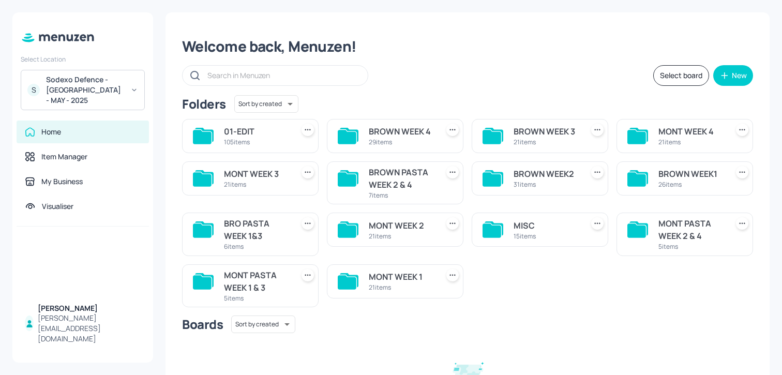
click at [417, 86] on div "Welcome back, Menuzen! Select board New Folders Sort by created id ​ 01-EDIT 10…" at bounding box center [468, 259] width 604 height 495
click at [521, 316] on div "Boards Sort by created id ​" at bounding box center [467, 325] width 571 height 18
click at [537, 140] on div "21 items" at bounding box center [546, 142] width 65 height 9
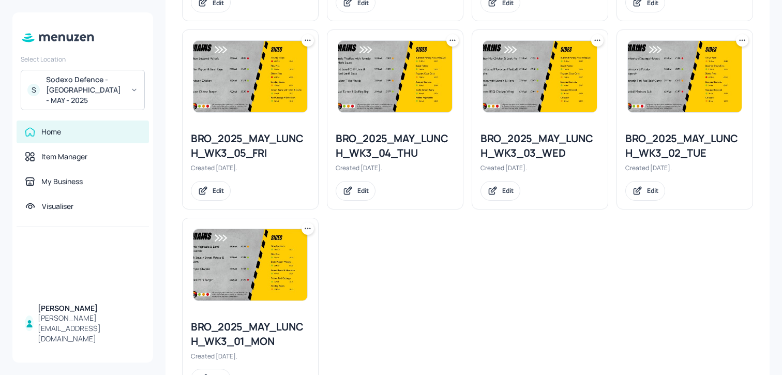
scroll to position [1009, 0]
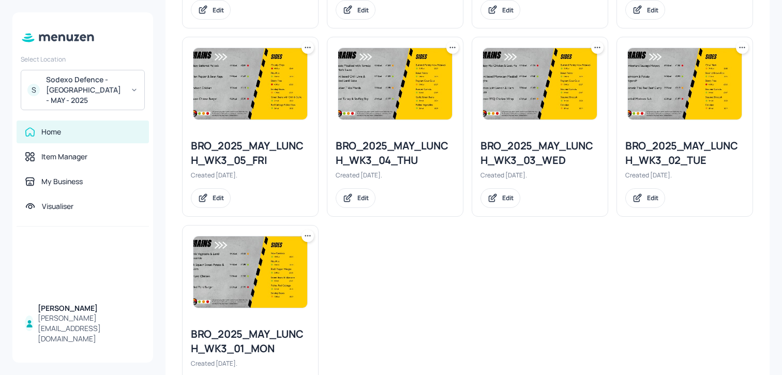
click at [741, 40] on div at bounding box center [685, 83] width 136 height 93
click at [744, 48] on icon at bounding box center [745, 48] width 2 height 2
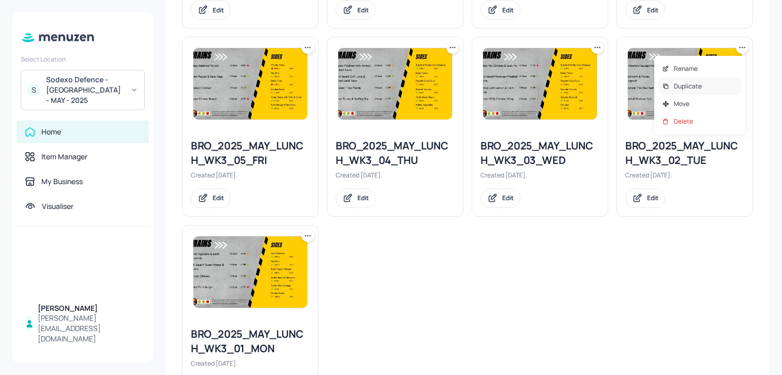
click at [701, 85] on p "Duplicate" at bounding box center [688, 86] width 28 height 9
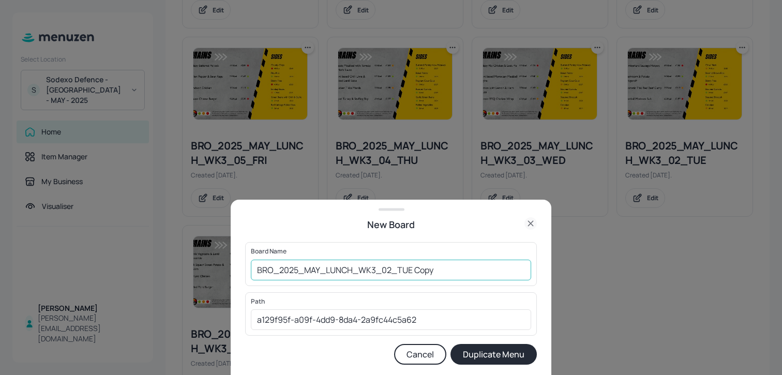
click at [254, 265] on input "BRO_2025_MAY_LUNCH_WK3_02_TUE Copy" at bounding box center [391, 270] width 280 height 21
click at [457, 275] on input "01ED_BRO_2025_MAY_LUNCH_WK3_02_TUE Copy" at bounding box center [391, 270] width 280 height 21
type input "01ED_BRO_2025_MAY_LUNCH_WK3_02_TUE_260825"
click at [451, 344] on button "Duplicate Menu" at bounding box center [494, 354] width 86 height 21
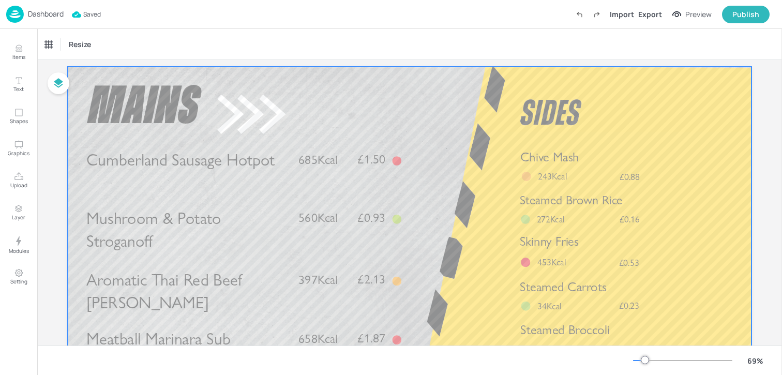
scroll to position [37, 0]
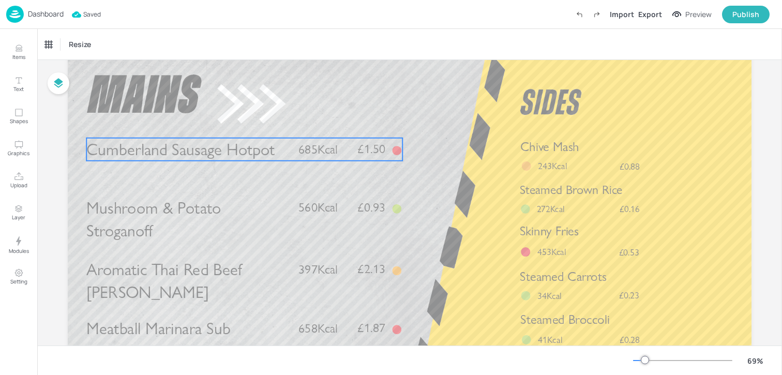
click at [258, 145] on span "Cumberland Sausage Hotpot" at bounding box center [180, 150] width 188 height 20
click at [244, 122] on icon at bounding box center [245, 120] width 8 height 8
click at [277, 118] on icon "Delete" at bounding box center [278, 118] width 2 height 2
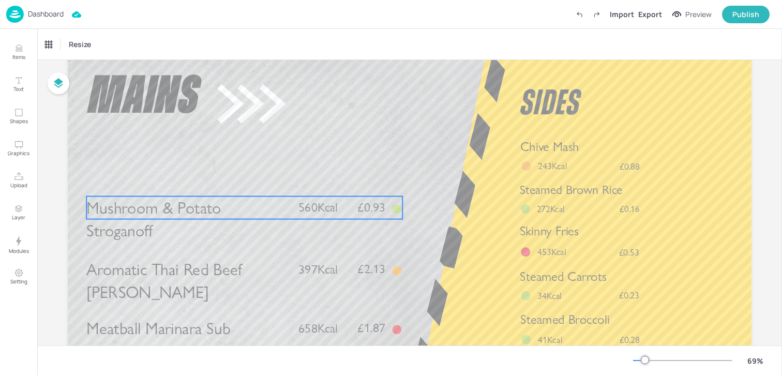
click at [211, 212] on span "Mushroom & Potato Stroganoff" at bounding box center [153, 219] width 135 height 43
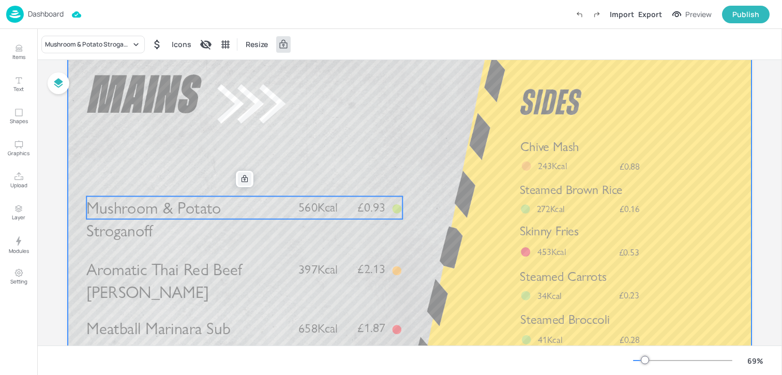
click at [243, 182] on icon at bounding box center [245, 179] width 8 height 8
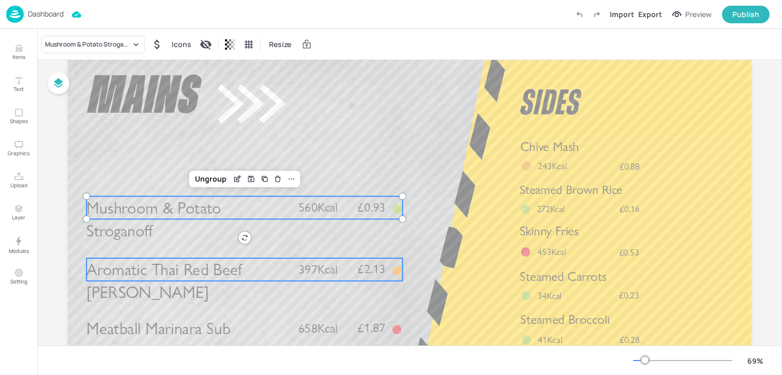
click at [200, 272] on span "Aromatic Thai Red Beef Curry" at bounding box center [164, 281] width 156 height 43
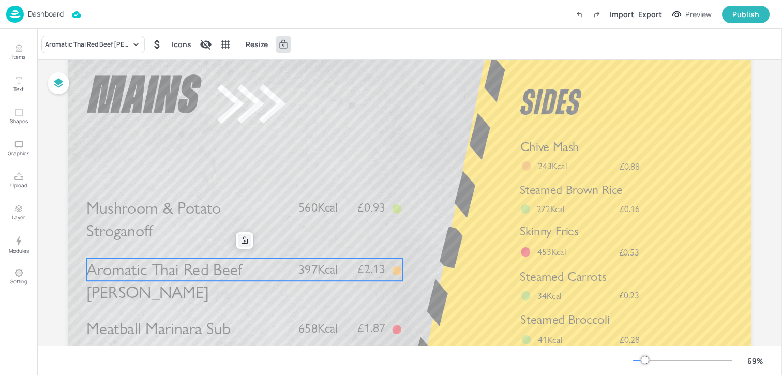
click at [238, 243] on div at bounding box center [244, 240] width 13 height 13
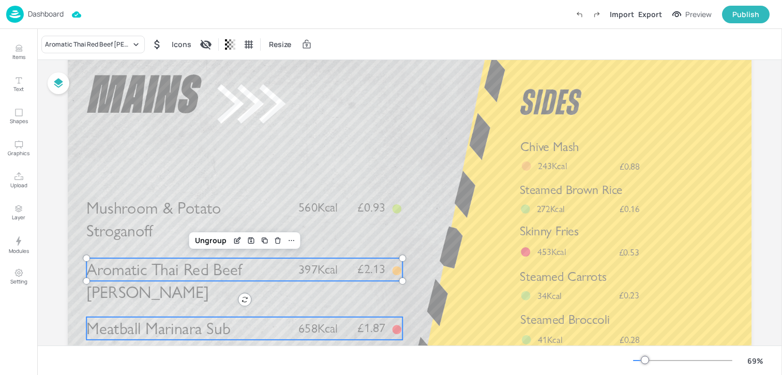
click at [193, 333] on span "Meatball Marinara Sub" at bounding box center [158, 329] width 144 height 20
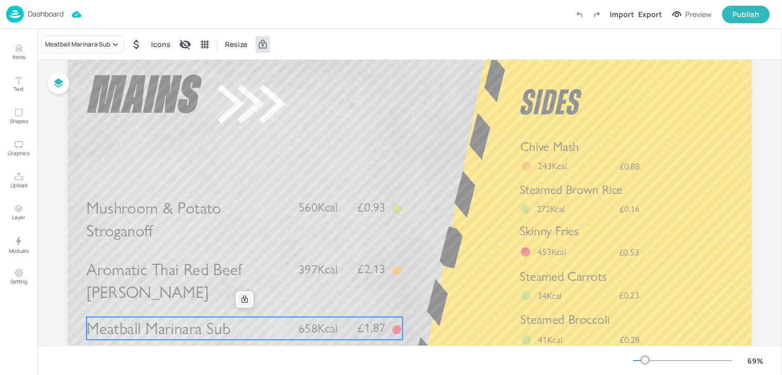
click at [241, 299] on icon at bounding box center [245, 299] width 8 height 8
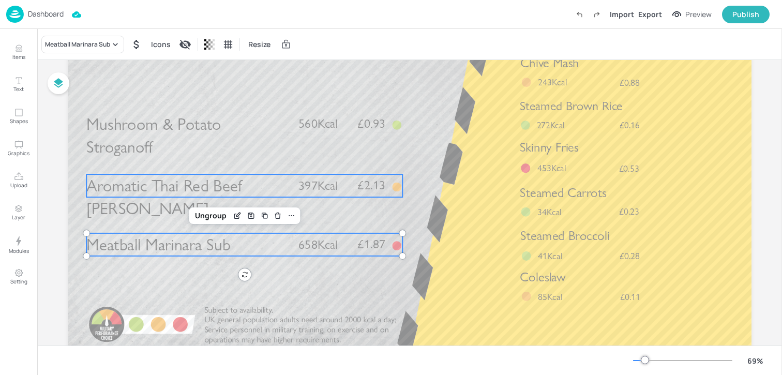
scroll to position [126, 0]
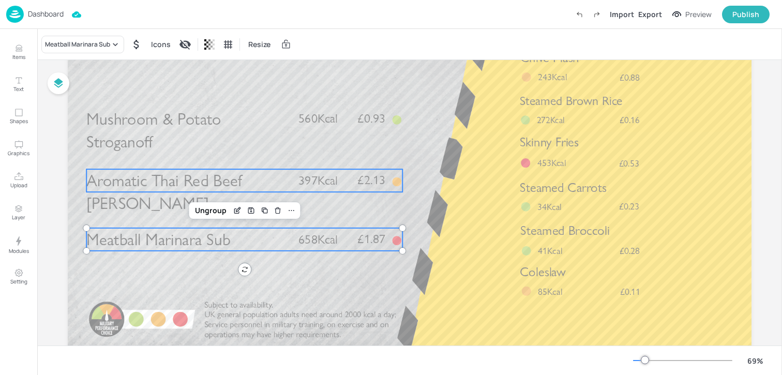
click at [163, 183] on span "Aromatic Thai Red Beef Curry" at bounding box center [164, 192] width 156 height 43
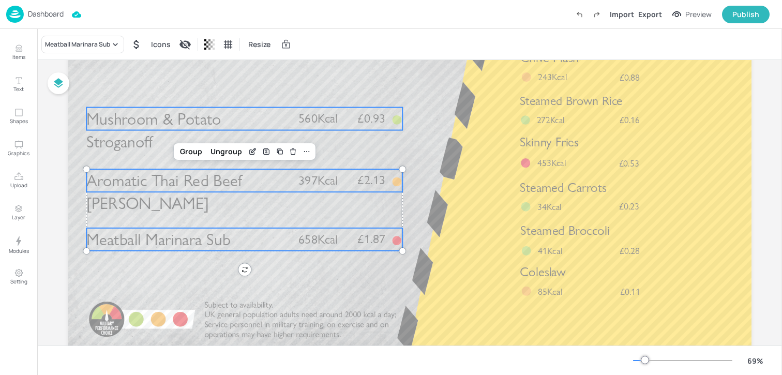
click at [146, 139] on span "Mushroom & Potato Stroganoff" at bounding box center [153, 130] width 135 height 43
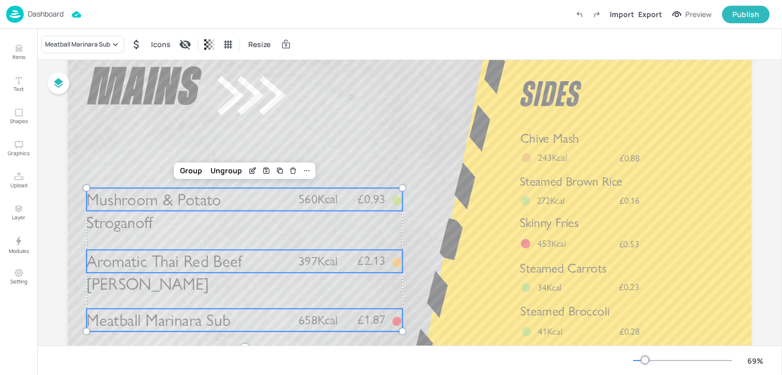
scroll to position [31, 0]
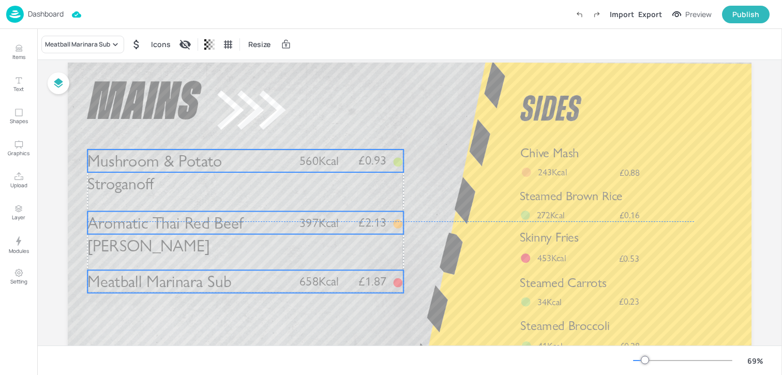
drag, startPoint x: 116, startPoint y: 213, endPoint x: 116, endPoint y: 160, distance: 53.3
click at [116, 160] on span "Mushroom & Potato Stroganoff" at bounding box center [154, 172] width 135 height 43
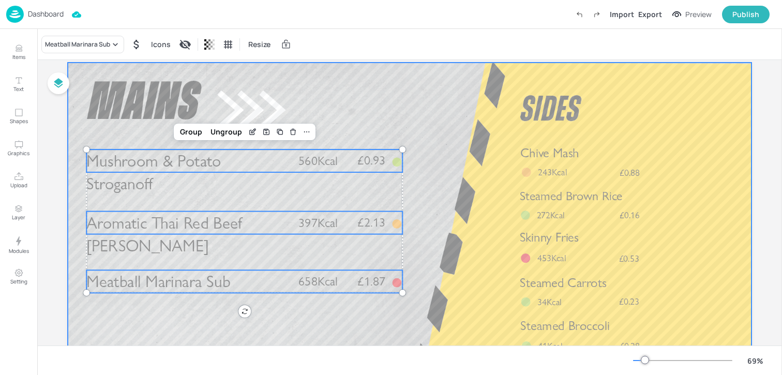
click at [387, 115] on div at bounding box center [410, 255] width 684 height 385
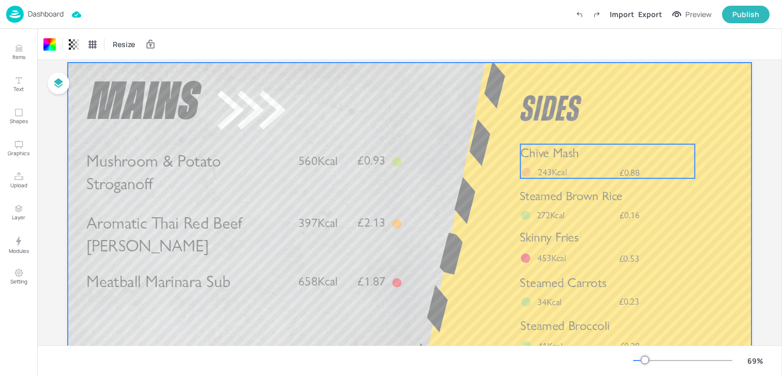
click at [522, 154] on span "Chive Mash" at bounding box center [550, 153] width 59 height 16
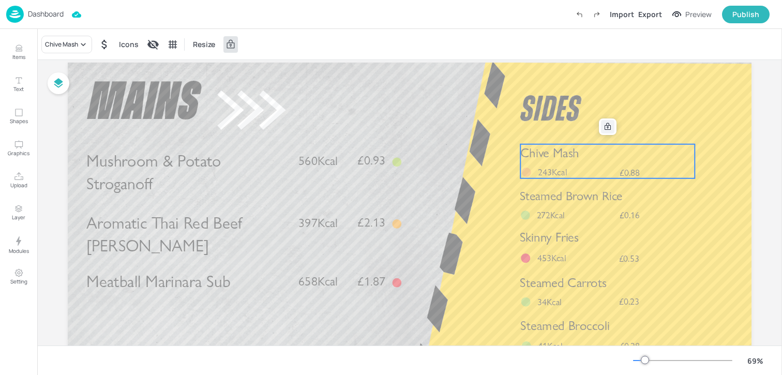
click at [601, 128] on div at bounding box center [607, 126] width 13 height 13
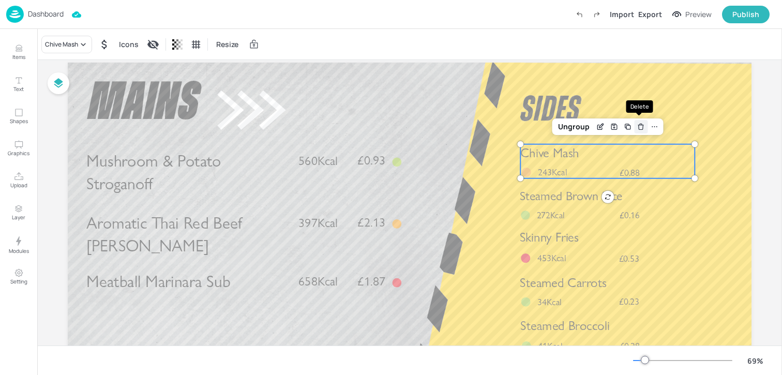
click at [638, 128] on icon "Delete" at bounding box center [642, 127] width 8 height 8
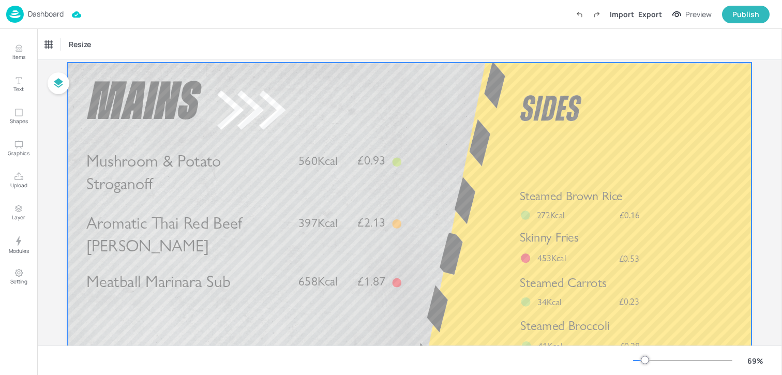
click at [556, 202] on span "Steamed Brown Rice" at bounding box center [571, 195] width 103 height 15
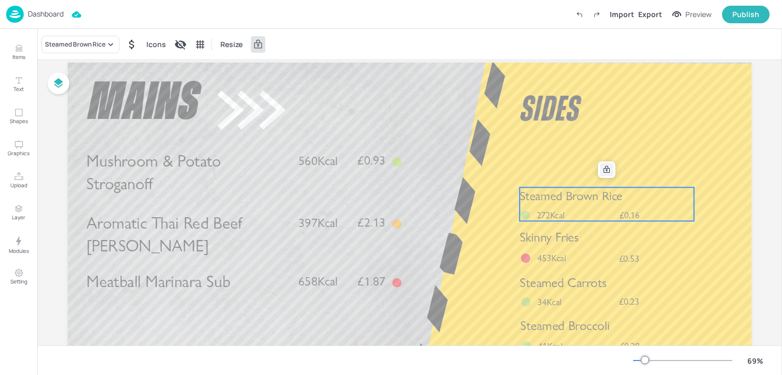
click at [606, 173] on icon at bounding box center [607, 170] width 8 height 8
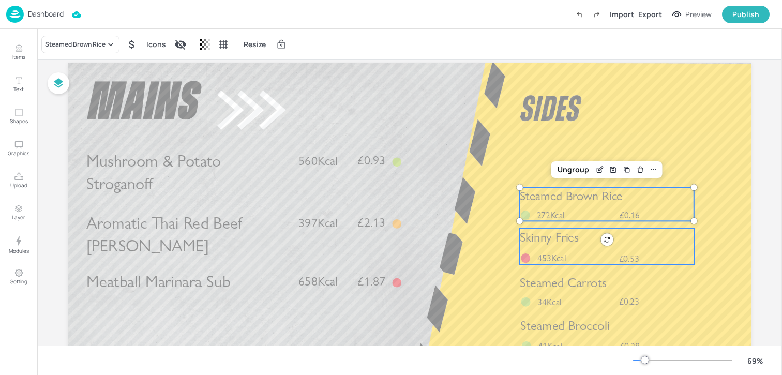
click at [558, 235] on span "Skinny Fries" at bounding box center [549, 238] width 59 height 16
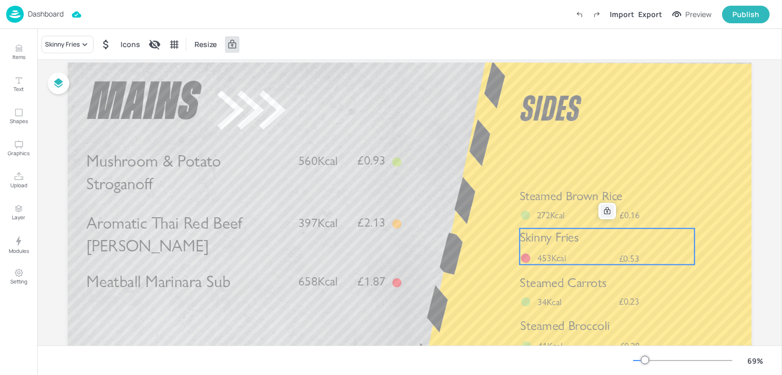
click at [608, 213] on icon at bounding box center [607, 211] width 8 height 8
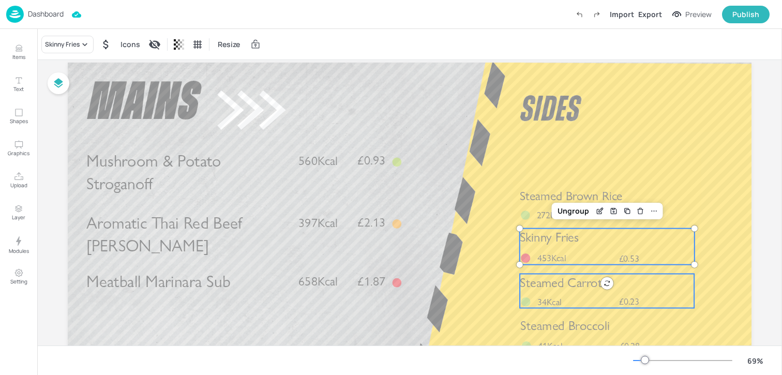
click at [569, 291] on span "Steamed Carrots" at bounding box center [563, 283] width 87 height 16
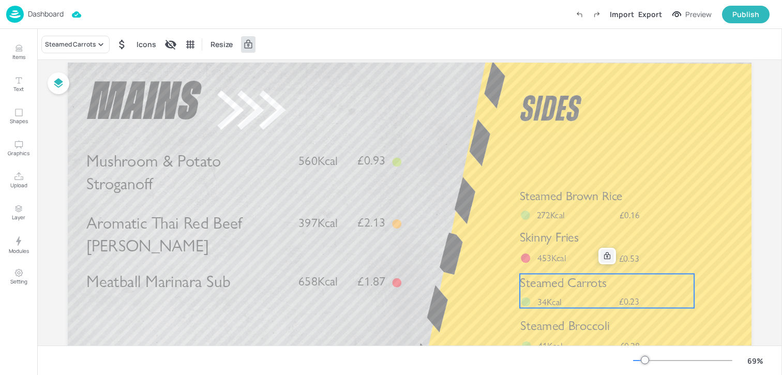
click at [603, 258] on icon at bounding box center [607, 256] width 8 height 8
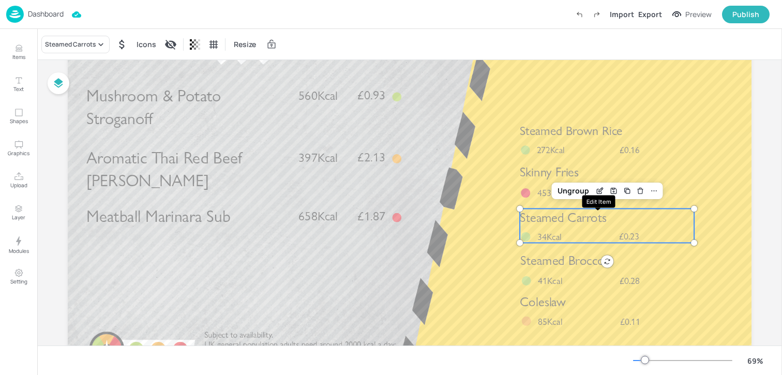
scroll to position [100, 0]
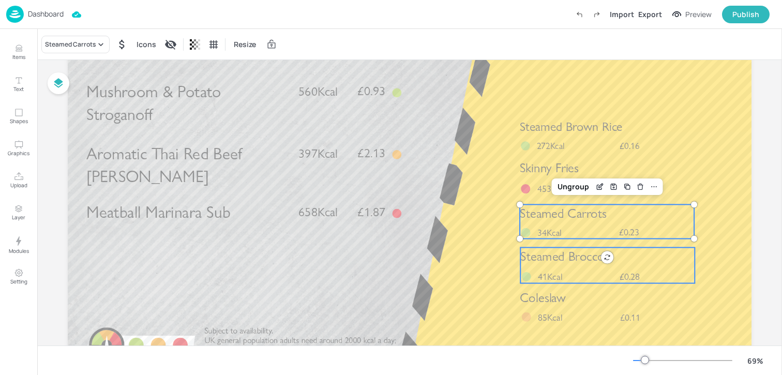
click at [560, 267] on div "Steamed Broccoli £0.28 41Kcal" at bounding box center [608, 266] width 174 height 36
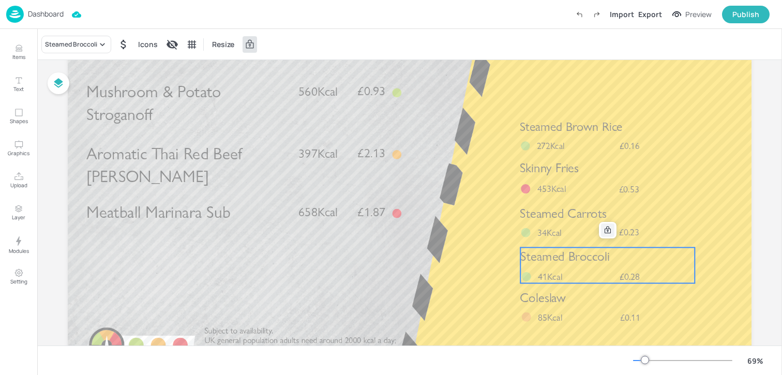
click at [604, 232] on icon at bounding box center [608, 230] width 8 height 8
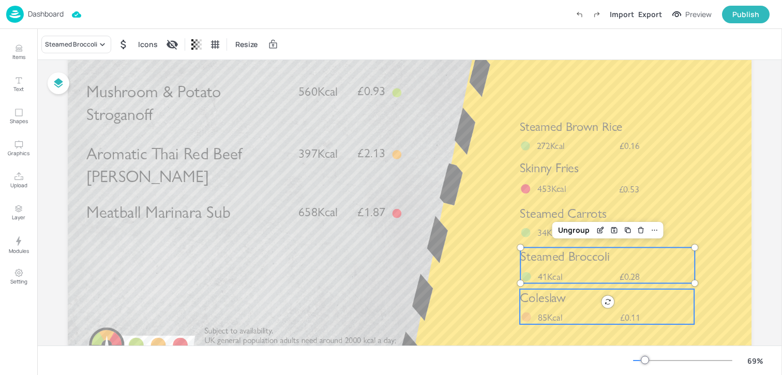
click at [547, 300] on span "Coleslaw" at bounding box center [543, 298] width 46 height 16
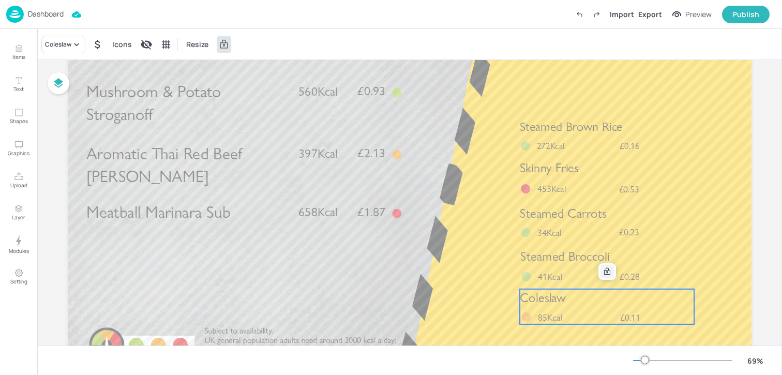
click at [605, 273] on icon at bounding box center [607, 271] width 6 height 7
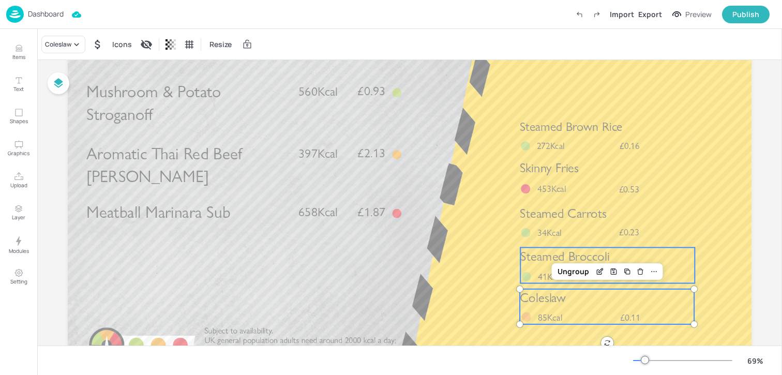
click at [538, 262] on span "Steamed Broccoli" at bounding box center [565, 257] width 89 height 16
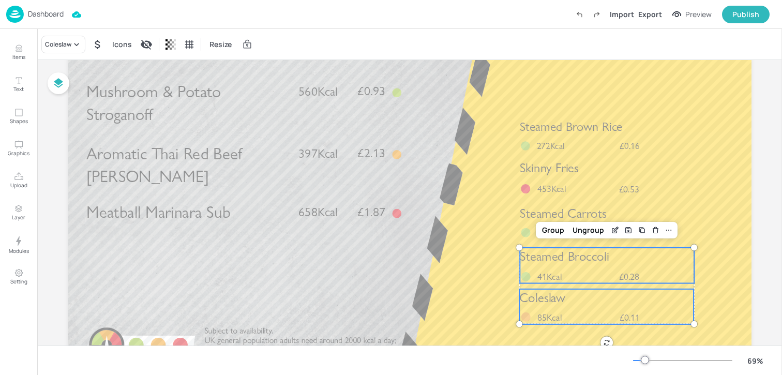
click at [536, 225] on div "Group Ungroup" at bounding box center [607, 230] width 142 height 17
click at [529, 214] on span "Steamed Carrots" at bounding box center [563, 214] width 87 height 16
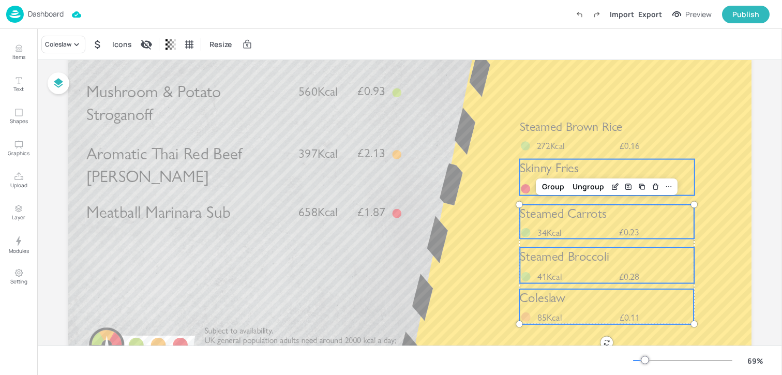
click at [528, 181] on div "Skinny Fries £0.53 453Kcal" at bounding box center [607, 177] width 175 height 36
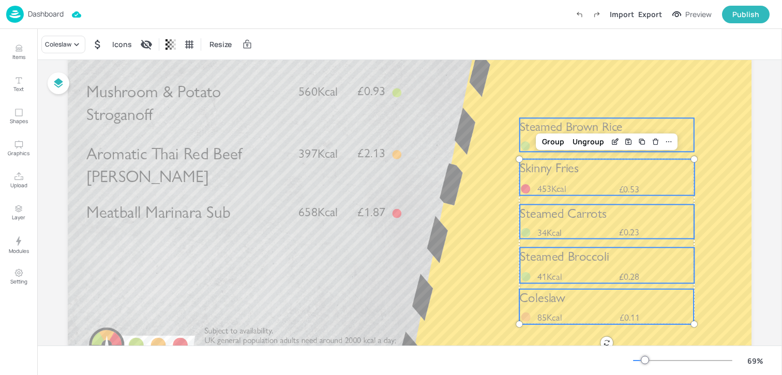
click at [528, 139] on div "Steamed Brown Rice £0.16 272Kcal" at bounding box center [607, 135] width 174 height 34
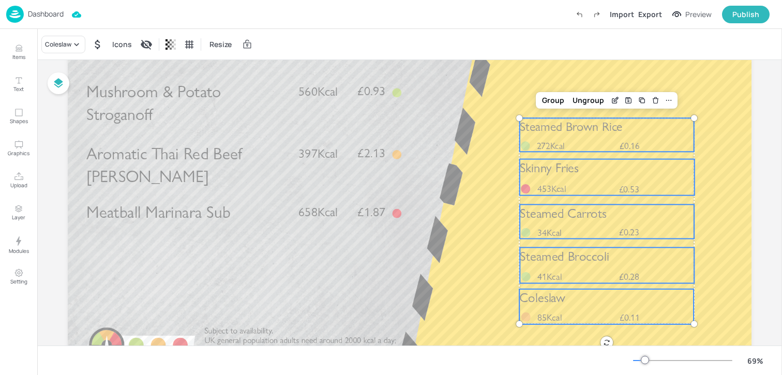
scroll to position [63, 0]
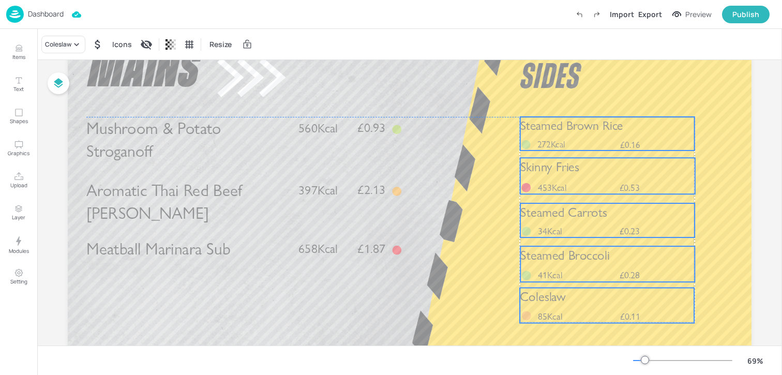
drag, startPoint x: 527, startPoint y: 180, endPoint x: 527, endPoint y: 143, distance: 37.3
click at [527, 143] on div at bounding box center [526, 144] width 9 height 9
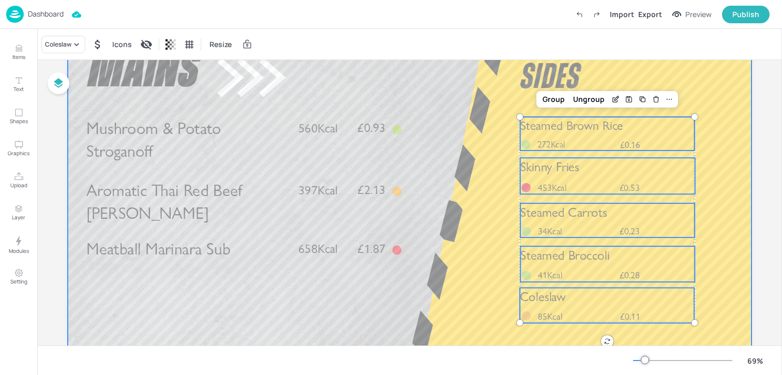
click at [493, 102] on div at bounding box center [410, 222] width 684 height 385
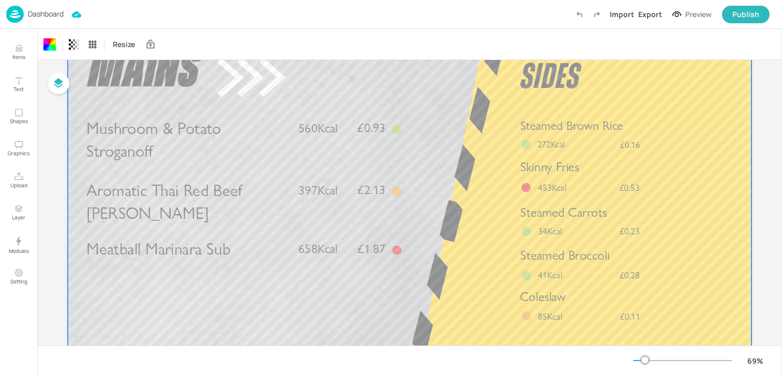
scroll to position [0, 0]
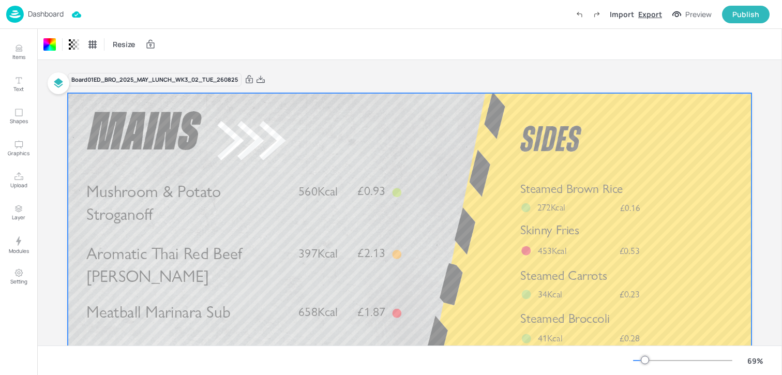
click at [646, 9] on div "Export" at bounding box center [651, 14] width 24 height 11
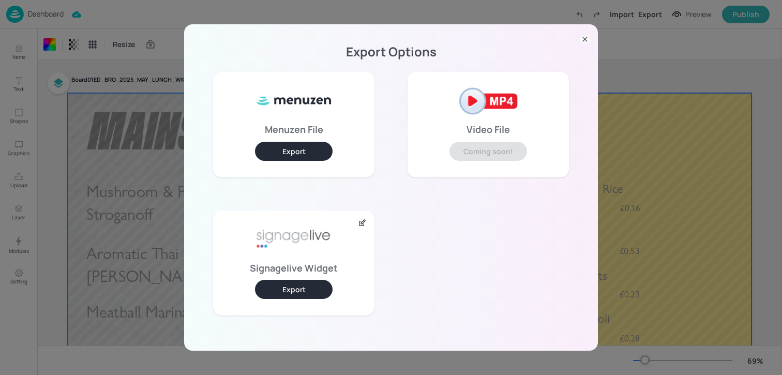
click at [275, 287] on button "Export" at bounding box center [294, 289] width 78 height 19
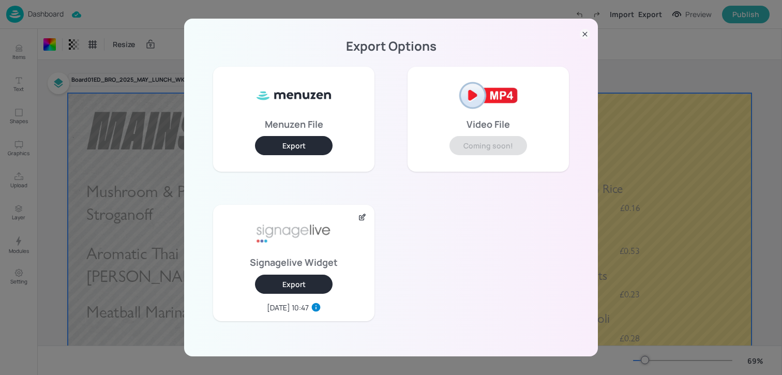
click at [157, 72] on div "Export Options Menuzen File Export Video File Coming soon! Signagelive Widget E…" at bounding box center [391, 187] width 782 height 375
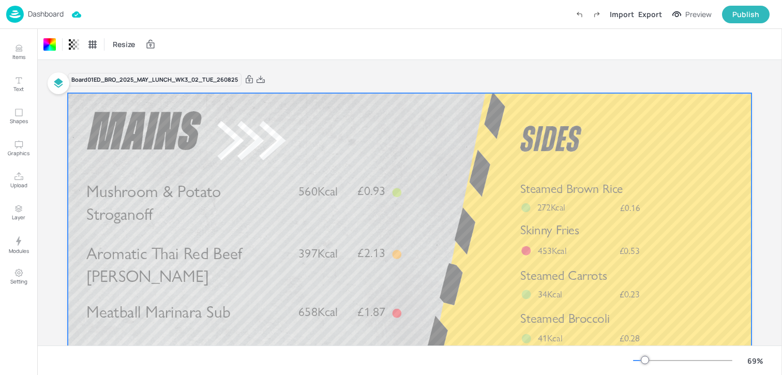
click at [46, 20] on div "Dashboard" at bounding box center [34, 14] width 57 height 17
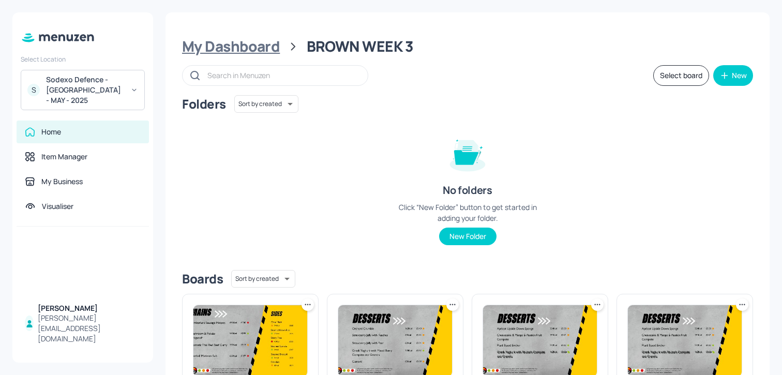
click at [258, 49] on div "My Dashboard" at bounding box center [231, 46] width 98 height 19
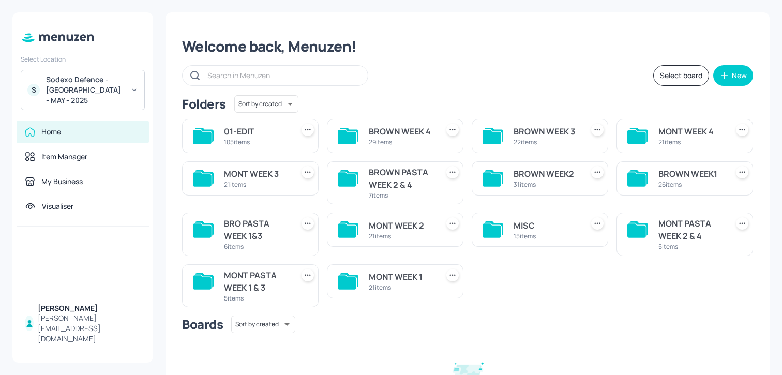
click at [250, 225] on div "BRO PASTA WEEK 1&3" at bounding box center [256, 229] width 65 height 25
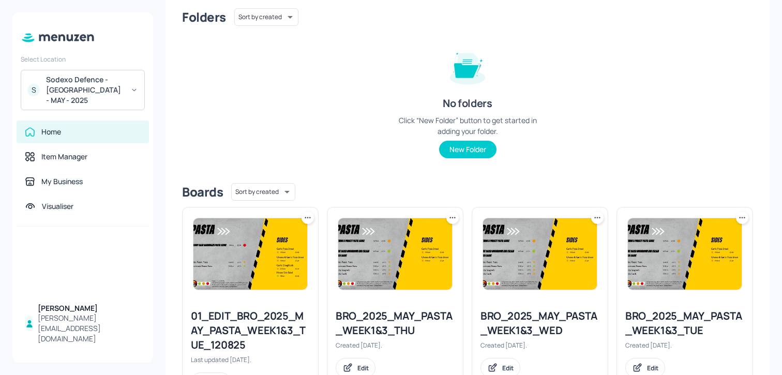
scroll to position [31, 0]
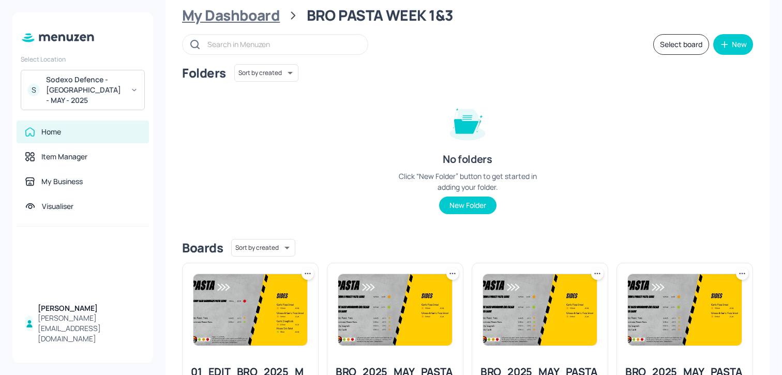
click at [227, 10] on div "My Dashboard" at bounding box center [231, 15] width 98 height 19
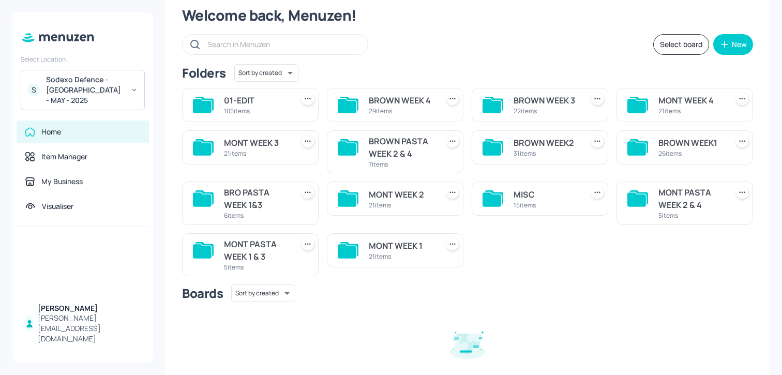
click at [257, 209] on div "BRO PASTA WEEK 1&3" at bounding box center [256, 198] width 65 height 25
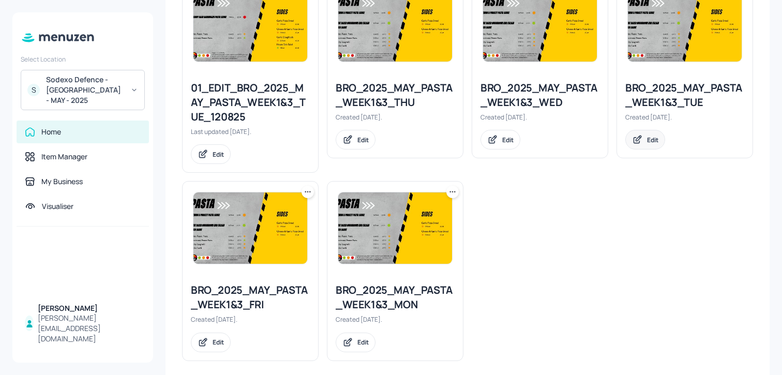
scroll to position [253, 0]
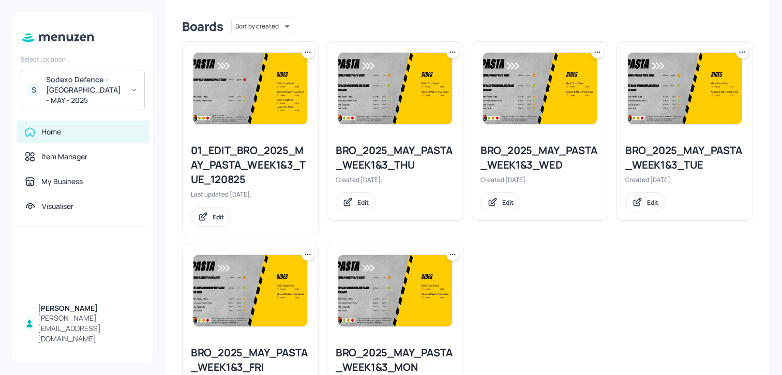
click at [740, 52] on icon at bounding box center [741, 52] width 2 height 2
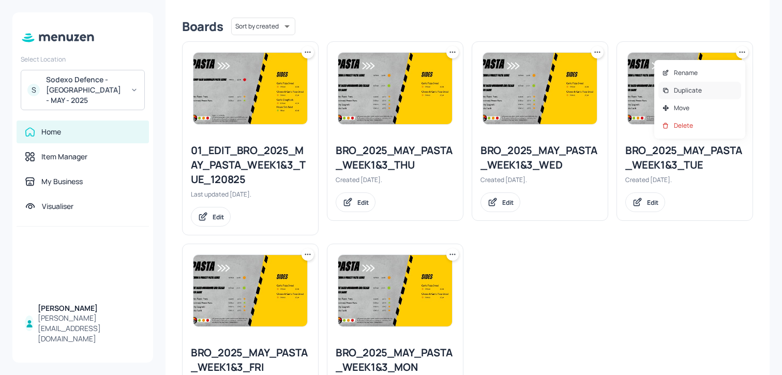
click at [690, 94] on p "Duplicate" at bounding box center [688, 90] width 28 height 9
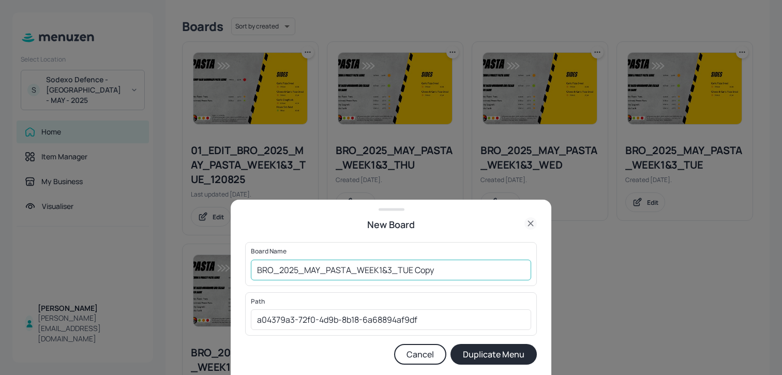
click at [256, 273] on input "BRO_2025_MAY_PASTA_WEEK1&3_TUE Copy" at bounding box center [391, 270] width 280 height 21
click at [460, 265] on input "01ED_BRO_2025_MAY_PASTA_WEEK1&3_TUE Copy" at bounding box center [391, 270] width 280 height 21
type input "01ED_BRO_2025_MAY_PASTA_WEEK1&3_TUE_260825"
click at [451, 344] on button "Duplicate Menu" at bounding box center [494, 354] width 86 height 21
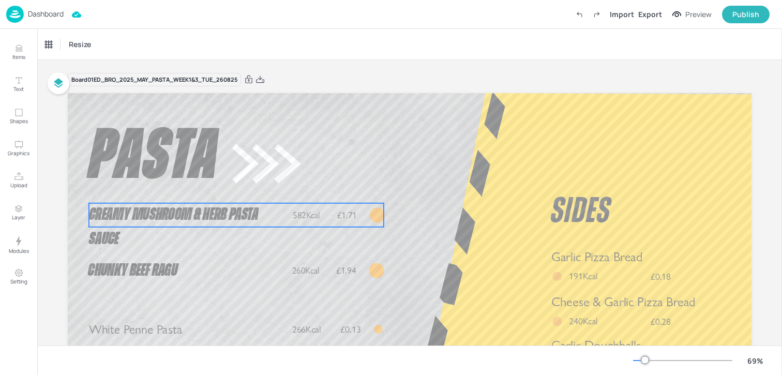
click at [235, 212] on span "Creamy Mushroom & Herb Pasta Sauce" at bounding box center [174, 226] width 170 height 41
click at [266, 185] on icon "Delete" at bounding box center [270, 186] width 8 height 8
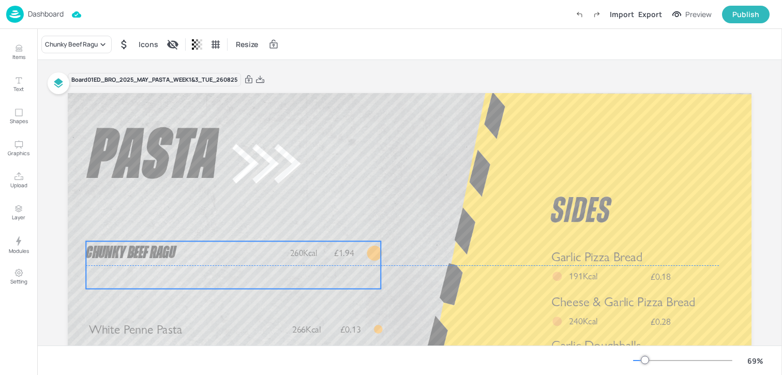
drag, startPoint x: 173, startPoint y: 270, endPoint x: 170, endPoint y: 252, distance: 18.4
click at [170, 252] on span "Chunky Beef Ragu" at bounding box center [131, 253] width 90 height 17
click at [174, 251] on span "Chunky Beef Ragu" at bounding box center [135, 253] width 90 height 17
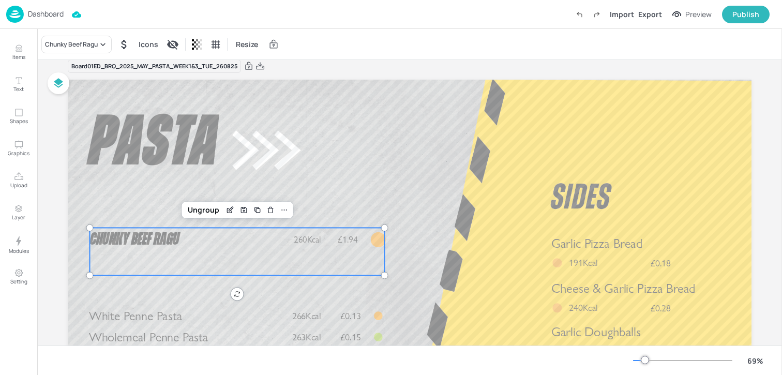
scroll to position [26, 0]
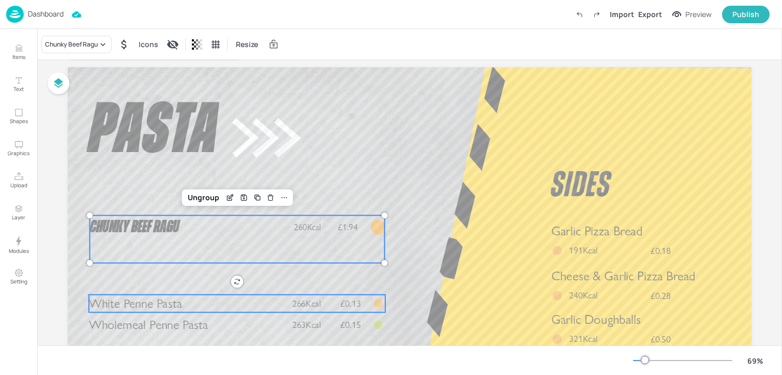
click at [109, 301] on span "White Penne Pasta" at bounding box center [135, 303] width 93 height 15
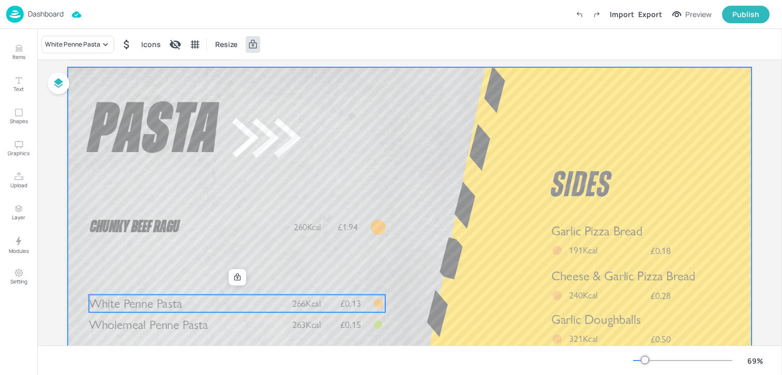
click at [112, 333] on div at bounding box center [410, 259] width 684 height 385
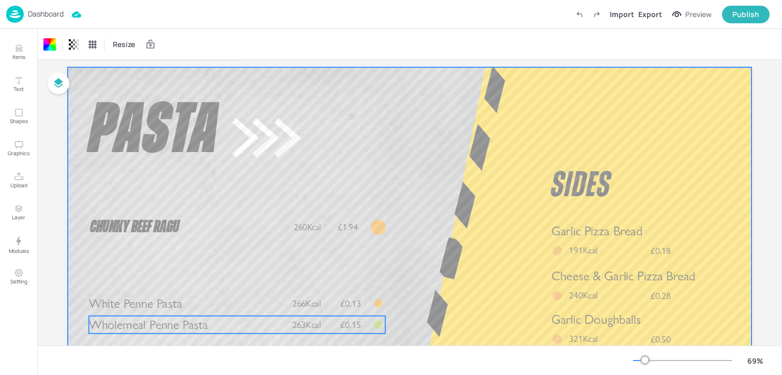
click at [112, 329] on span "Wholemeal Penne Pasta" at bounding box center [149, 324] width 120 height 15
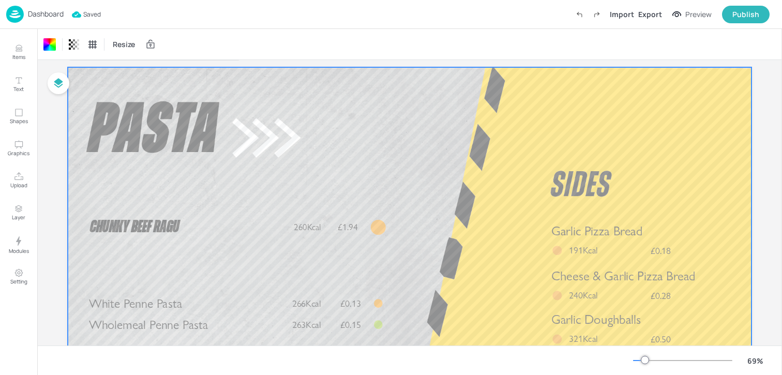
scroll to position [0, 0]
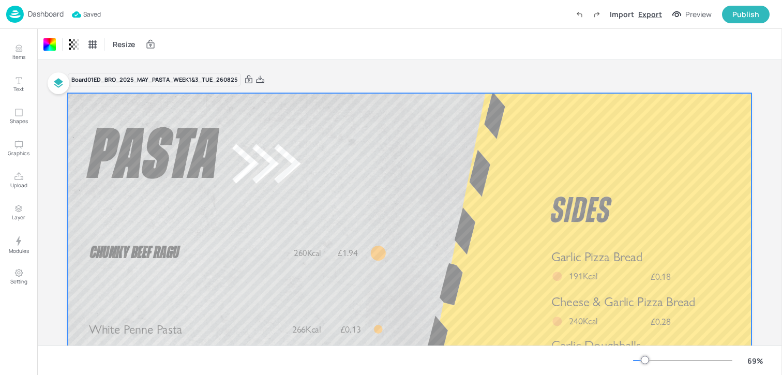
click at [646, 16] on div "Export" at bounding box center [651, 14] width 24 height 11
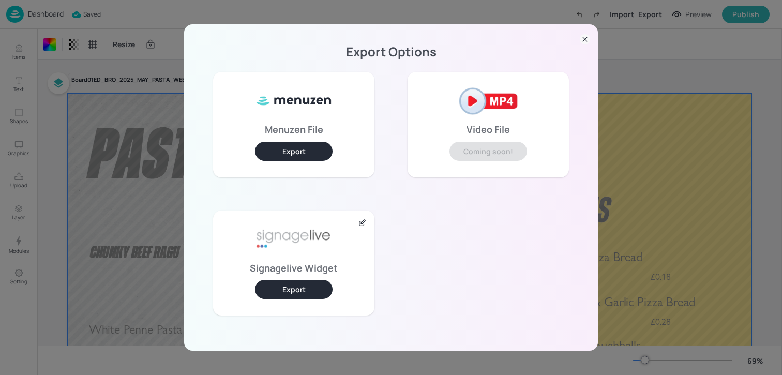
click at [304, 285] on button "Export" at bounding box center [294, 289] width 78 height 19
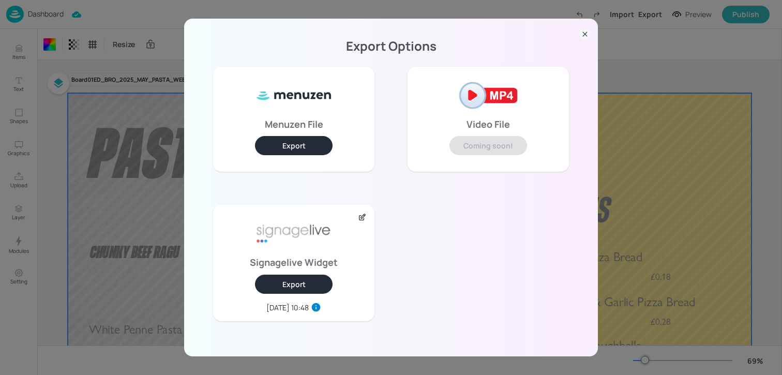
click at [588, 34] on icon at bounding box center [585, 34] width 10 height 10
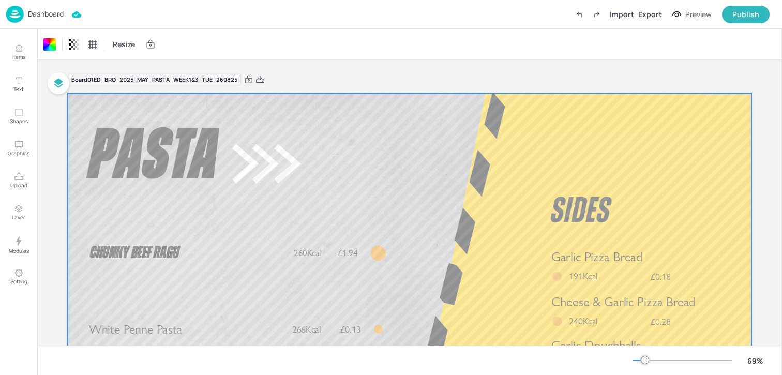
click at [59, 22] on div "Dashboard" at bounding box center [34, 14] width 57 height 17
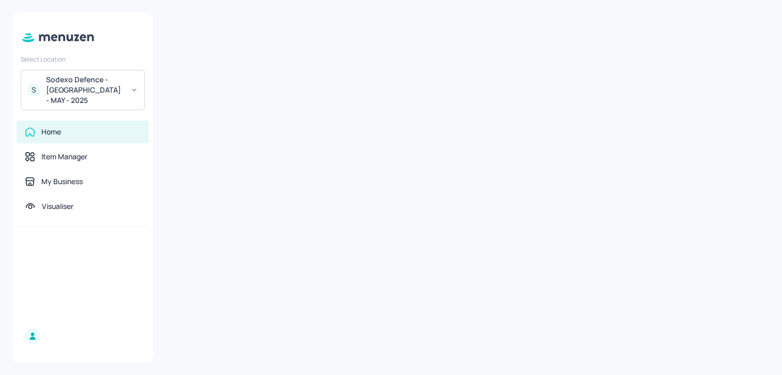
click at [59, 16] on div "Select Location S Sodexo Defence - Colchester - MAY - 2025 Home Item Manager My…" at bounding box center [82, 187] width 141 height 350
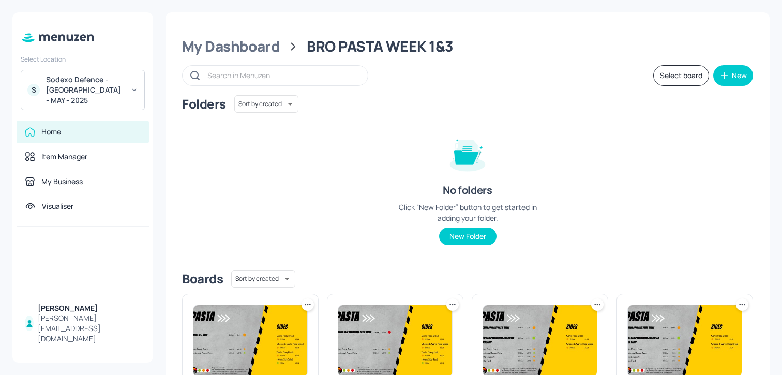
click at [117, 93] on div "Sodexo Defence - Colchester - MAY - 2025" at bounding box center [85, 90] width 78 height 31
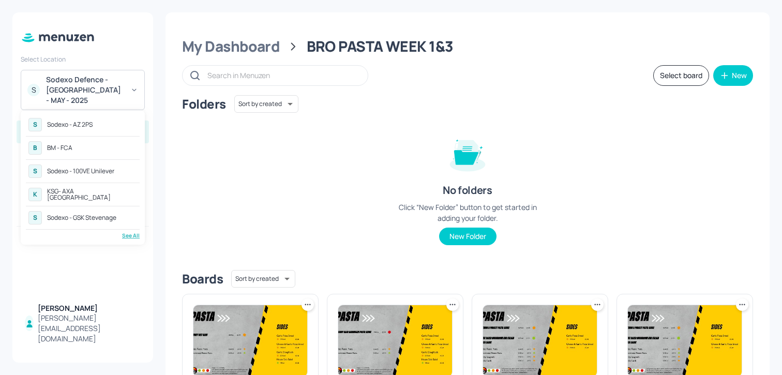
click at [86, 92] on div at bounding box center [391, 187] width 782 height 375
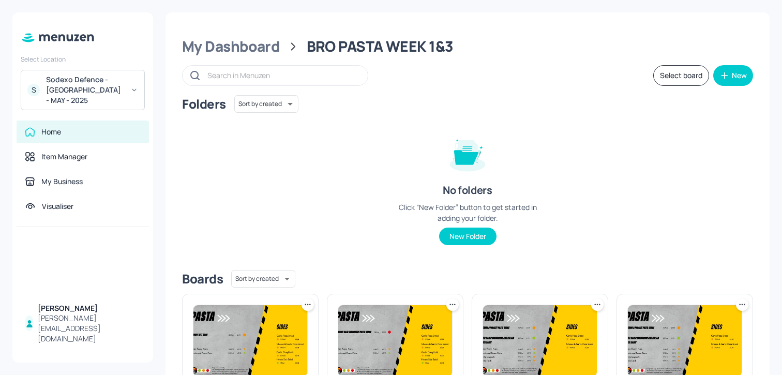
click at [86, 92] on div "Sodexo Defence - Colchester - MAY - 2025" at bounding box center [85, 90] width 78 height 31
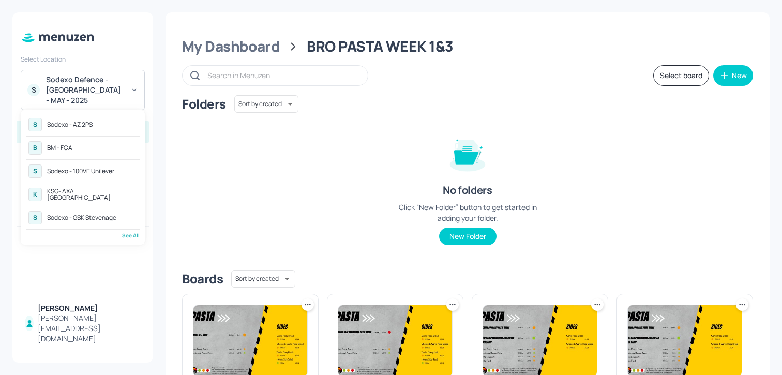
click at [76, 149] on div "B BM - FCA" at bounding box center [83, 148] width 114 height 19
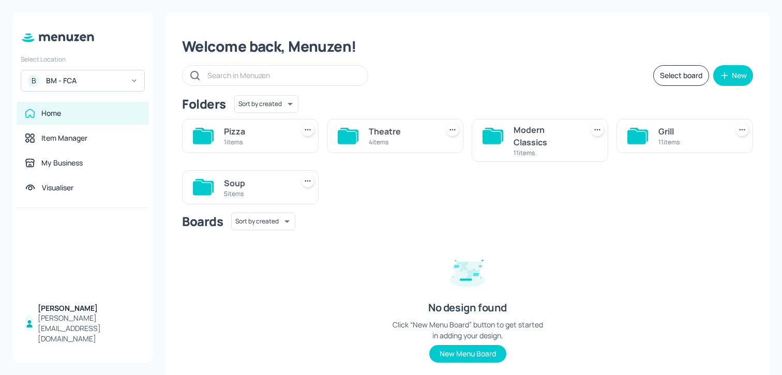
click at [565, 153] on div "11 items" at bounding box center [546, 153] width 65 height 9
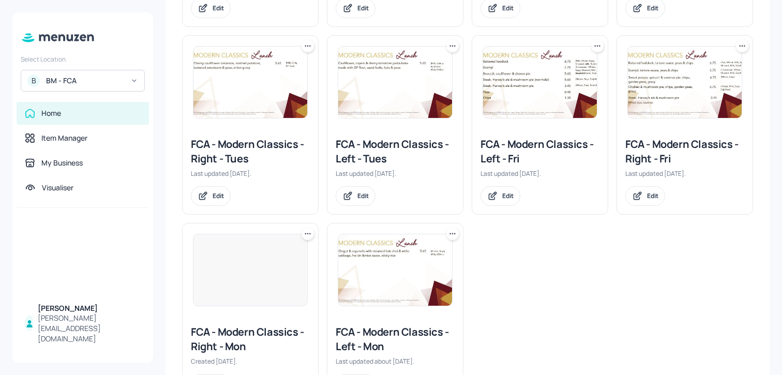
scroll to position [322, 0]
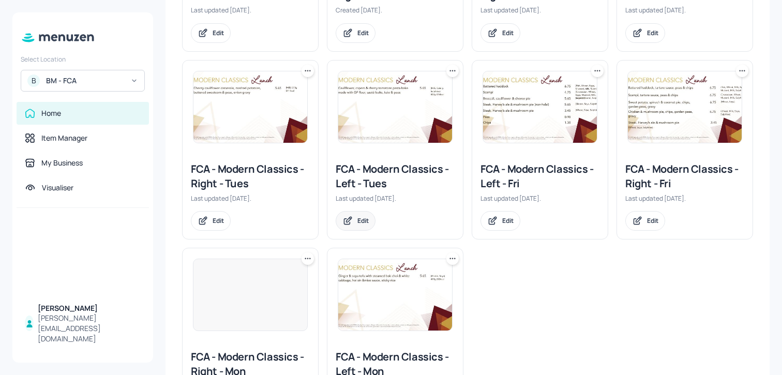
click at [353, 217] on div "Edit" at bounding box center [356, 221] width 40 height 20
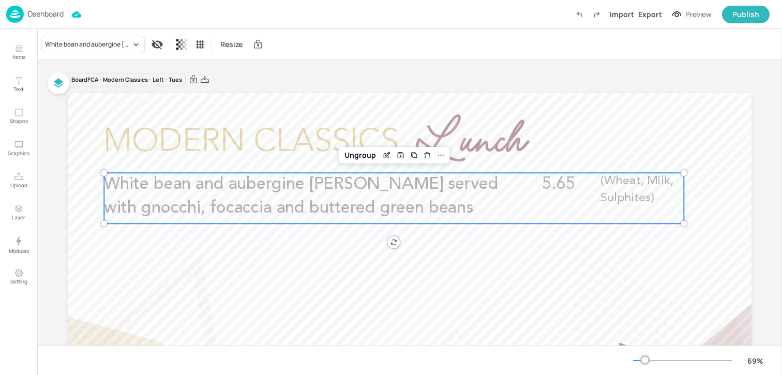
click at [339, 208] on span "White bean and aubergine [PERSON_NAME] served with gnocchi, focaccia and butter…" at bounding box center [301, 196] width 395 height 40
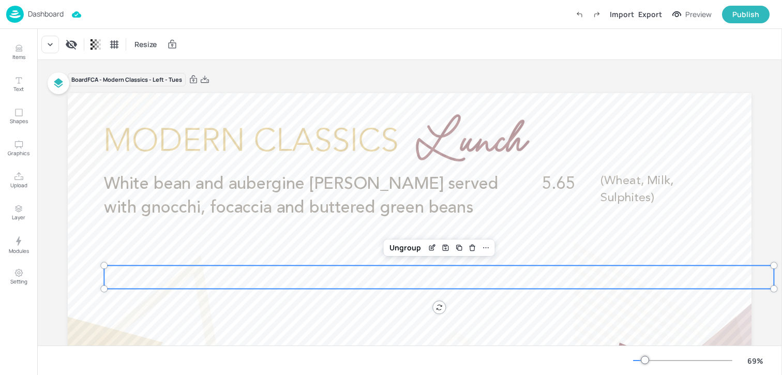
click at [320, 267] on div at bounding box center [439, 276] width 670 height 23
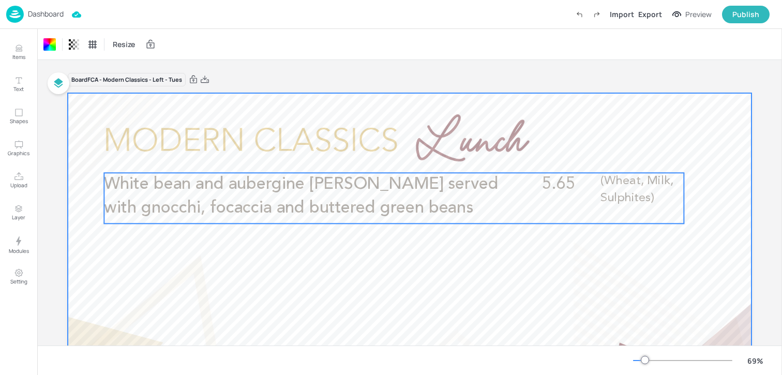
click at [249, 193] on p "White bean and aubergine [PERSON_NAME] served with gnocchi, focaccia and butter…" at bounding box center [304, 196] width 400 height 47
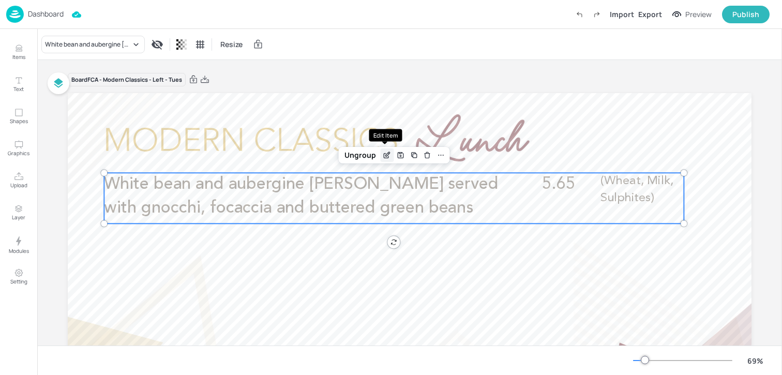
click at [381, 151] on div "Edit Item" at bounding box center [386, 155] width 13 height 13
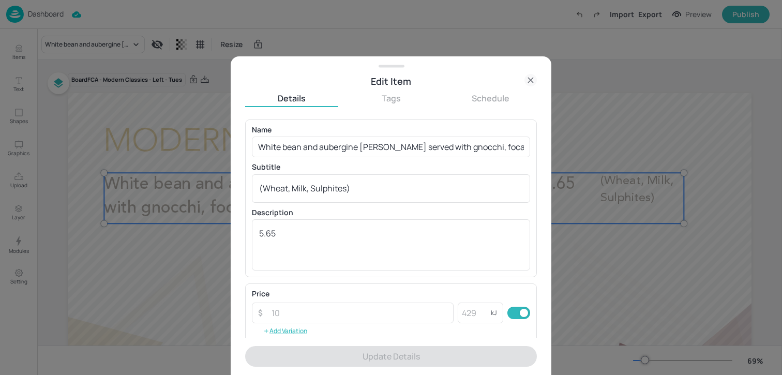
click at [524, 68] on div "Edit Item" at bounding box center [391, 77] width 321 height 24
click at [531, 86] on icon at bounding box center [531, 80] width 12 height 12
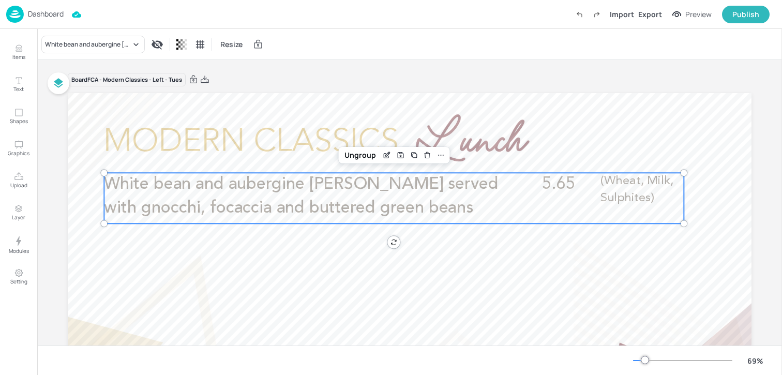
click at [46, 15] on p "Dashboard" at bounding box center [46, 13] width 36 height 7
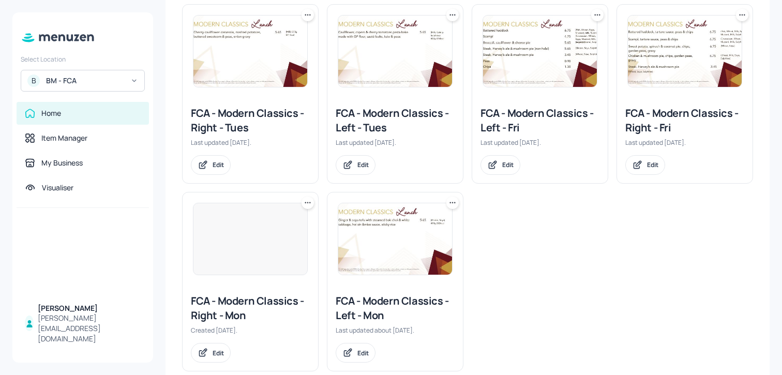
scroll to position [376, 0]
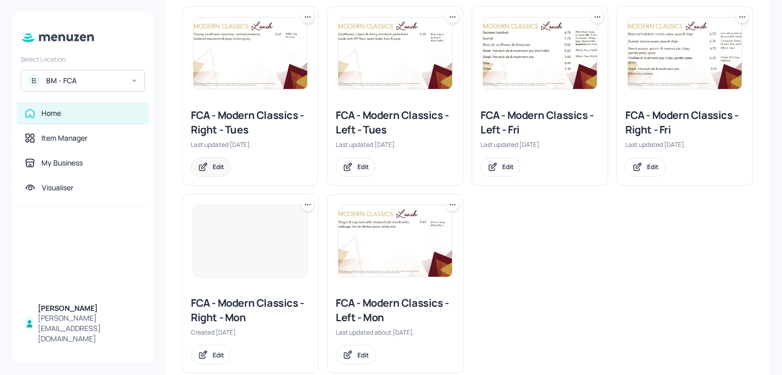
click at [211, 171] on div "Edit" at bounding box center [211, 167] width 40 height 20
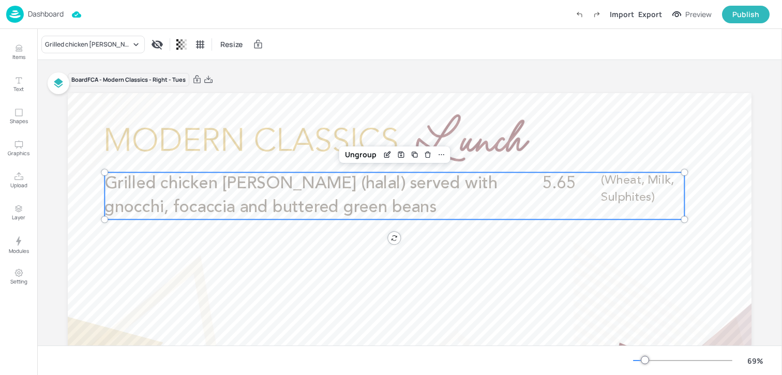
click at [239, 210] on span "Grilled chicken [PERSON_NAME] (halal) served with gnocchi, focaccia and buttere…" at bounding box center [301, 195] width 393 height 40
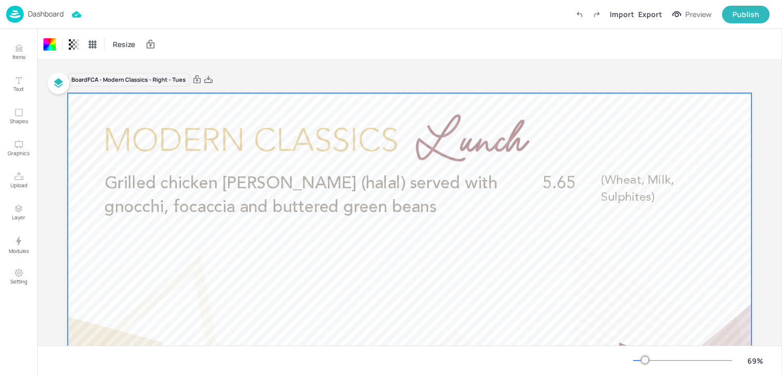
click at [42, 10] on p "Dashboard" at bounding box center [46, 13] width 36 height 7
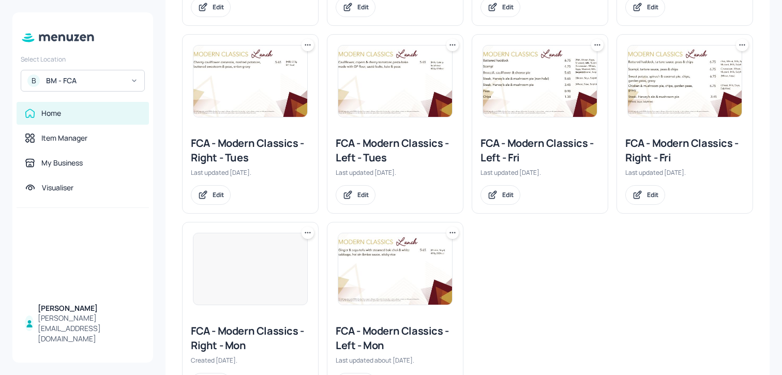
scroll to position [400, 0]
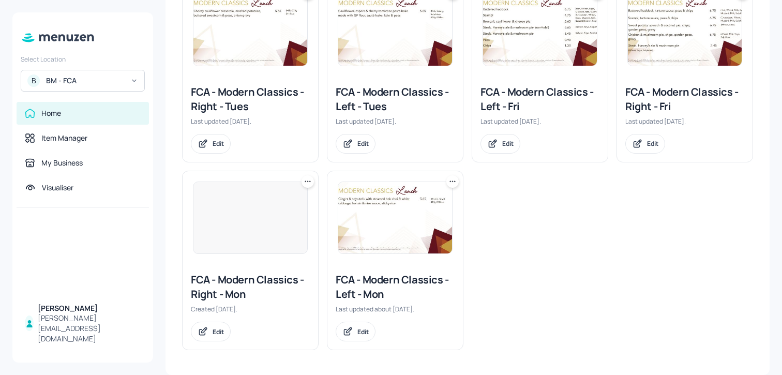
click at [564, 239] on div "FCA - Modern Classics - Left - Thur Last updated [DATE]. Edit FCA - Modern Clas…" at bounding box center [464, 68] width 580 height 564
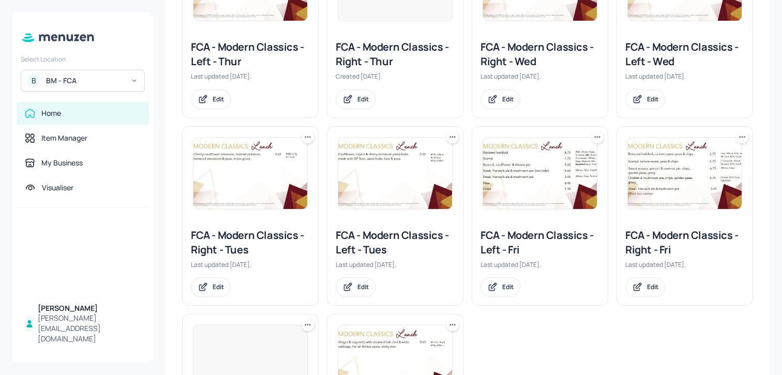
scroll to position [0, 0]
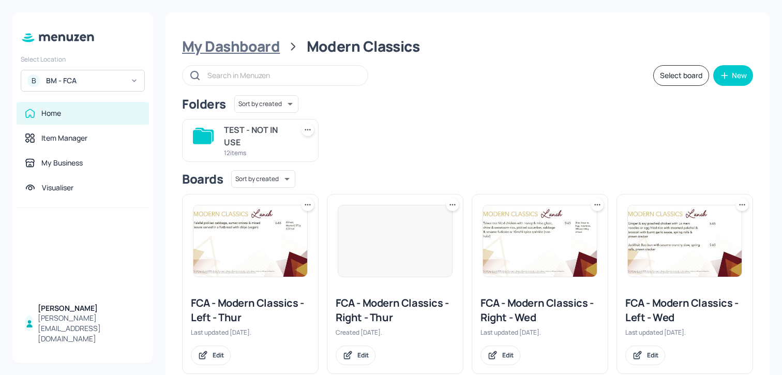
click at [265, 52] on div "My Dashboard" at bounding box center [231, 46] width 98 height 19
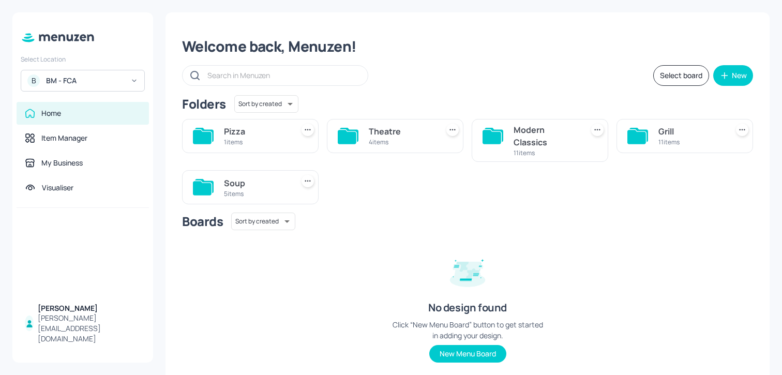
click at [423, 139] on div "4 items" at bounding box center [401, 142] width 65 height 9
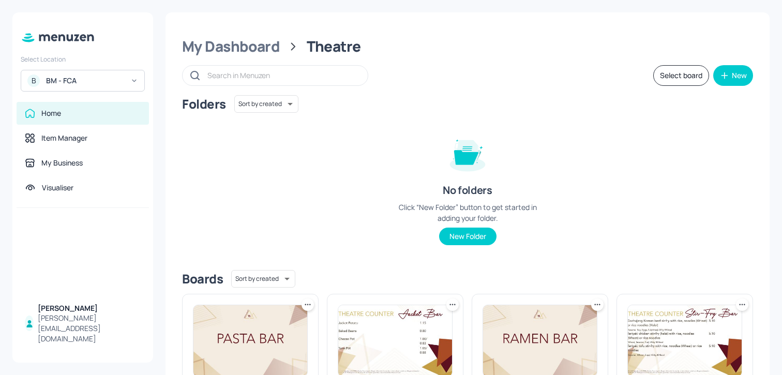
scroll to position [123, 0]
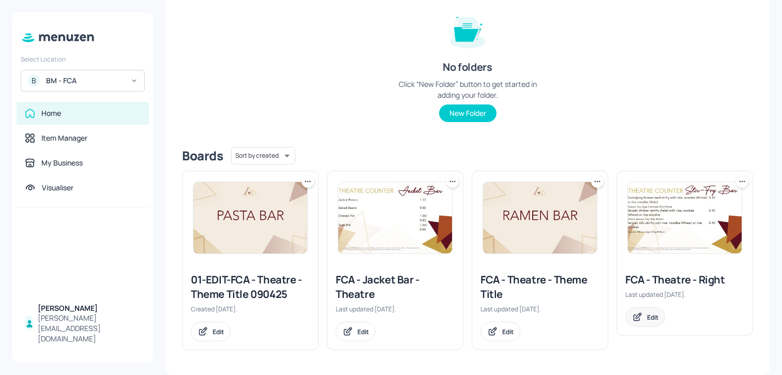
click at [653, 315] on div "Edit" at bounding box center [652, 317] width 11 height 9
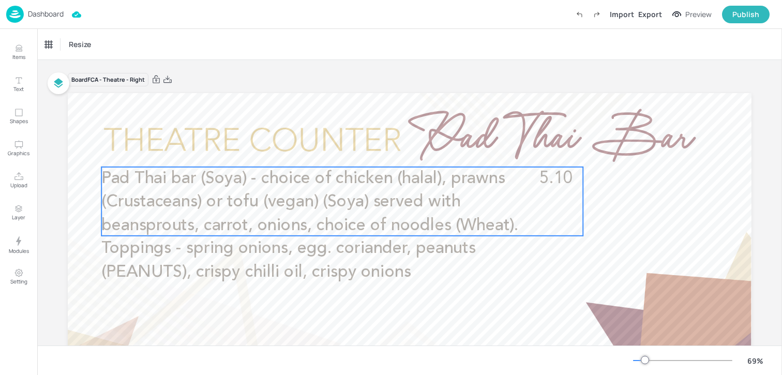
click at [341, 244] on span "Pad Thai bar (Soya) - choice of chicken (halal), prawns (Crustaceans) or tofu (…" at bounding box center [309, 225] width 417 height 111
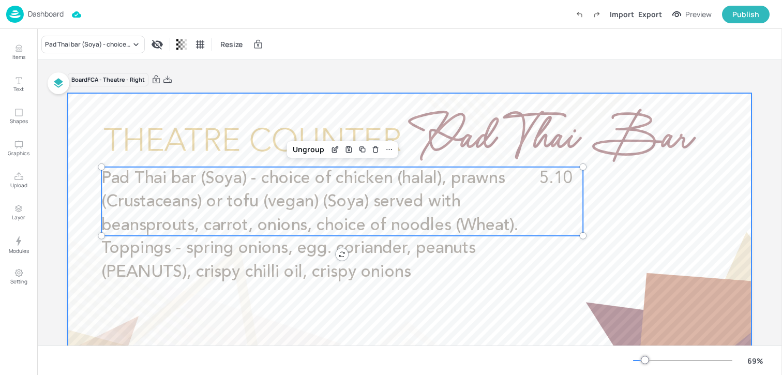
click at [318, 293] on div at bounding box center [410, 285] width 684 height 385
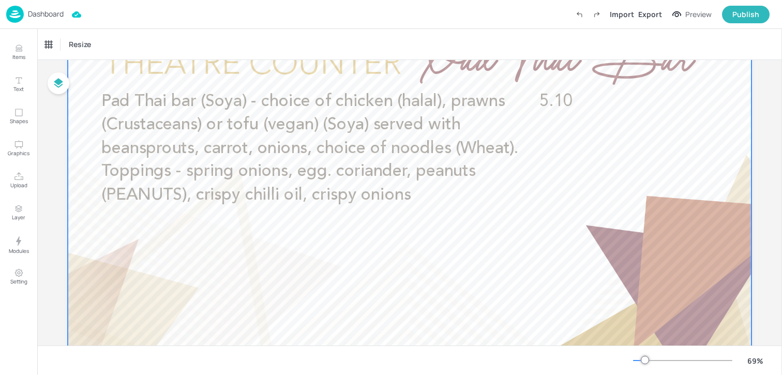
scroll to position [131, 0]
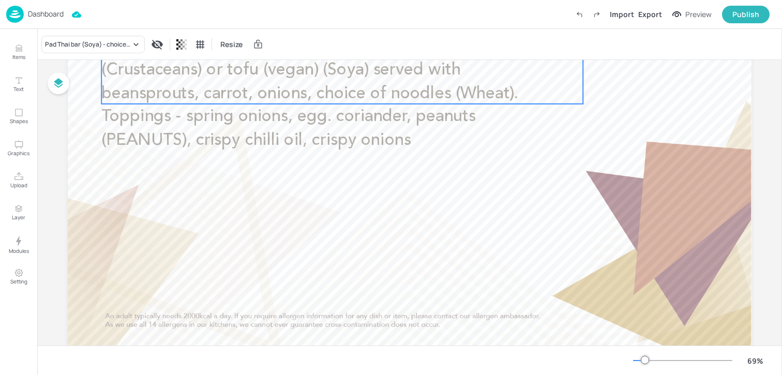
click at [210, 86] on span "Pad Thai bar (Soya) - choice of chicken (halal), prawns (Crustaceans) or tofu (…" at bounding box center [309, 93] width 417 height 111
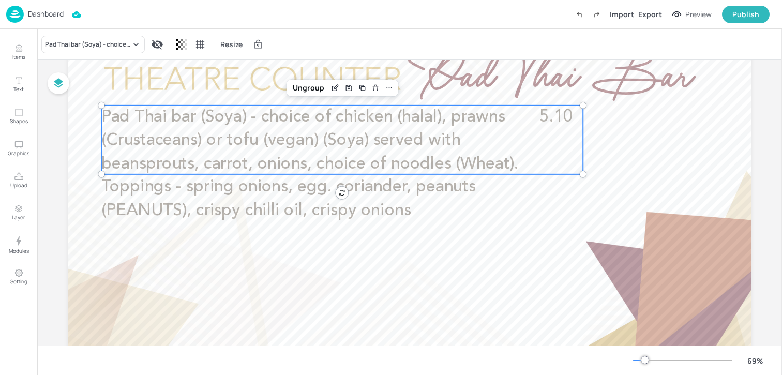
scroll to position [0, 0]
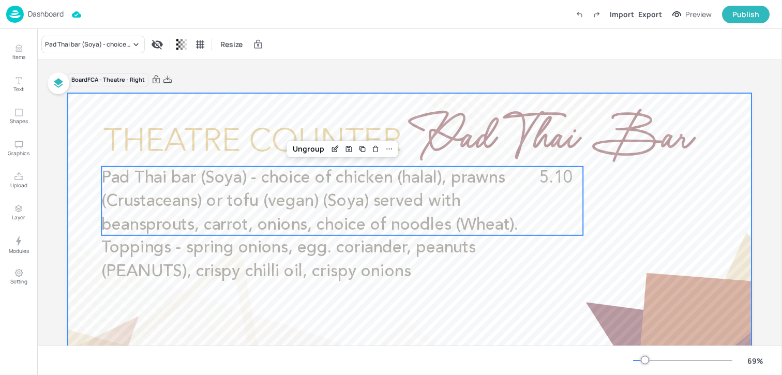
click at [195, 106] on div at bounding box center [410, 285] width 684 height 385
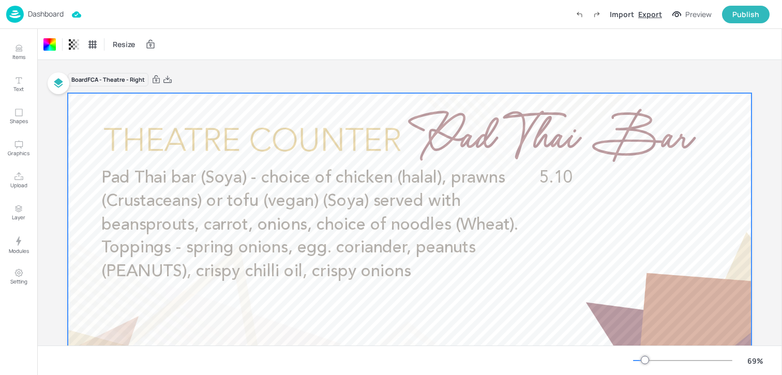
click at [655, 10] on div "Export" at bounding box center [651, 14] width 24 height 11
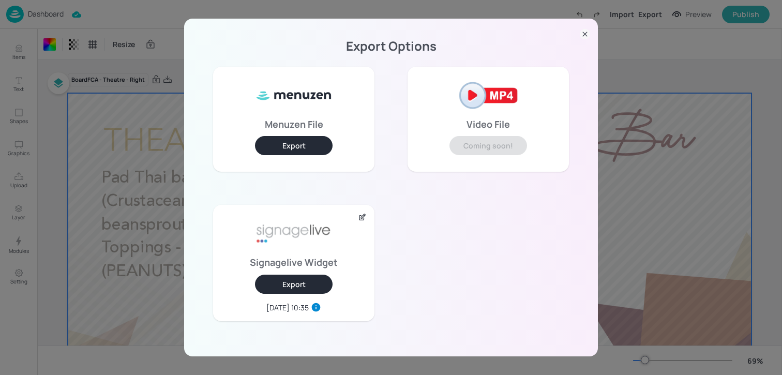
click at [289, 286] on button "Export" at bounding box center [294, 284] width 78 height 19
click at [159, 145] on div "Export Options Menuzen File Export Video File Coming soon! Signagelive Widget E…" at bounding box center [391, 187] width 782 height 375
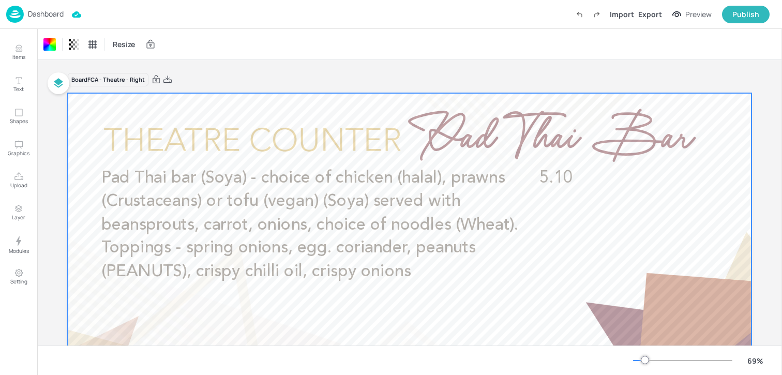
click at [62, 14] on p "Dashboard" at bounding box center [46, 13] width 36 height 7
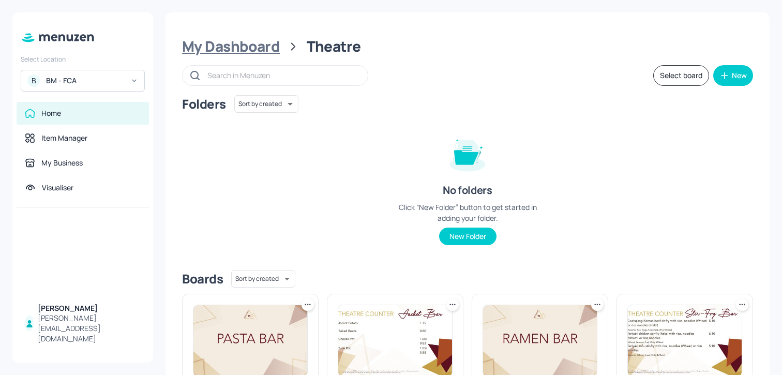
click at [243, 49] on div "My Dashboard" at bounding box center [231, 46] width 98 height 19
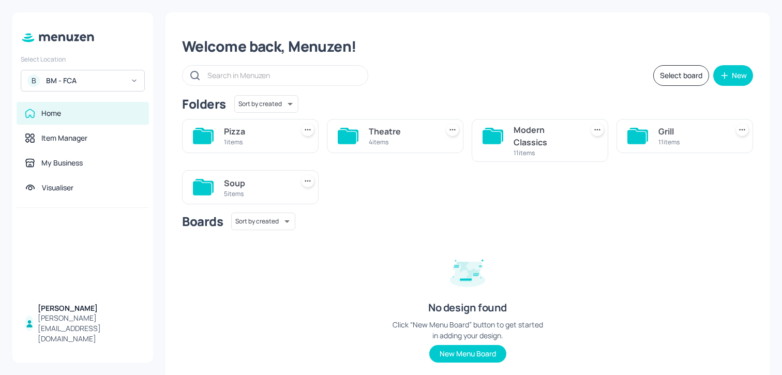
click at [667, 140] on div "11 items" at bounding box center [691, 142] width 65 height 9
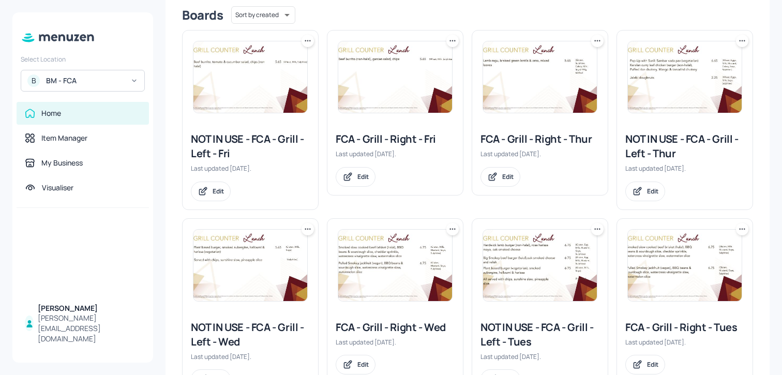
scroll to position [400, 0]
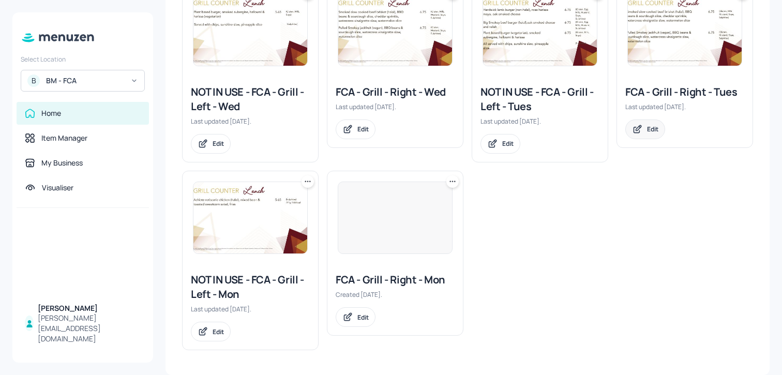
click at [658, 132] on div "Edit" at bounding box center [646, 130] width 40 height 20
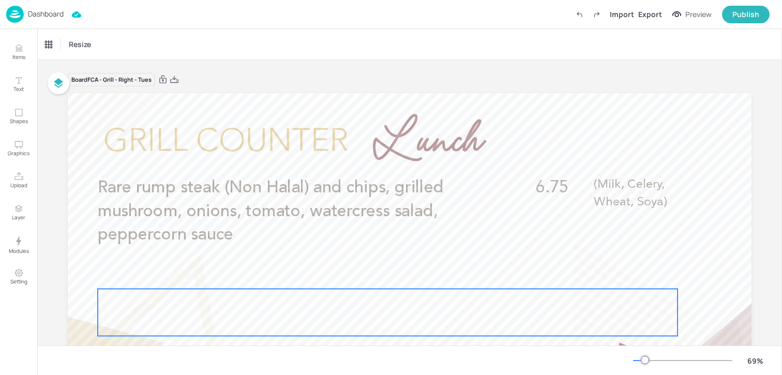
click at [263, 317] on div at bounding box center [388, 312] width 580 height 47
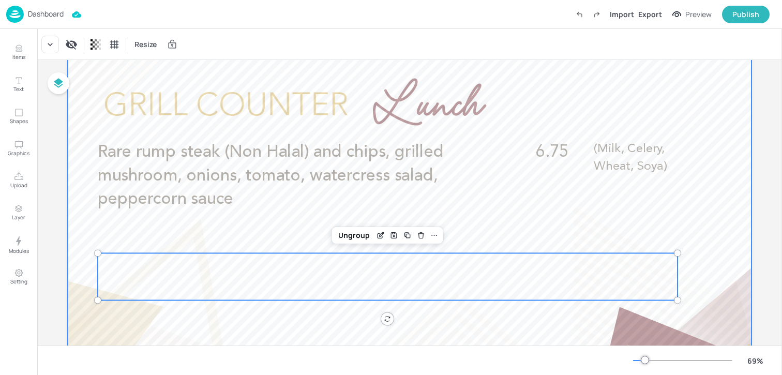
scroll to position [43, 0]
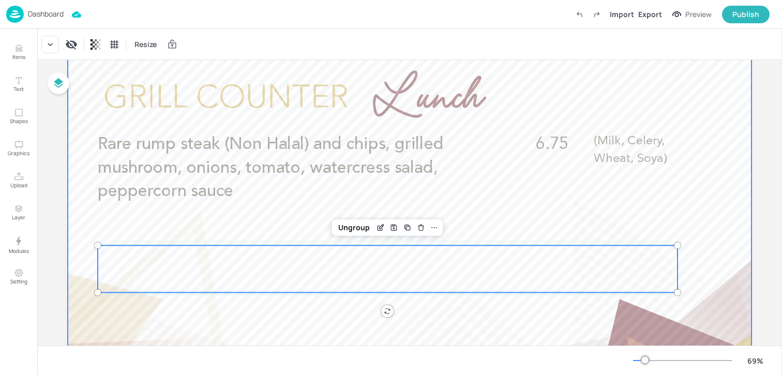
click at [282, 230] on div at bounding box center [410, 242] width 684 height 385
